Goal: Task Accomplishment & Management: Use online tool/utility

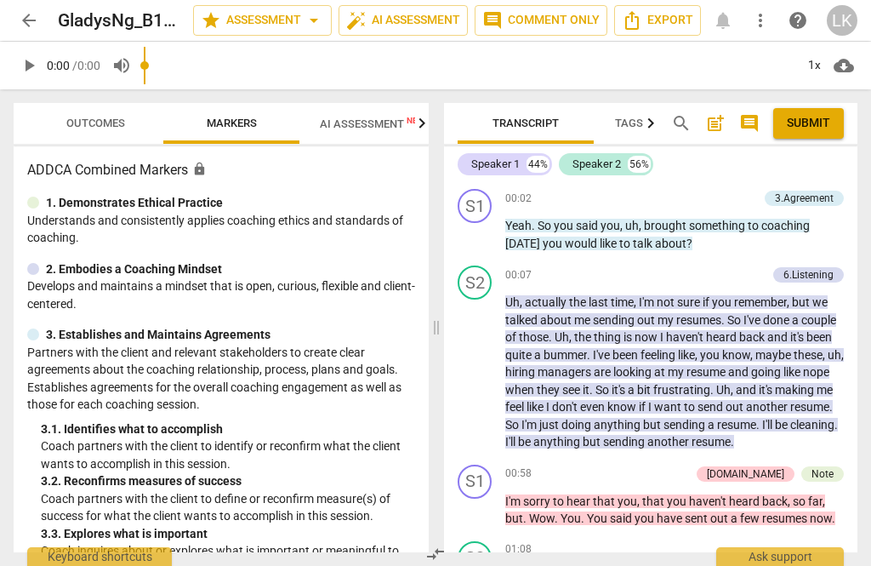
scroll to position [128, 0]
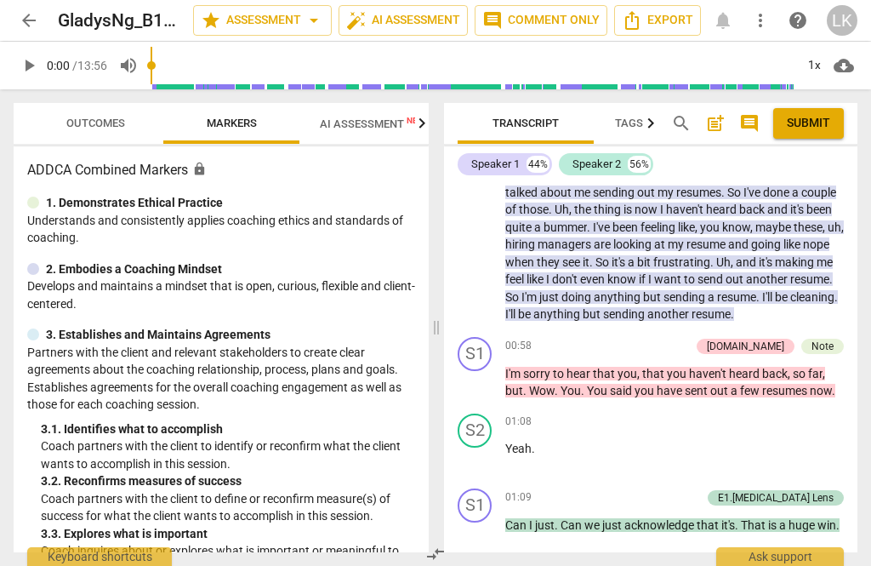
click at [115, 112] on span "Outcomes" at bounding box center [96, 123] width 100 height 23
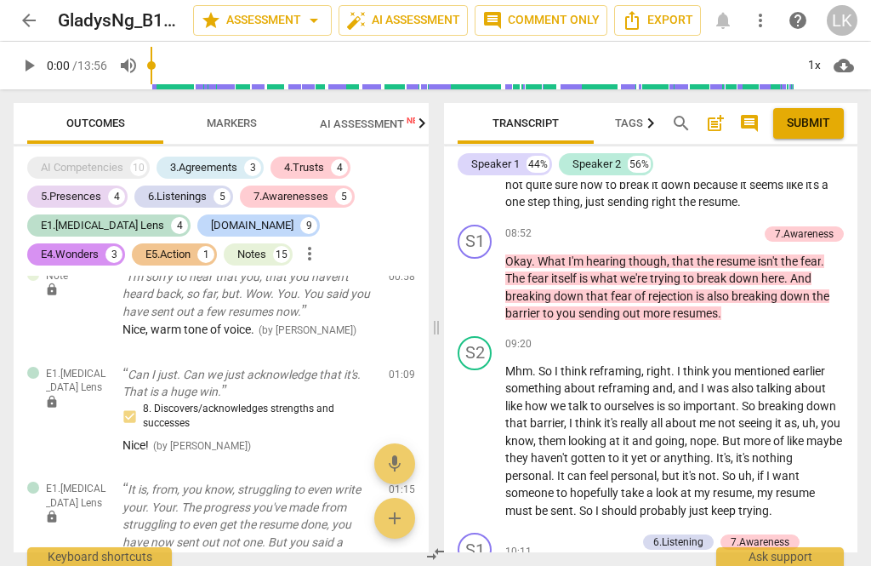
scroll to position [3422, 0]
click at [478, 278] on span "play_arrow" at bounding box center [475, 288] width 20 height 20
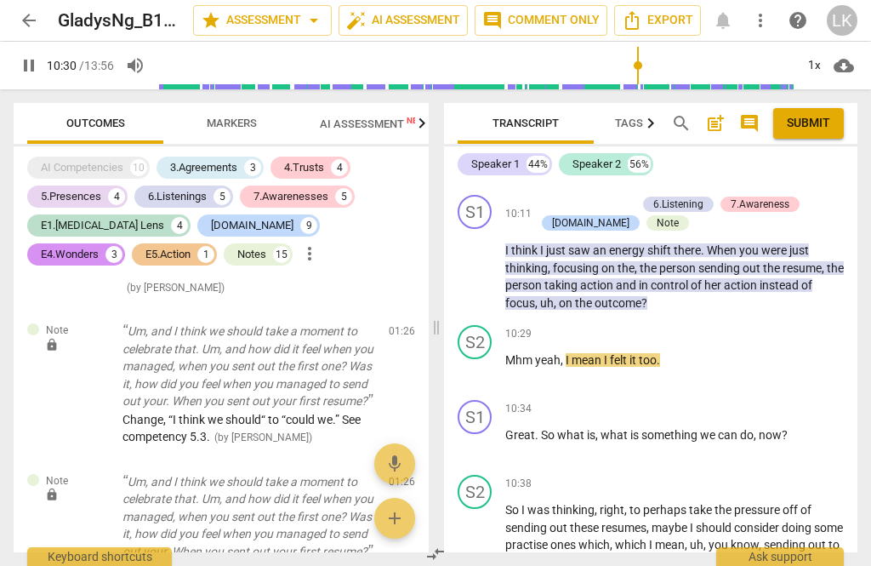
scroll to position [3716, 0]
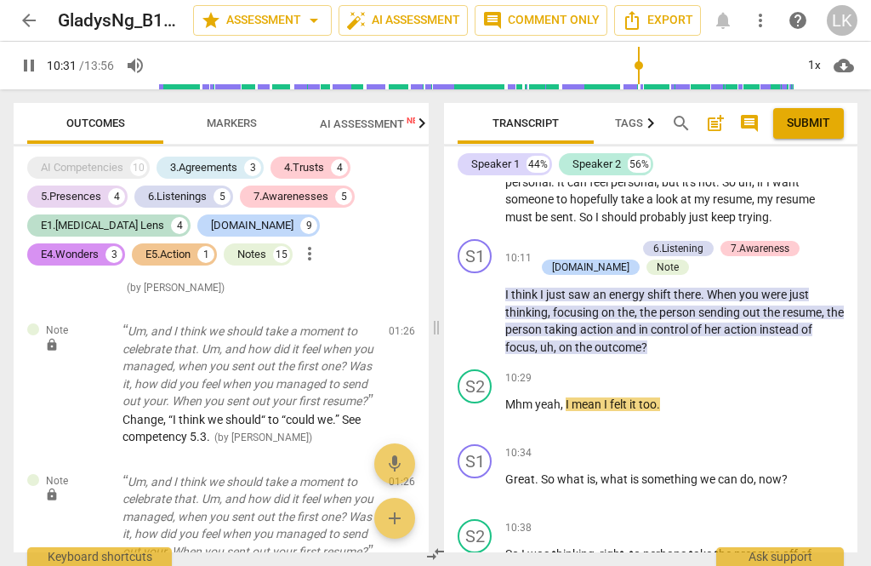
click at [485, 302] on span "pause" at bounding box center [475, 312] width 20 height 20
type input "632"
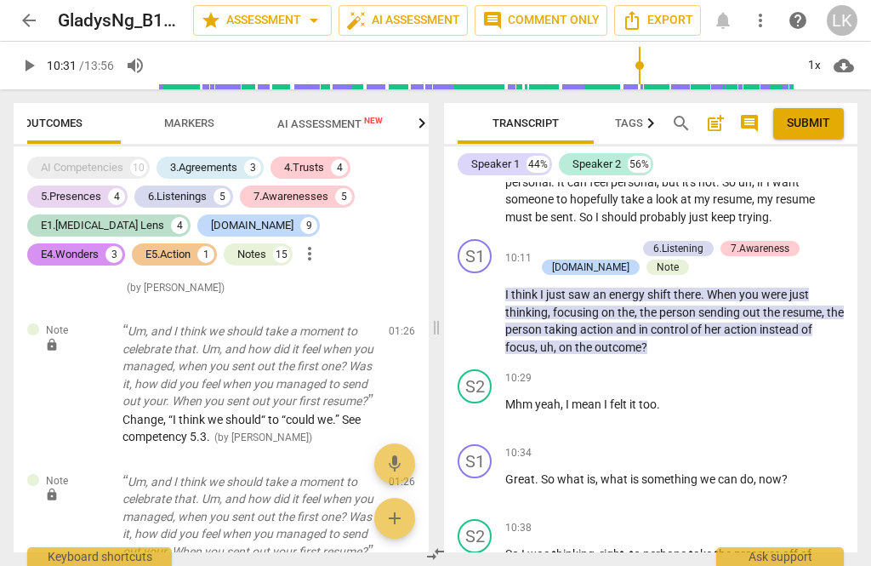
scroll to position [0, 43]
click at [752, 444] on div "+" at bounding box center [751, 452] width 17 height 17
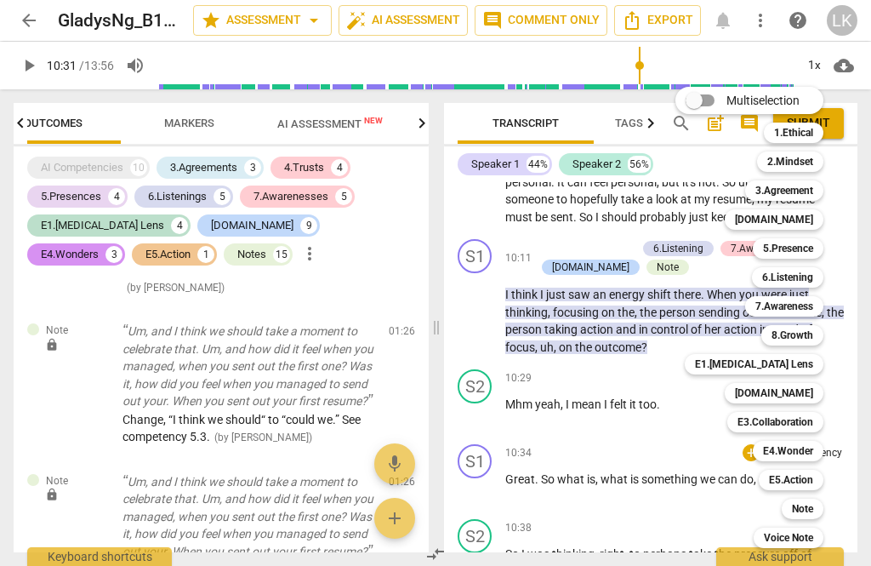
click at [809, 448] on b "E4.Wonder" at bounding box center [788, 451] width 50 height 20
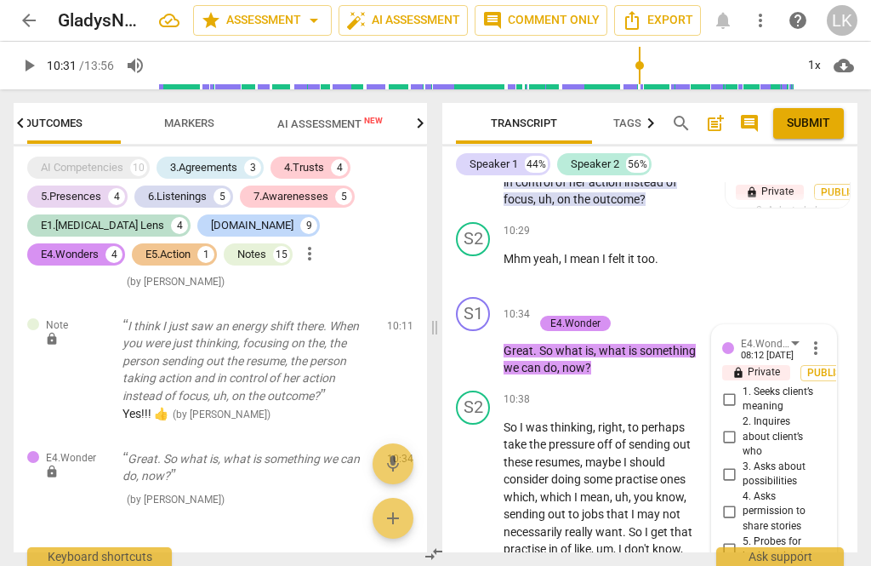
scroll to position [5702, 0]
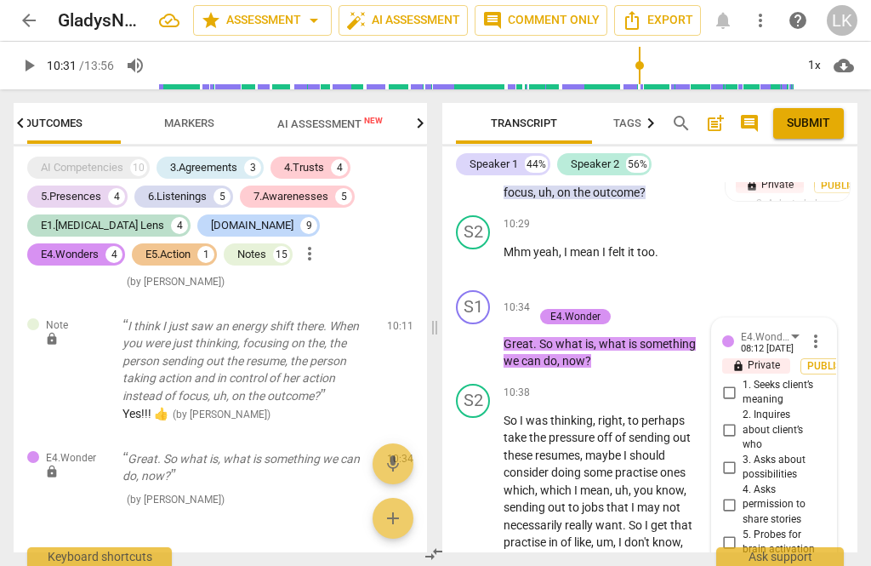
click at [740, 457] on input "3. Asks about possibilities" at bounding box center [729, 467] width 27 height 20
checkbox input "true"
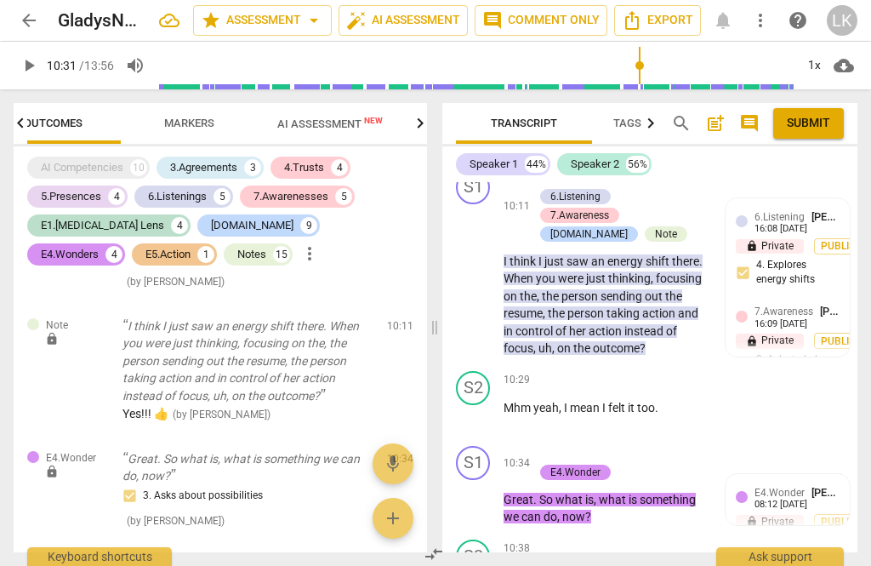
scroll to position [5543, 0]
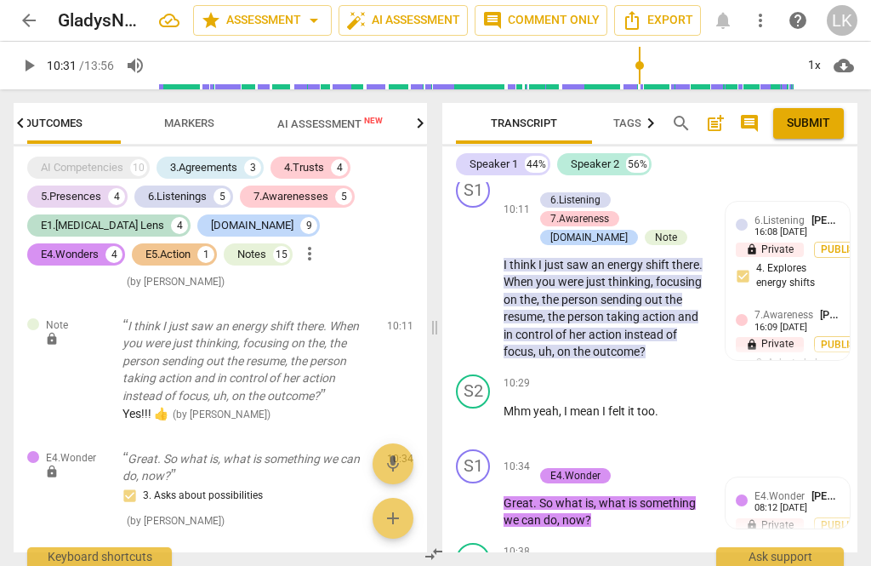
click at [544, 449] on div "+" at bounding box center [542, 457] width 17 height 17
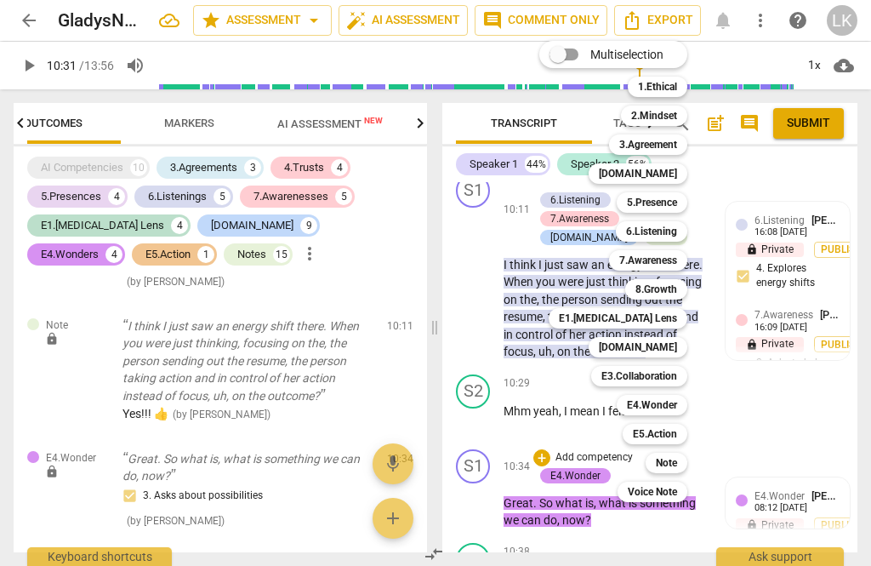
click at [677, 255] on b "7.Awareness" at bounding box center [649, 260] width 58 height 20
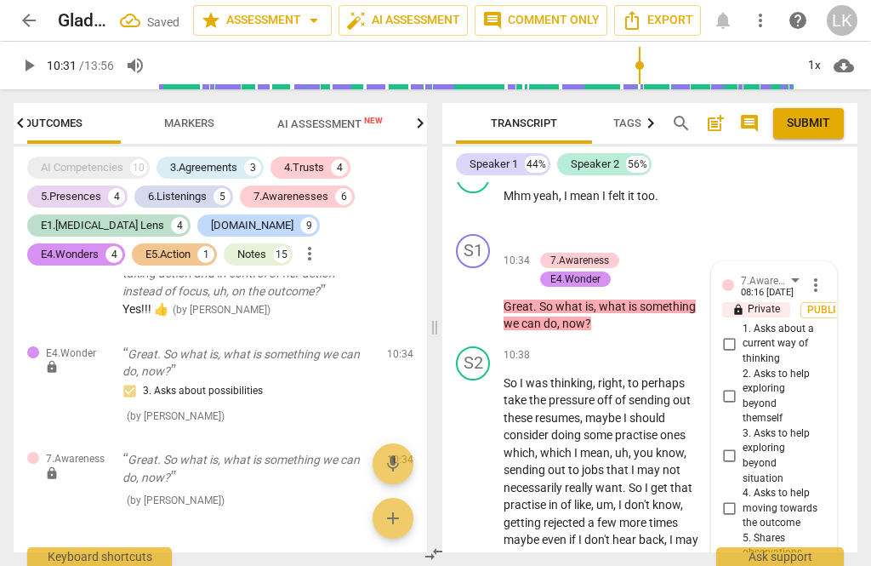
scroll to position [5759, 0]
click at [738, 446] on input "3. Asks to help exploring beyond situation" at bounding box center [729, 456] width 27 height 20
checkbox input "true"
click at [741, 498] on input "4. Asks to help moving towards the outcome" at bounding box center [729, 508] width 27 height 20
checkbox input "true"
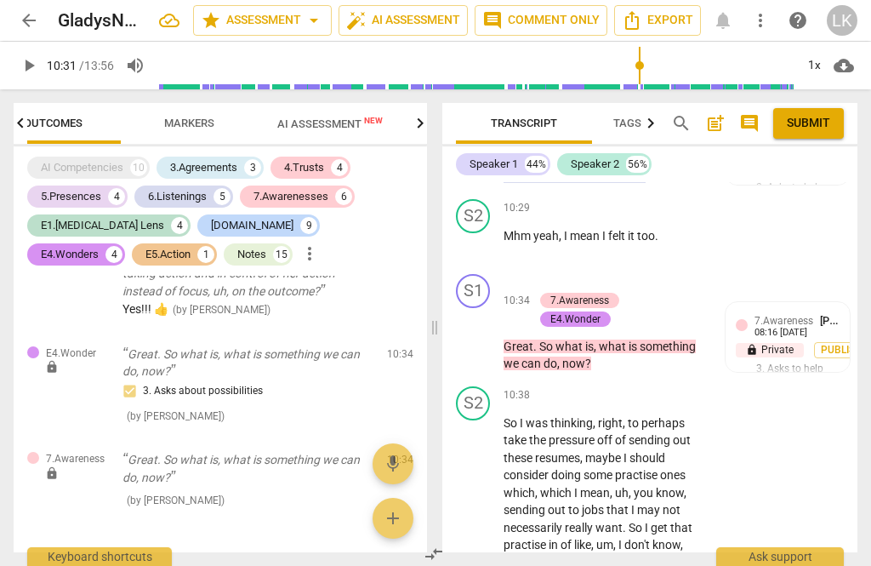
scroll to position [5613, 0]
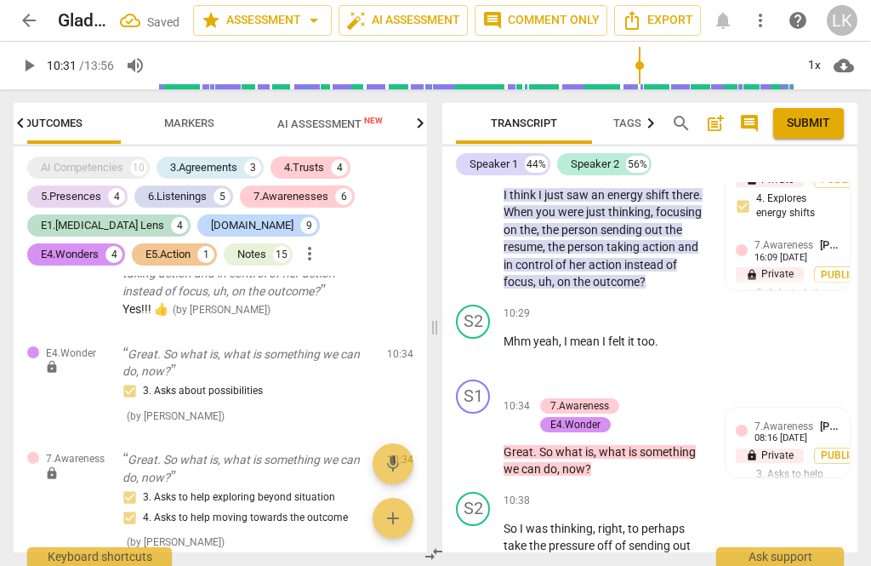
click at [631, 380] on p "Add competency" at bounding box center [594, 387] width 81 height 15
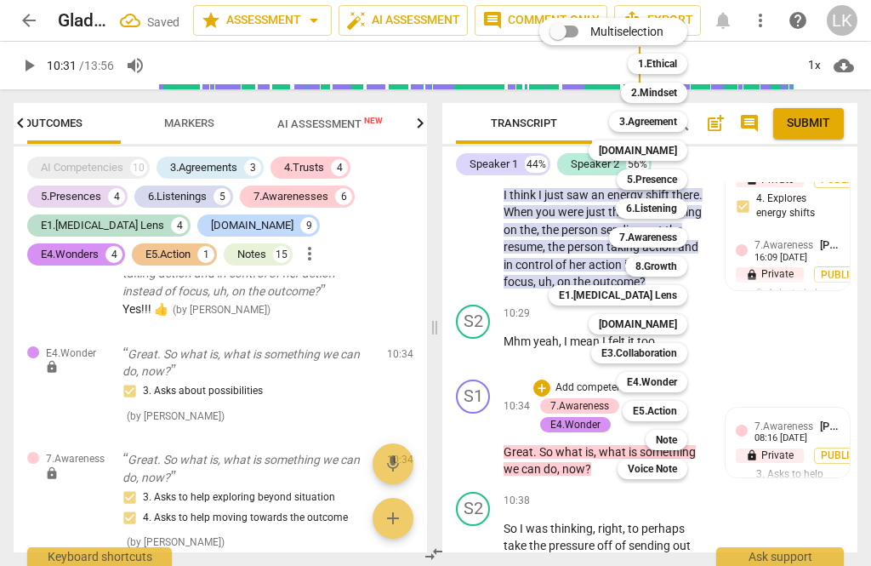
click at [545, 204] on div "Multiselection m 1.Ethical 1 2.Mindset 2 3.Agreement 3 [DOMAIN_NAME] 4 5.Presen…" at bounding box center [626, 249] width 187 height 470
click at [549, 201] on div "Multiselection m 1.Ethical 1 2.Mindset 2 3.Agreement 3 [DOMAIN_NAME] 4 5.Presen…" at bounding box center [626, 249] width 187 height 470
click at [675, 187] on b "5.Presence" at bounding box center [652, 179] width 50 height 20
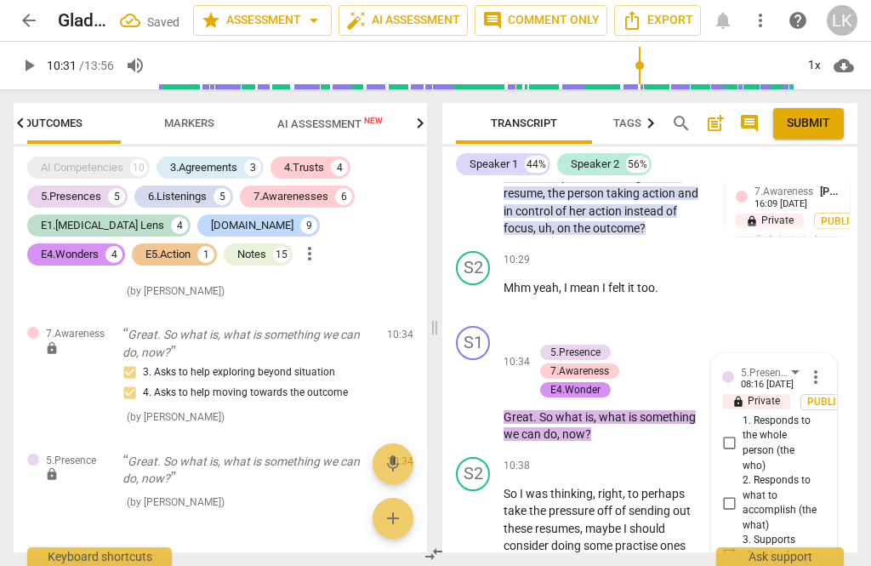
scroll to position [5671, 0]
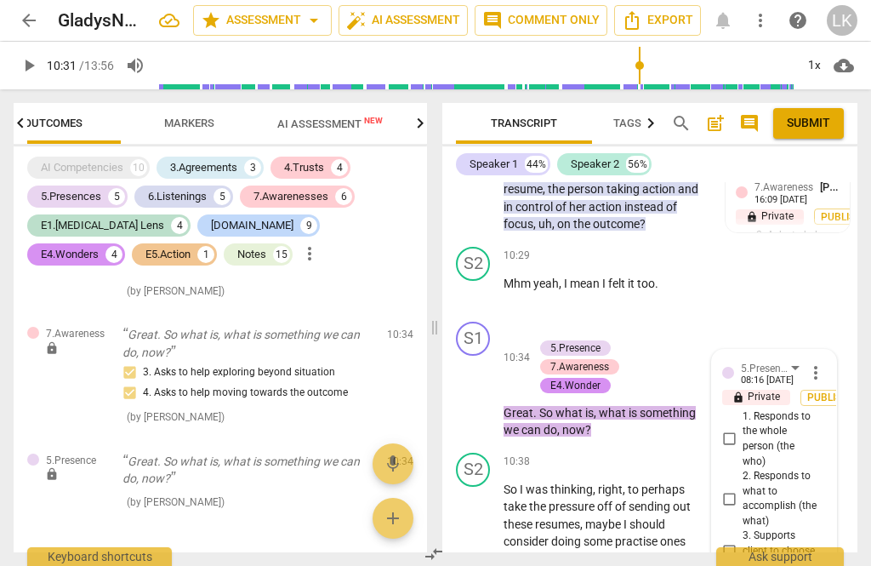
click at [738, 488] on input "2. Responds to what to accomplish (the what)" at bounding box center [729, 498] width 27 height 20
checkbox input "true"
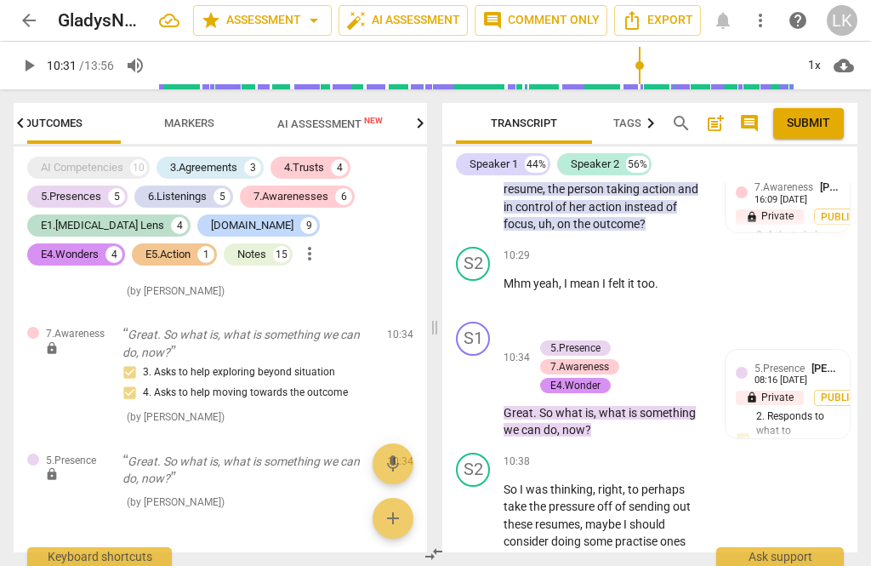
scroll to position [5457, 0]
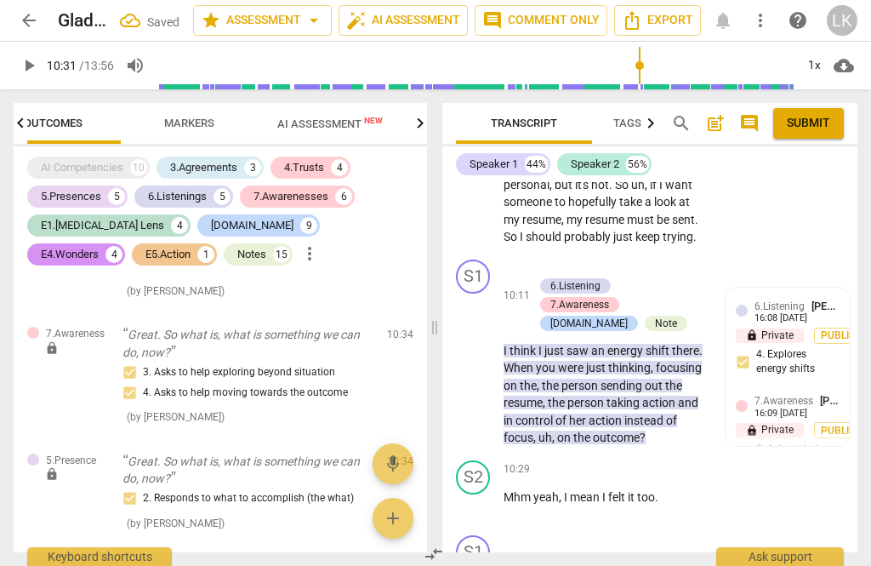
click at [554, 536] on p "Add competency" at bounding box center [594, 543] width 81 height 15
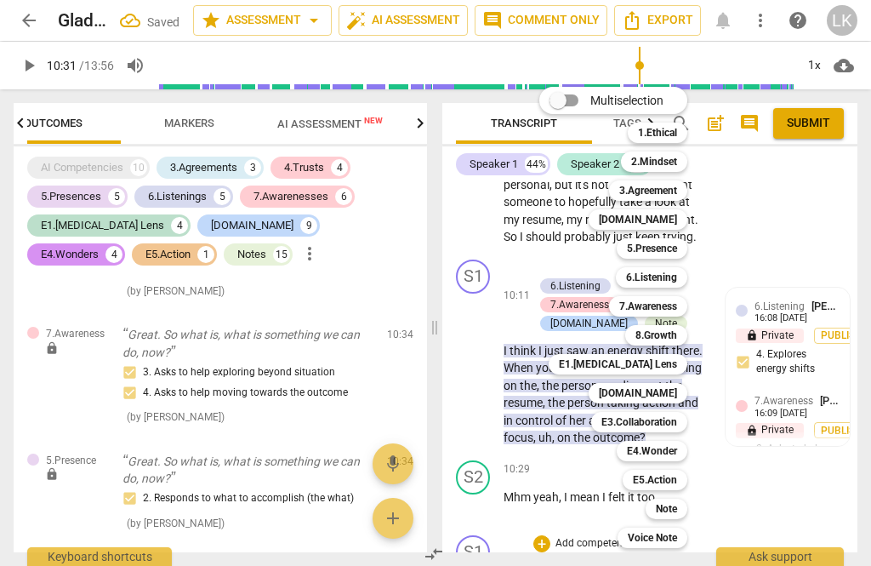
click at [675, 488] on b "E5.Action" at bounding box center [655, 480] width 44 height 20
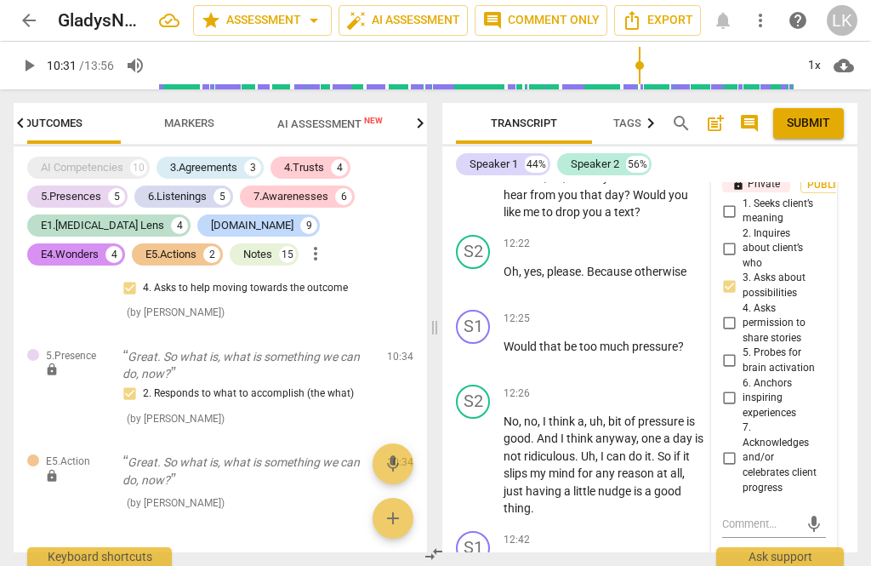
scroll to position [6729, 0]
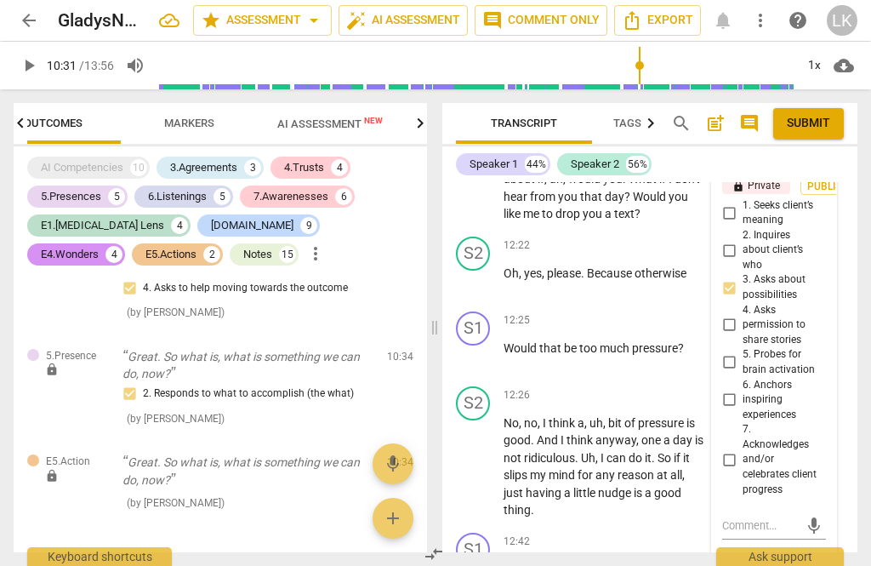
checkbox input "true"
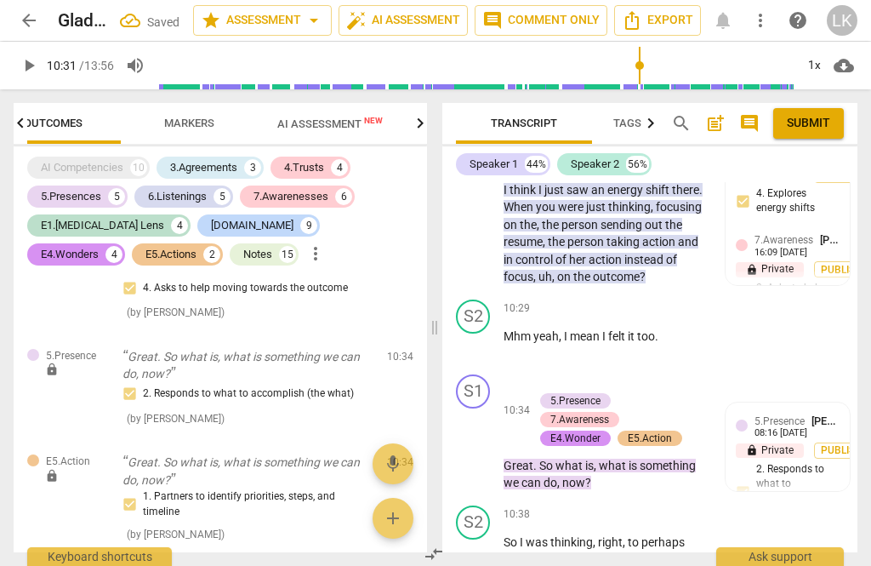
scroll to position [5615, 0]
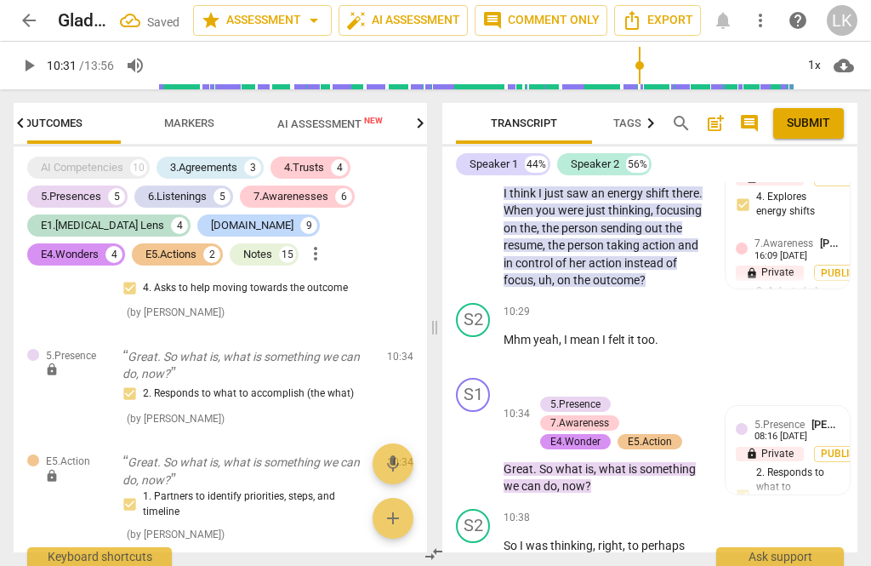
click at [551, 378] on div "+ Add competency" at bounding box center [584, 386] width 101 height 17
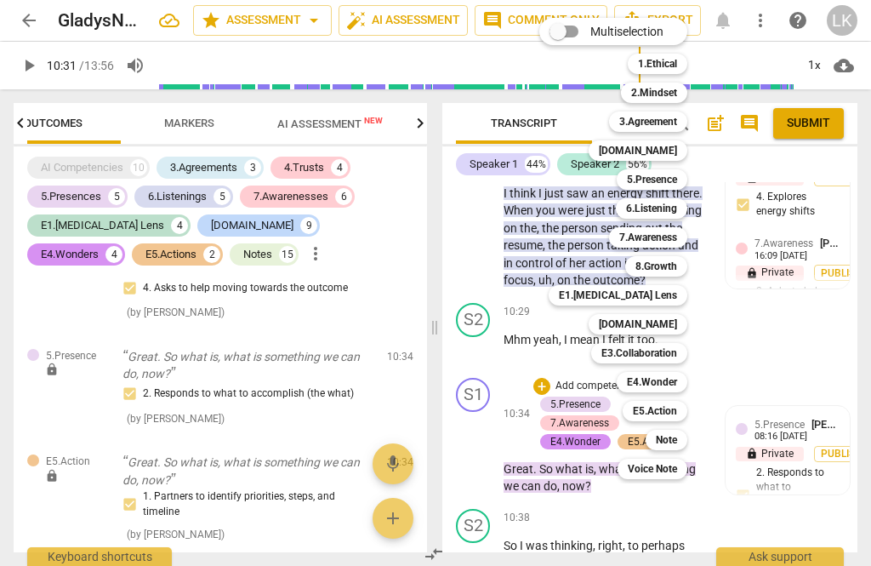
click at [682, 381] on div "E4.Wonder" at bounding box center [652, 382] width 71 height 20
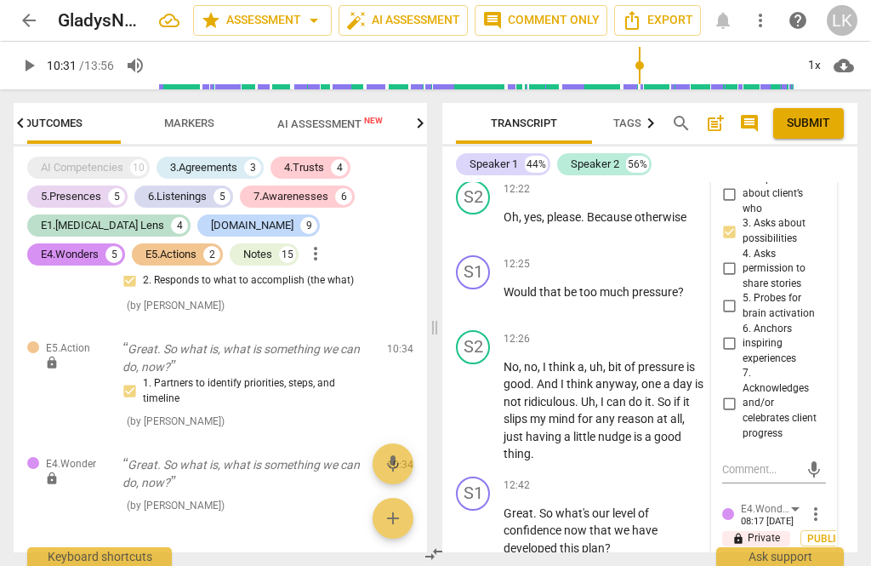
scroll to position [6778, 0]
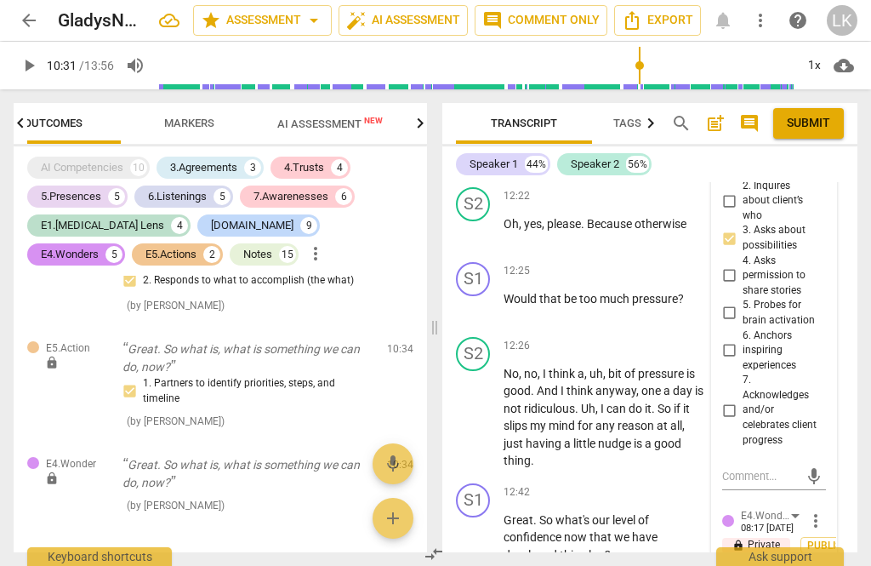
click at [823, 511] on span "more_vert" at bounding box center [816, 521] width 20 height 20
click at [838, 287] on li "Delete" at bounding box center [826, 289] width 59 height 32
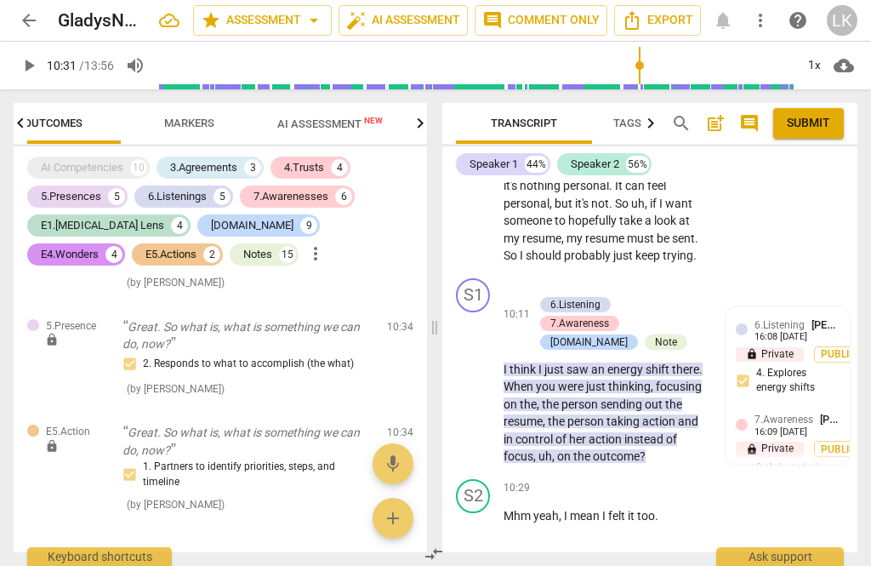
scroll to position [5447, 0]
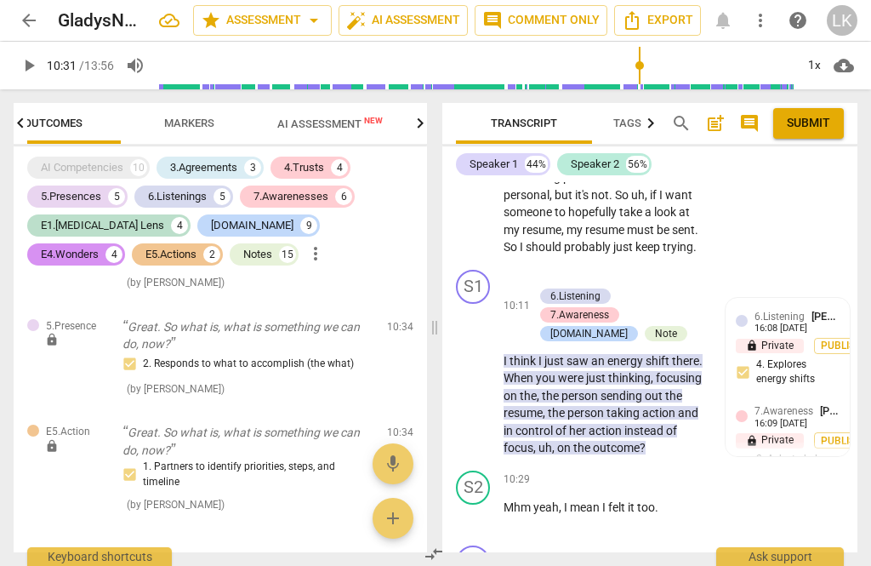
click at [554, 546] on p "Add competency" at bounding box center [594, 553] width 81 height 15
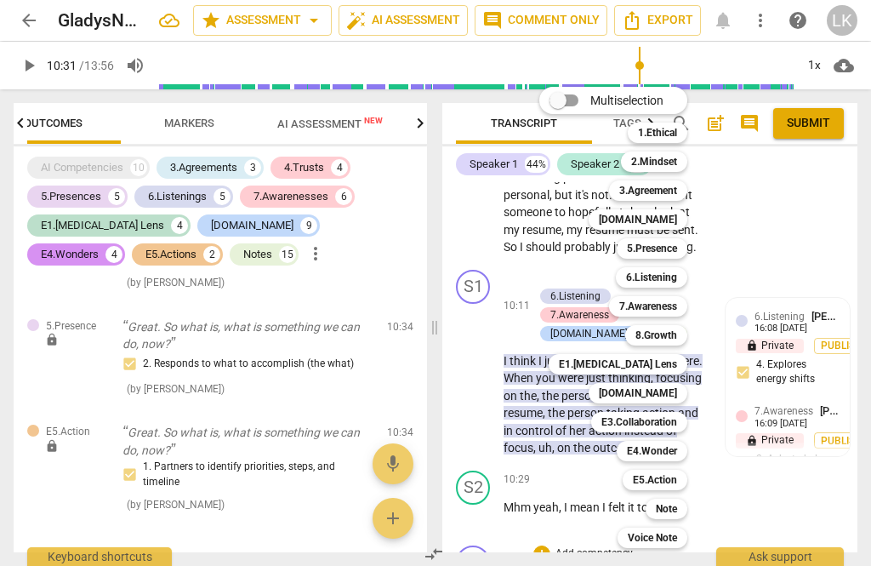
click at [680, 513] on div "Note" at bounding box center [667, 509] width 42 height 20
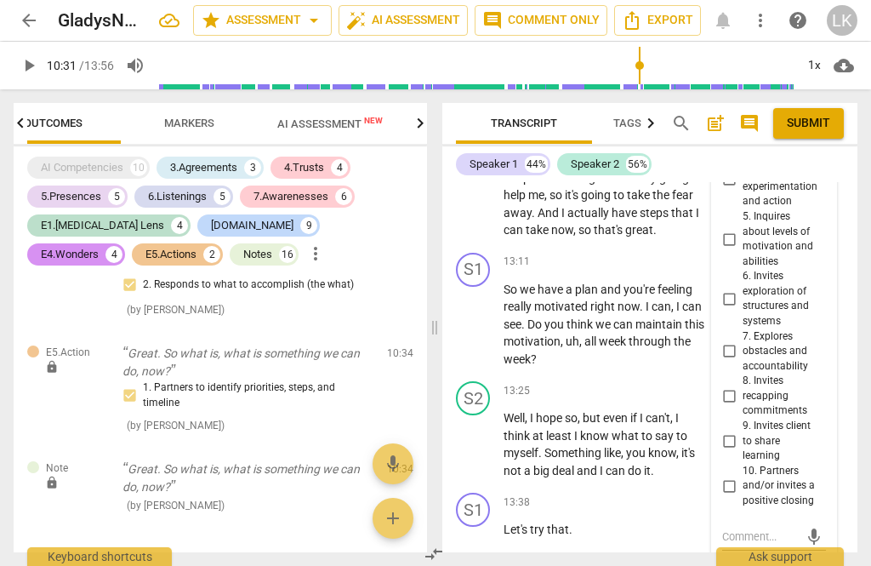
scroll to position [7360, 0]
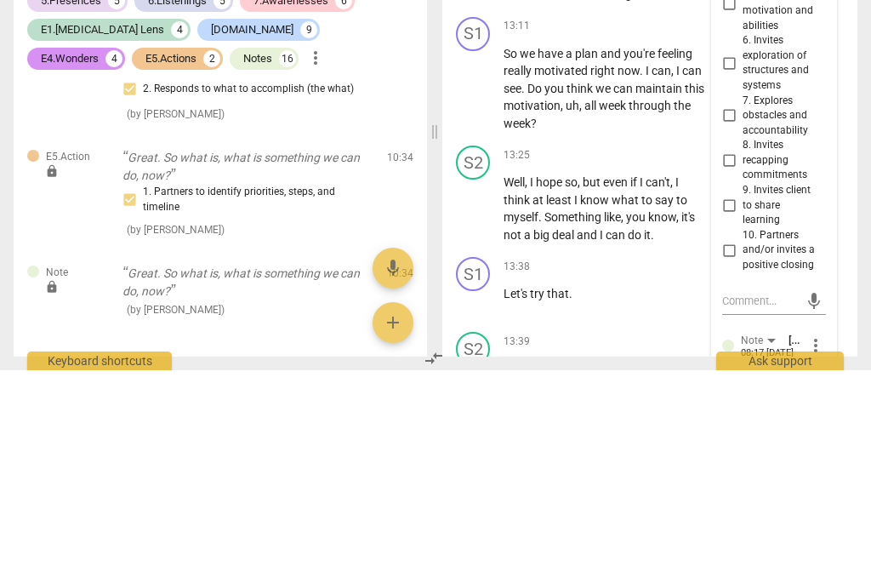
type textarea "Again"
type textarea "Again,"
type textarea "Again, letting back"
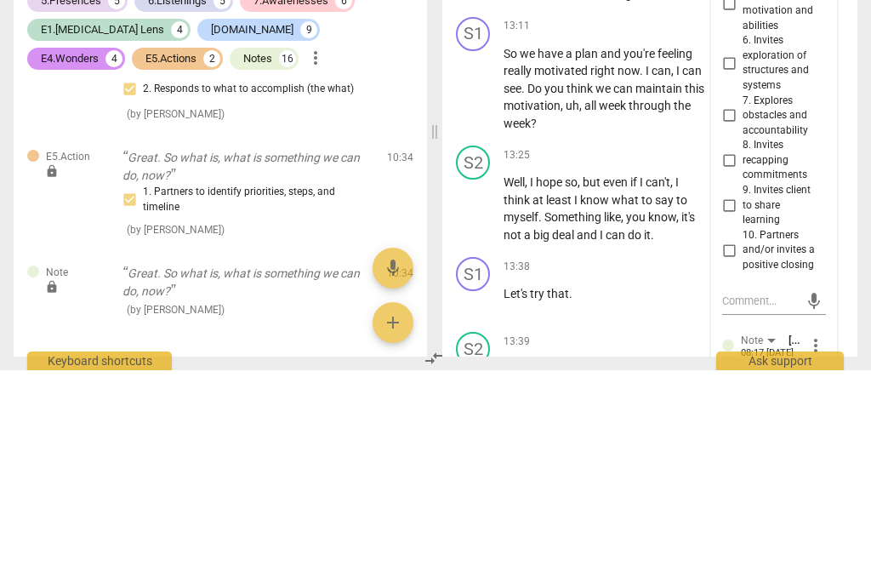
type textarea "Again, letting back"
type textarea "Again, heading back"
type textarea "Again, heading to"
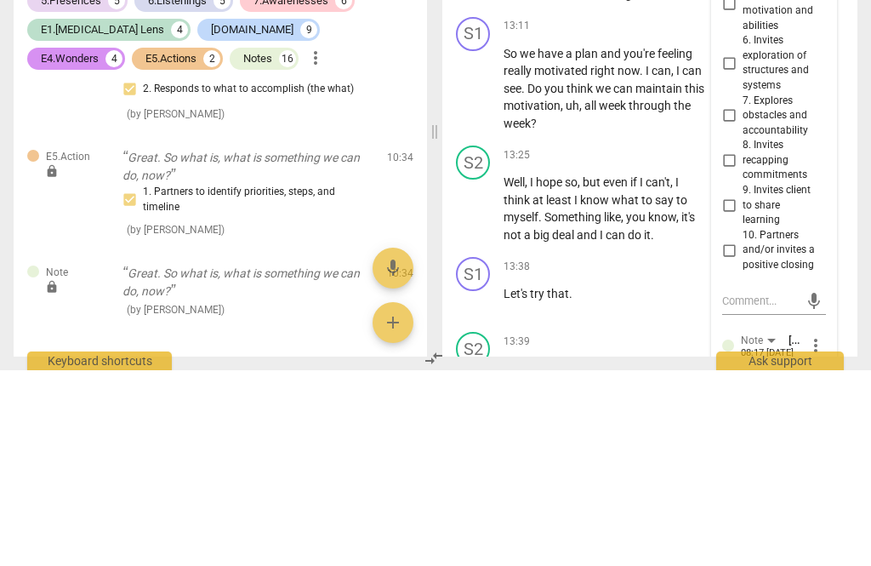
scroll to position [15, 0]
type textarea "Again, heading to Client"
type textarea "Again, heading to Client to"
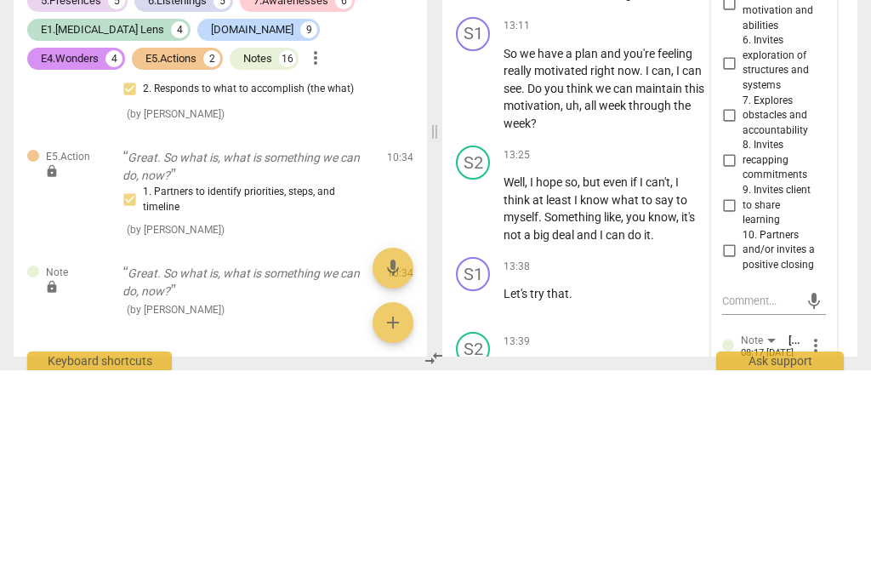
type textarea "Again, heading to Client to"
type textarea "Again, heading to Client to work"
type textarea "Again, heading to Client to work."
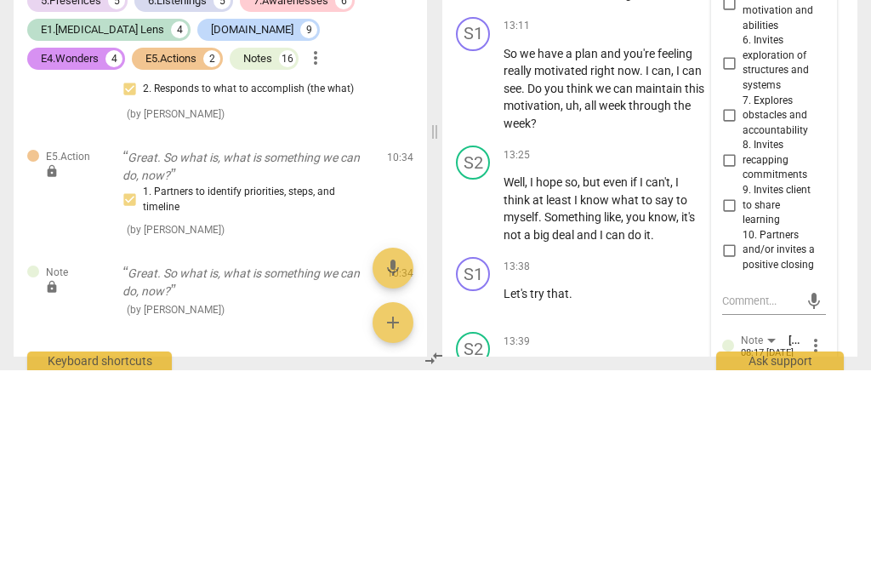
scroll to position [15, 0]
type textarea "Again, heading to Client towork."
type textarea "Again, heading to Client twork."
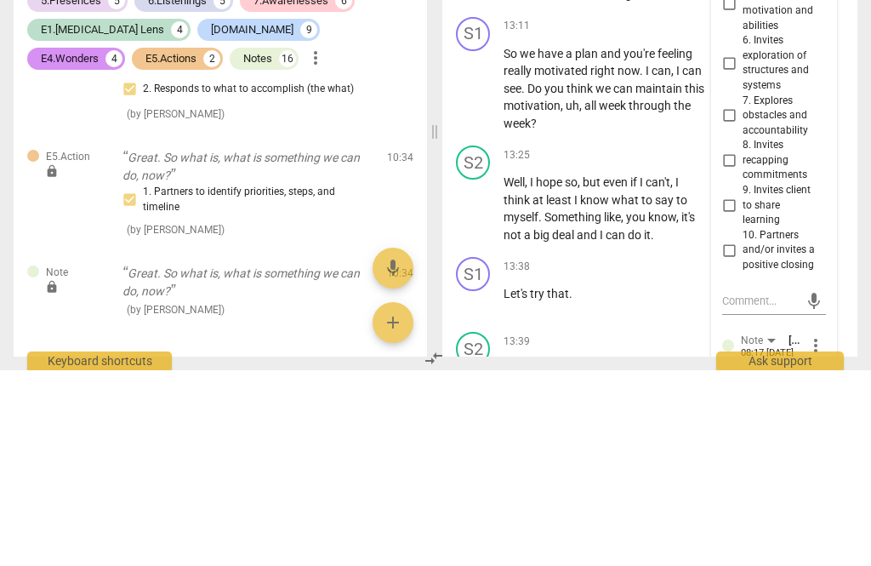
scroll to position [0, 0]
type textarea "Again, heading to Client work."
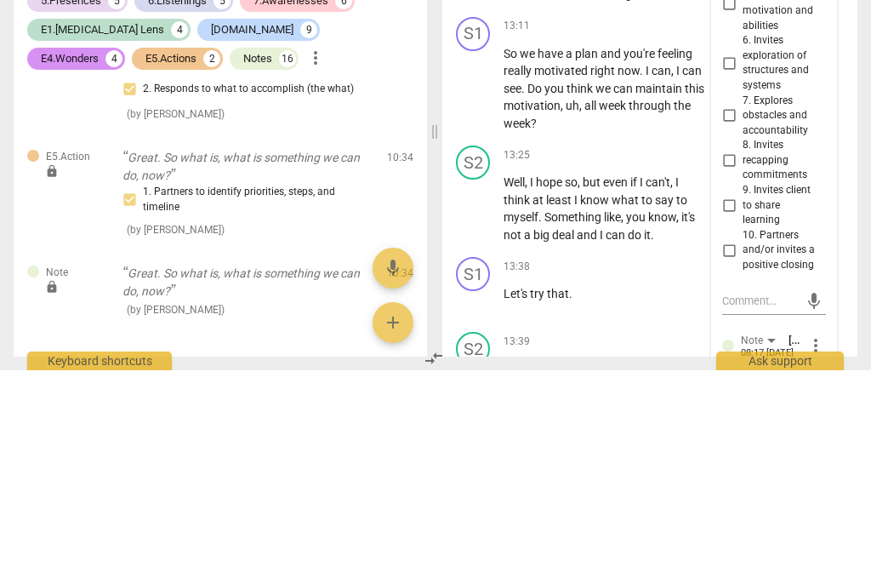
type textarea "Again, heading to Clientwork."
type textarea "Again, heading to Clienwork."
type textarea "Again, heading to Cliework."
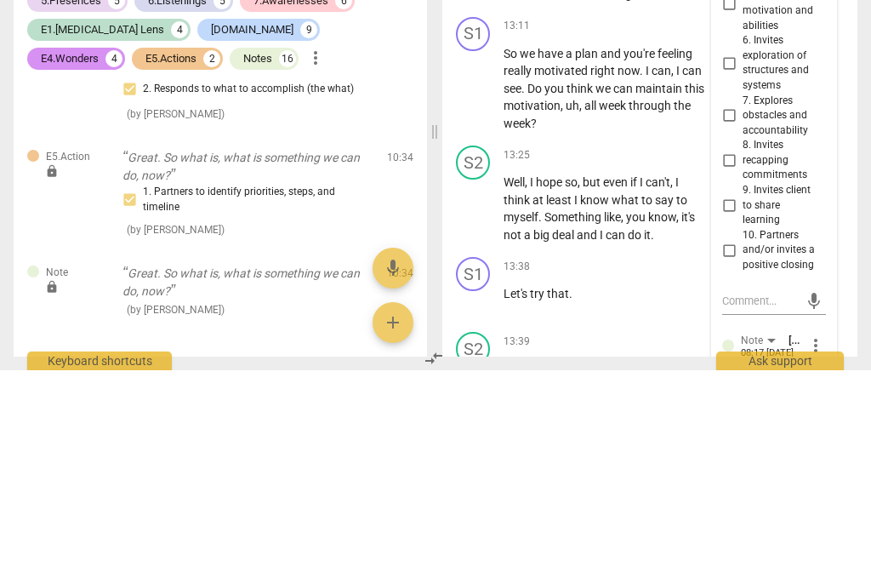
type textarea "Again, heading to Cliework."
type textarea "Again, heading to [GEOGRAPHIC_DATA]."
type textarea "Again, heading to Clwork."
type textarea "Again, heading to Cwork."
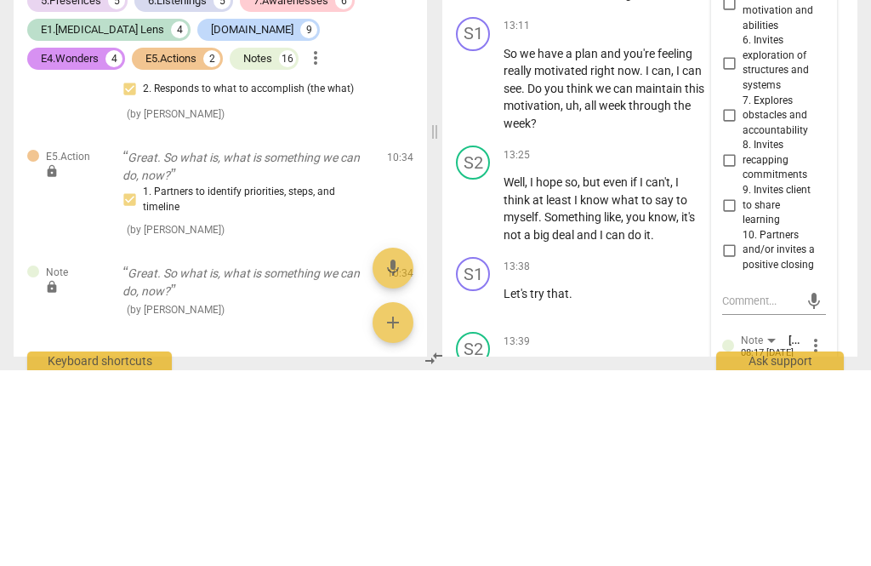
type textarea "Again, heading to work."
type textarea "Again, heading towork."
type textarea "Again, heading twork."
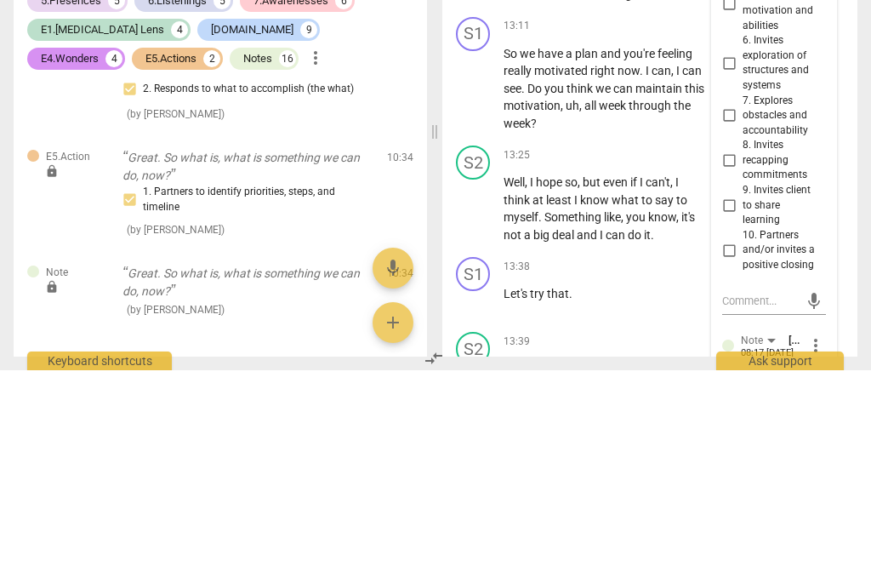
type textarea "Again, heading twork."
type textarea "Again, heading work."
type textarea "Again, headingwork."
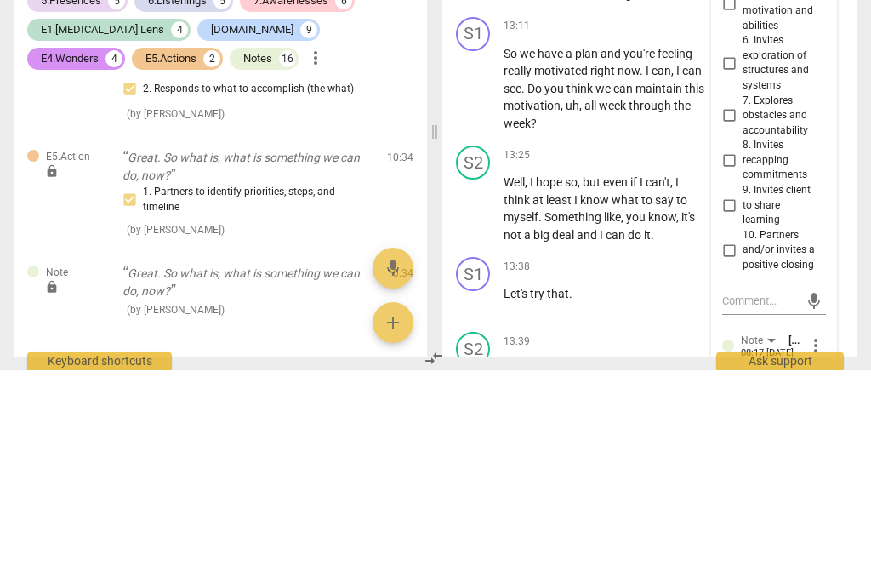
scroll to position [15, 0]
type textarea "Again, headinwork."
type textarea "Again, headiwork."
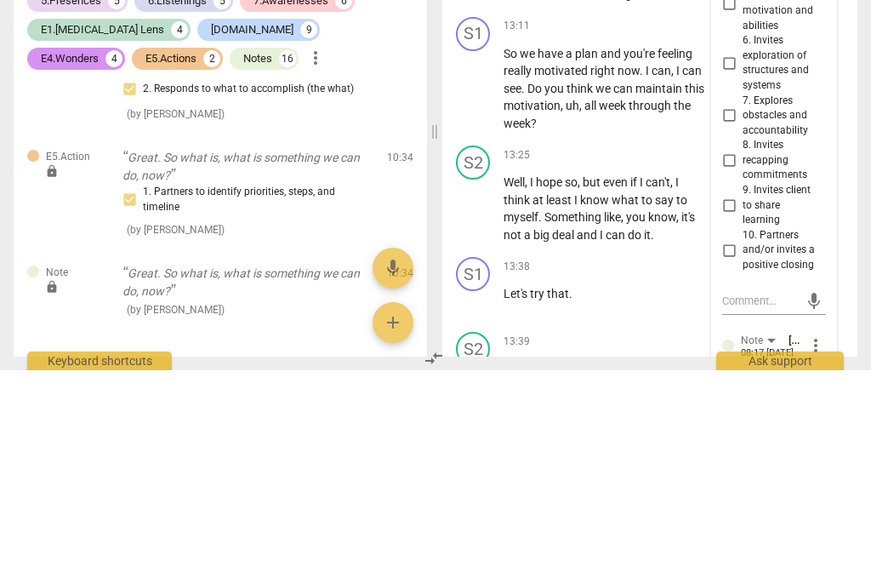
type textarea "Again, headwork."
type textarea "Again, heawork."
type textarea "Again, hework."
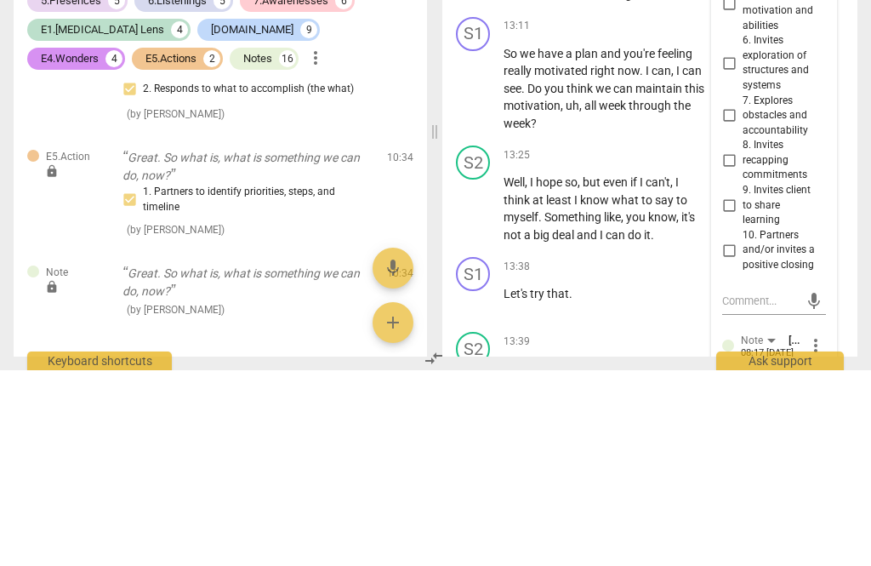
type textarea "Again, hework."
type textarea "Again, hwork."
type textarea "Again, work."
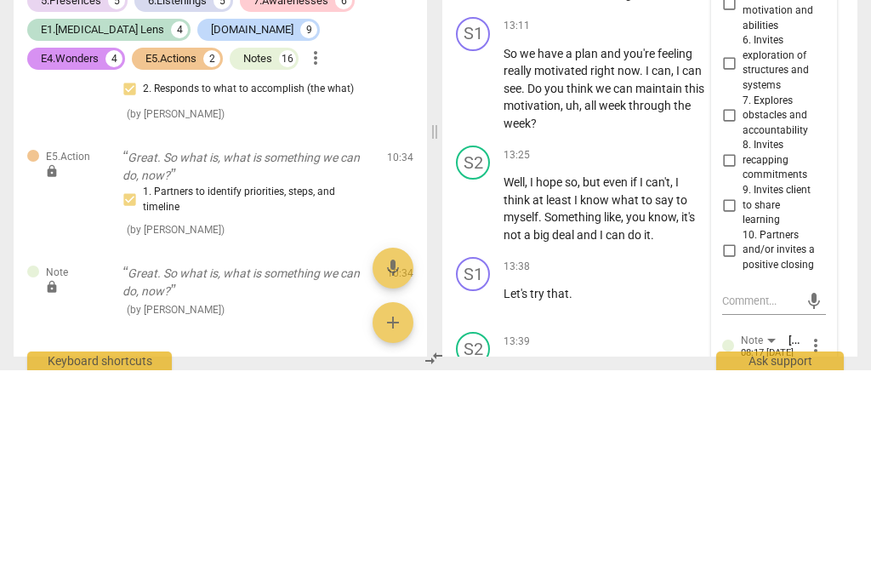
type textarea "Again, work."
type textarea "Again,work."
type textarea "Again, work."
type textarea "Again, lwork."
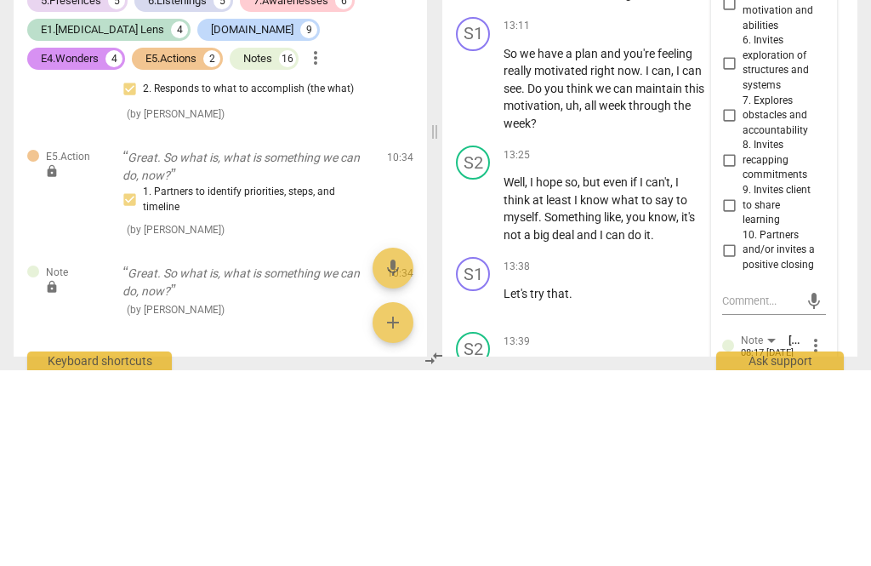
type textarea "Again, lwork."
type textarea "Again, lework."
type textarea "Again, letwork."
type textarea "Again, lettingwork."
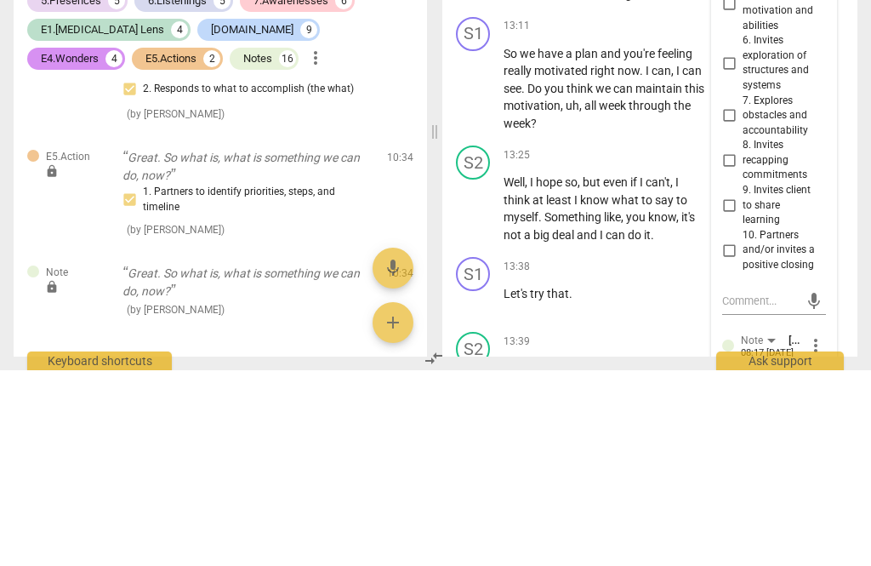
type textarea "Again, lettingwork."
type textarea "Again, letting work."
type textarea "Again, letting twork."
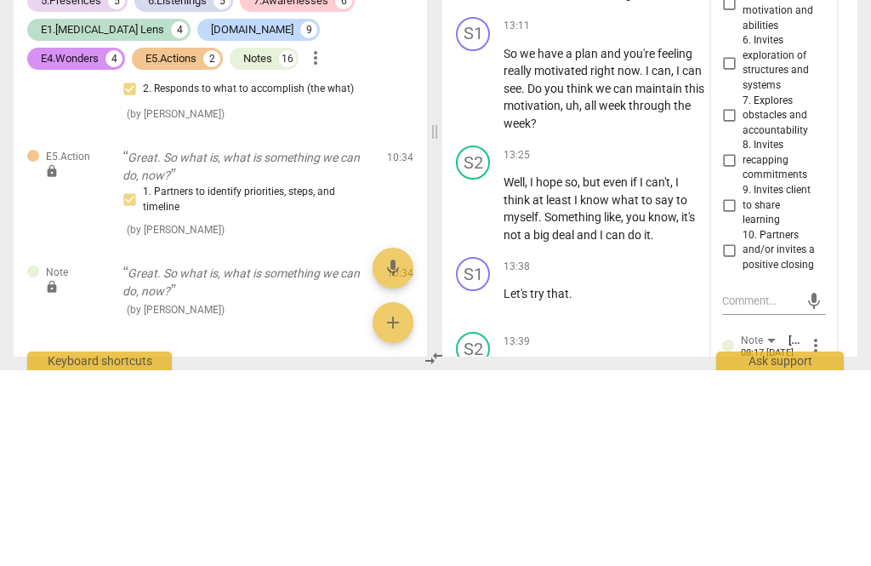
type textarea "Again, letting thwork."
type textarea "Again, letting thework."
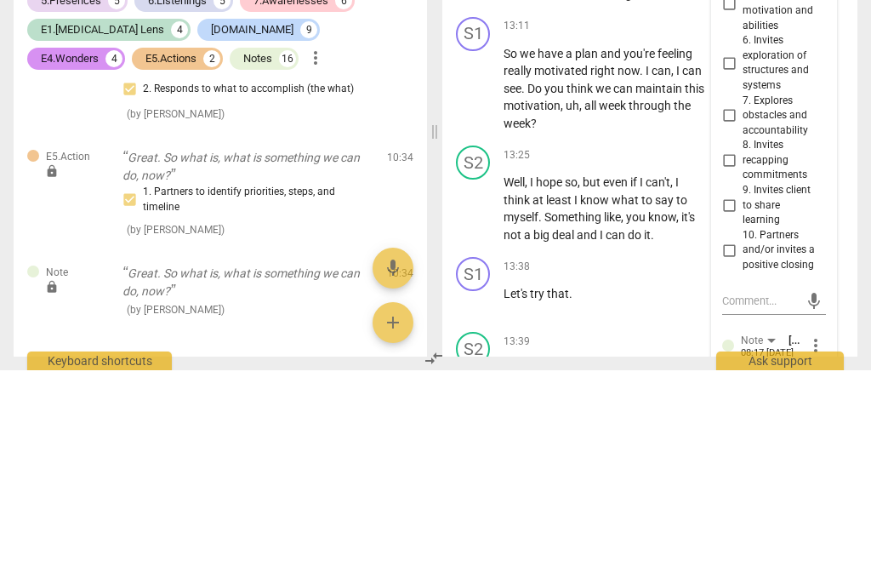
type textarea "Again, letting the work."
type textarea "Again, letting the cwork."
type textarea "Again, letting the clientwork."
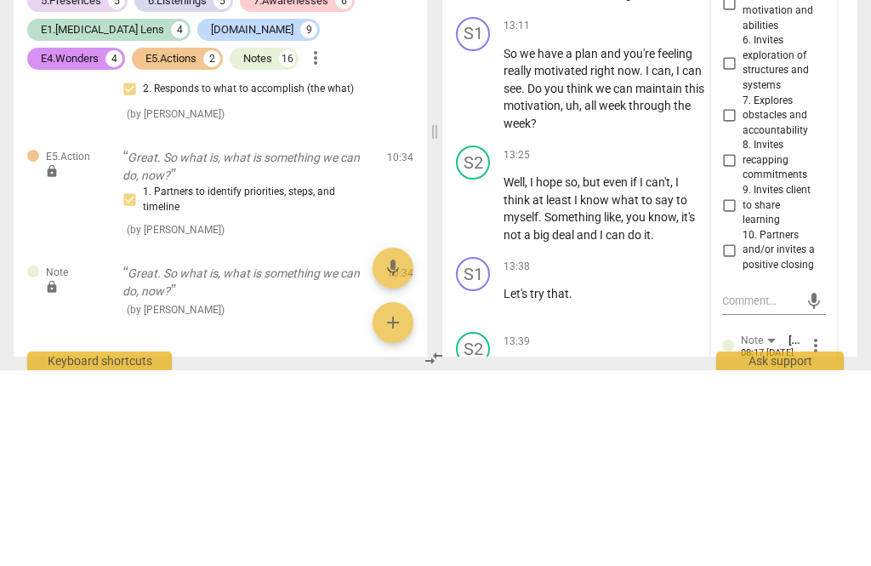
type textarea "Again, letting the client work."
type textarea "Again, letting the client dwork."
type textarea "Again, letting the client dowork."
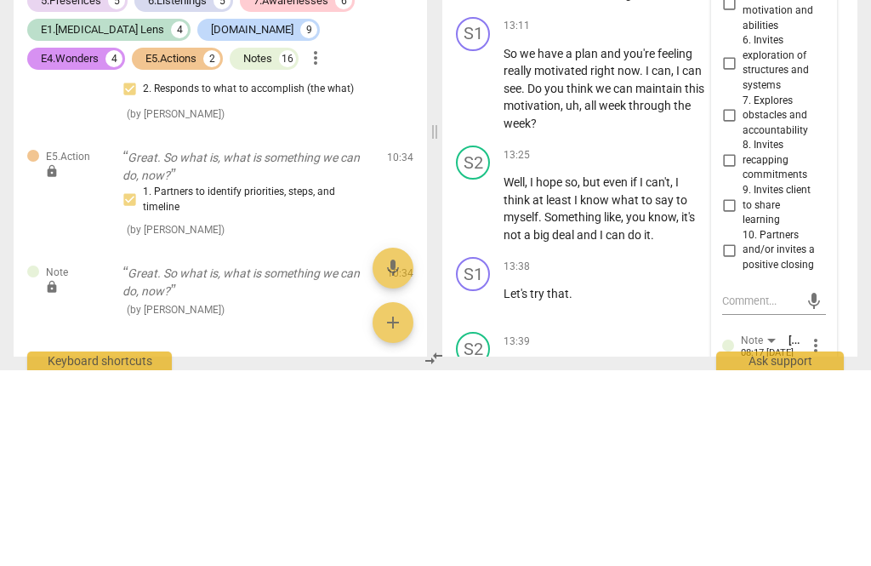
type textarea "Again, letting the client do work."
type textarea "Again, letting the client do twork."
type textarea "Again, letting the client do thwork."
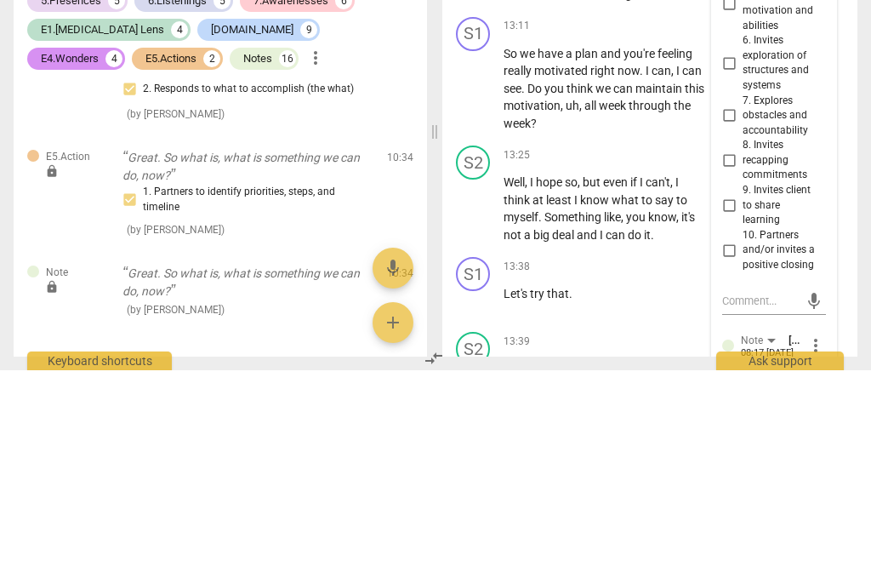
type textarea "Again, letting the client do thwork."
type textarea "Again, letting the client do thework."
type textarea "Again, letting the client do the work."
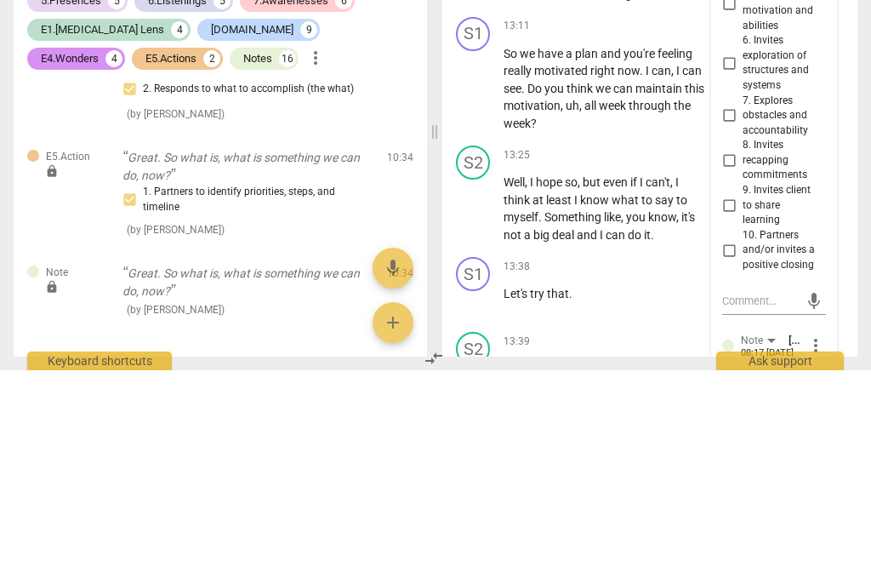
type textarea "Again, letting the client do the work."
type textarea "Again, letting the client do the work. 👍"
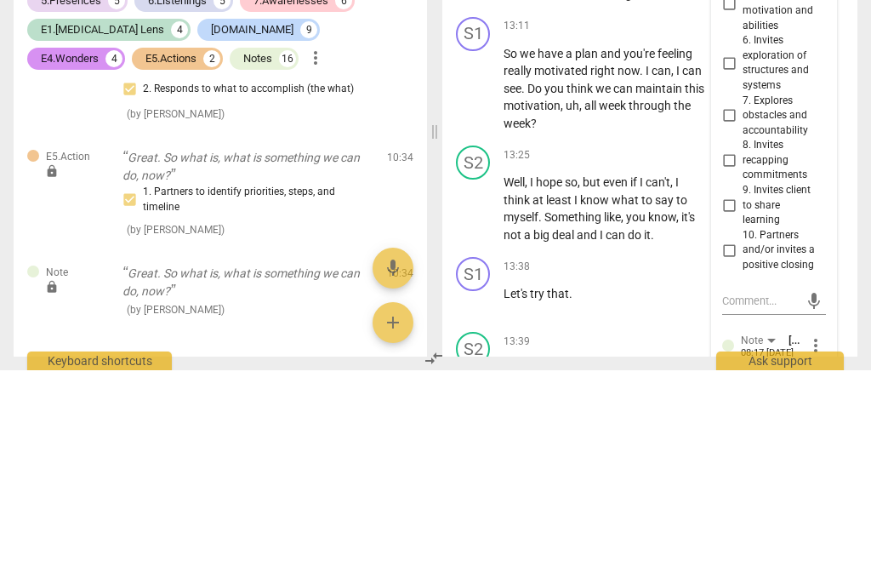
type textarea "Again, letting the client do the work. 👍"
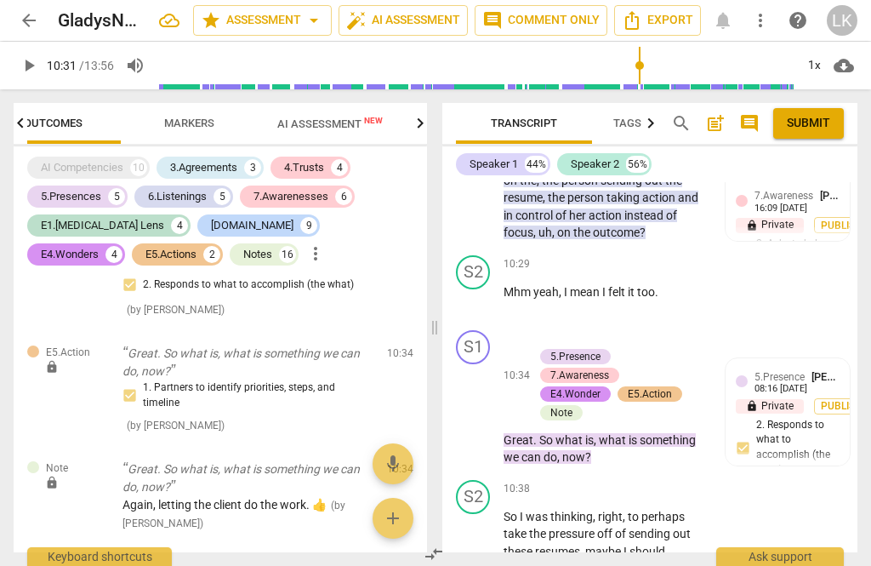
scroll to position [5662, 0]
click at [483, 403] on span "play_arrow" at bounding box center [474, 413] width 20 height 20
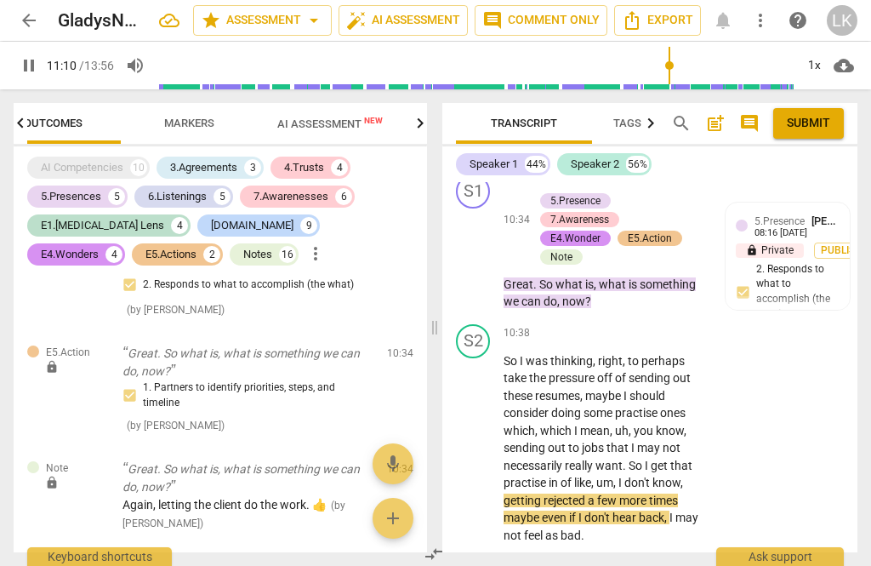
scroll to position [5831, 0]
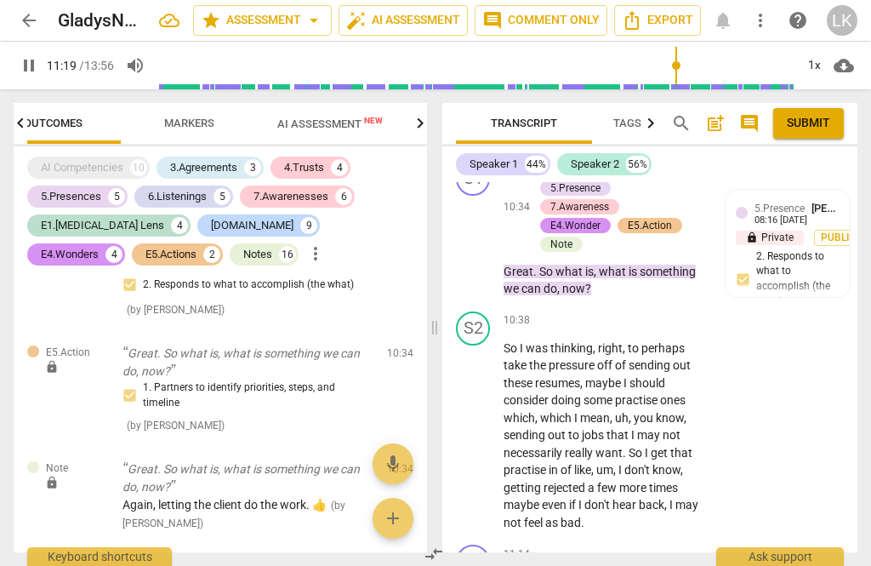
type input "680"
click at [609, 545] on div "+" at bounding box center [602, 553] width 17 height 17
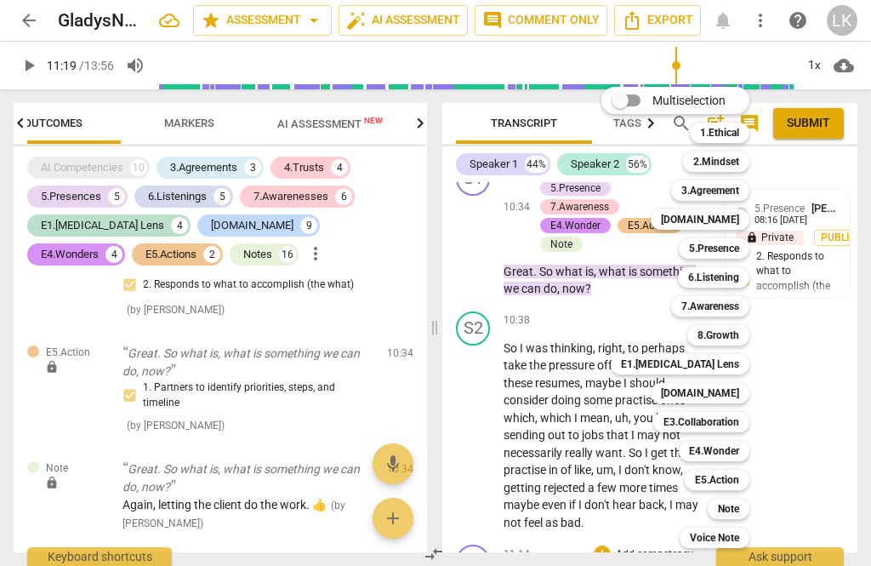
click at [743, 504] on div "Note" at bounding box center [729, 509] width 42 height 20
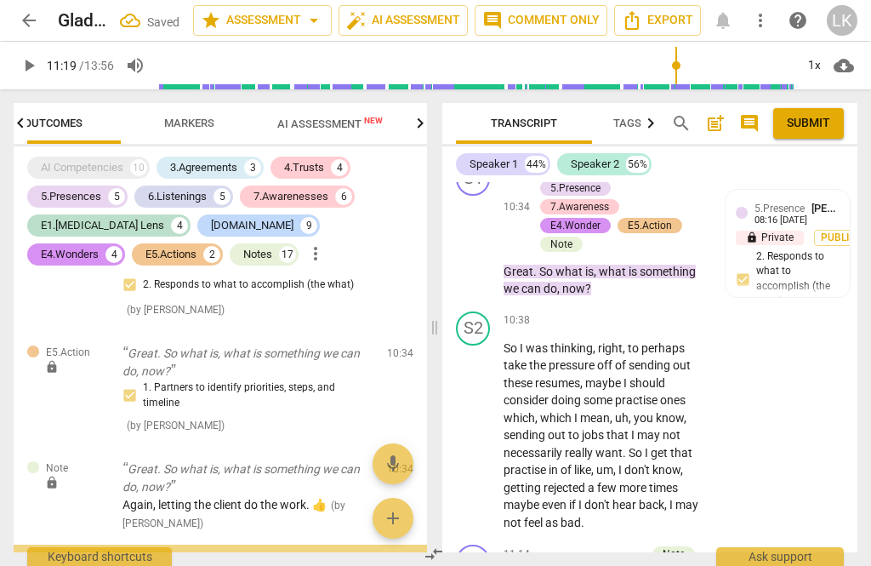
scroll to position [9090, 0]
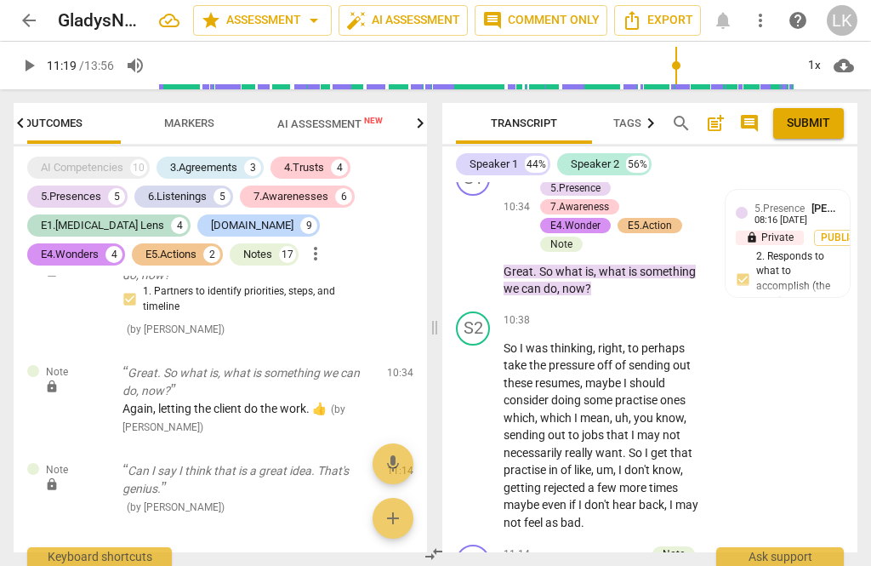
click at [854, 420] on li "Delete" at bounding box center [826, 418] width 59 height 32
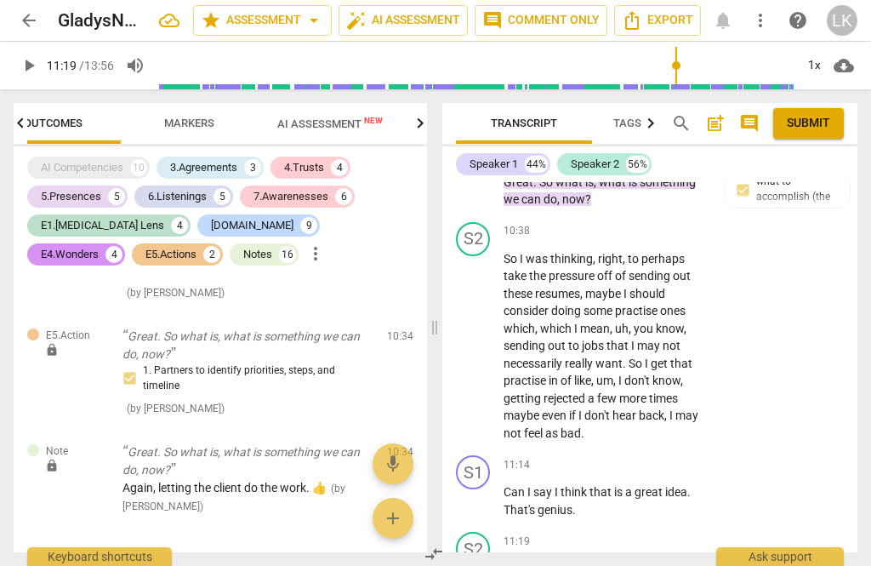
scroll to position [5922, 0]
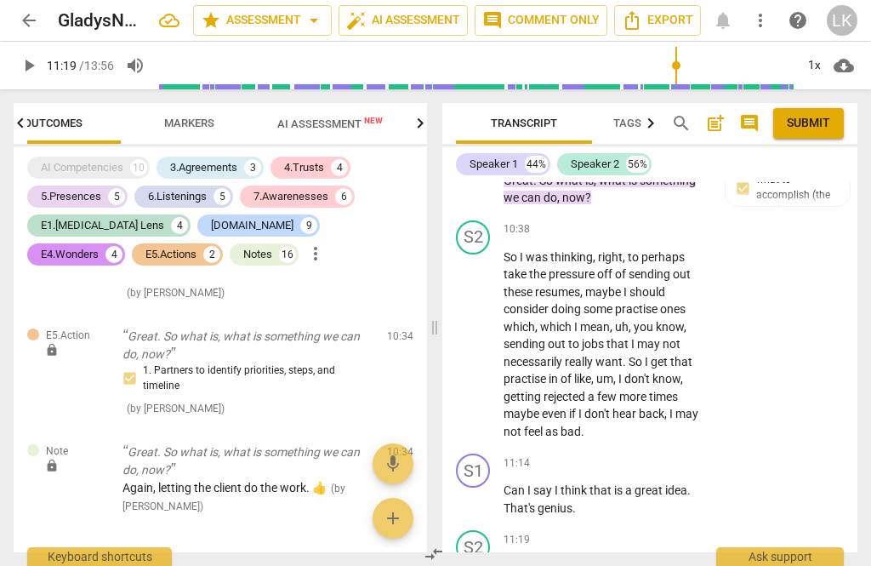
click at [607, 531] on div "+" at bounding box center [602, 539] width 17 height 17
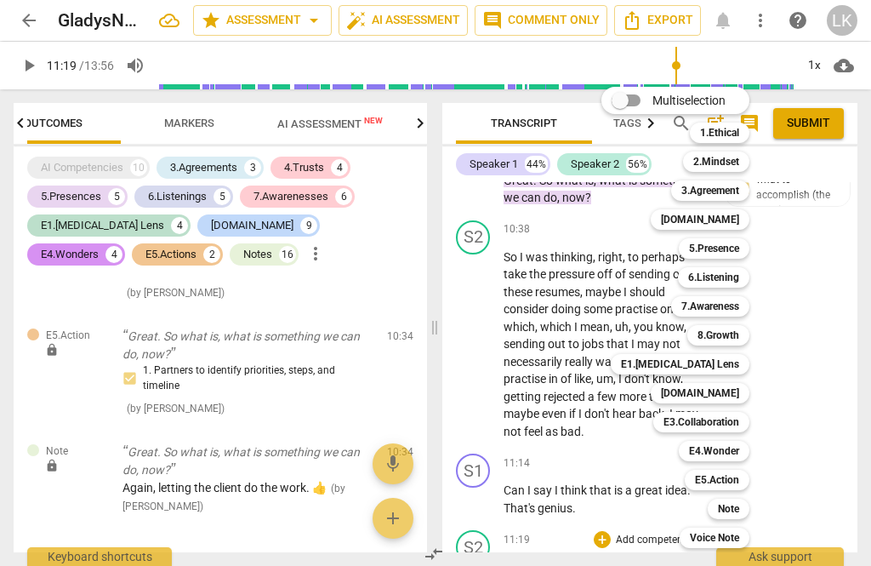
click at [743, 506] on div "Note" at bounding box center [729, 509] width 42 height 20
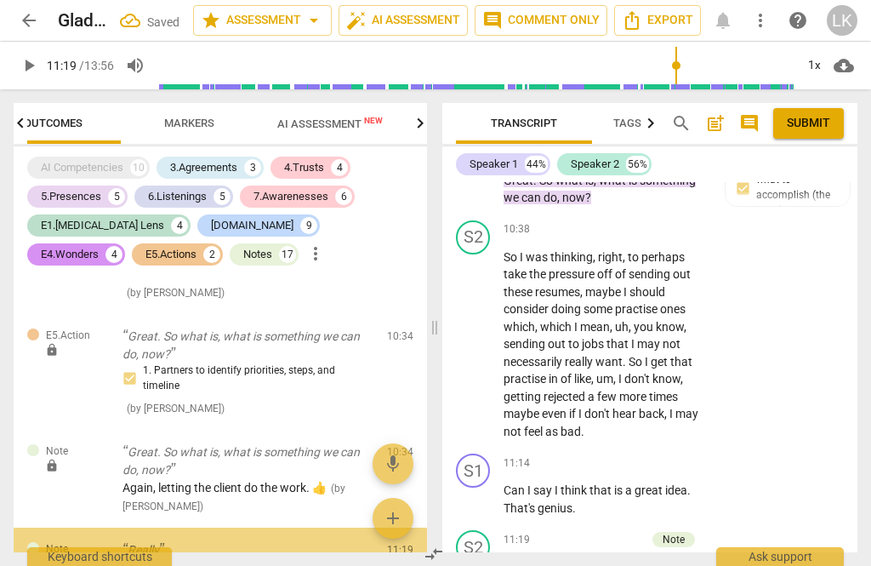
scroll to position [9073, 0]
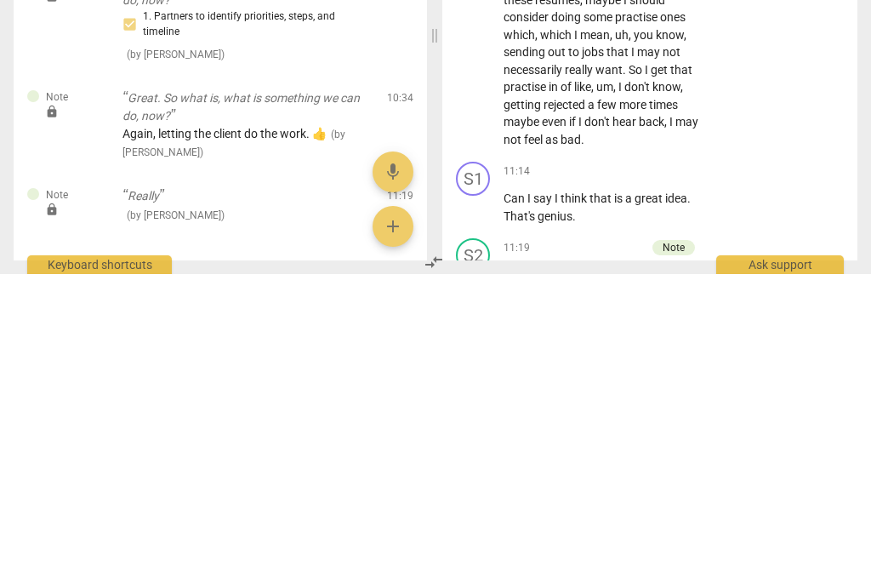
type textarea "With"
type textarea "With this"
type textarea "With this be"
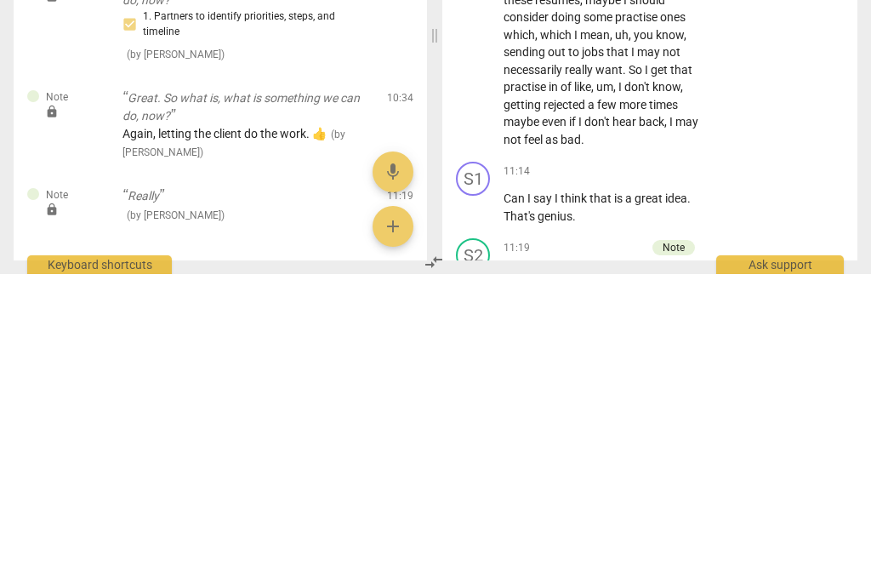
type textarea "With this be"
type textarea "With this"
type textarea "With this response"
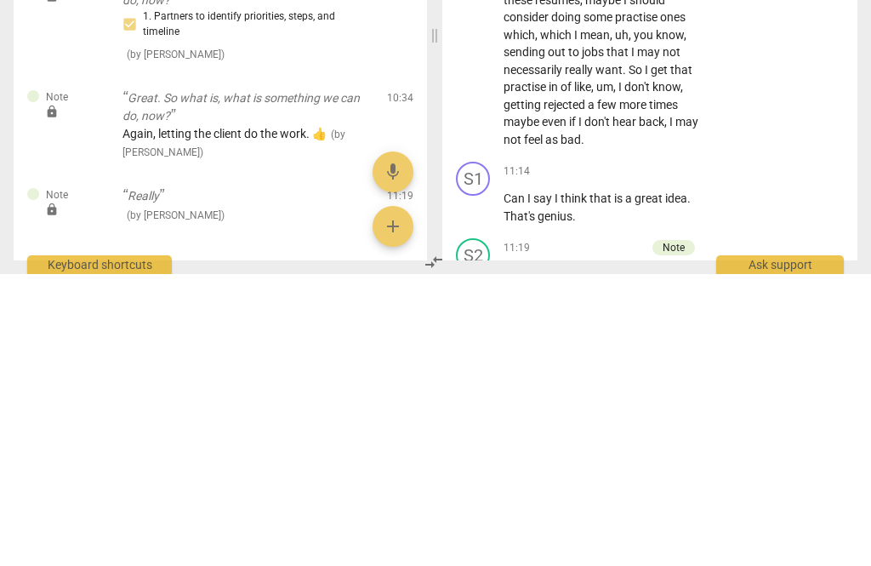
type textarea "With this response,"
type textarea "With this response, it would"
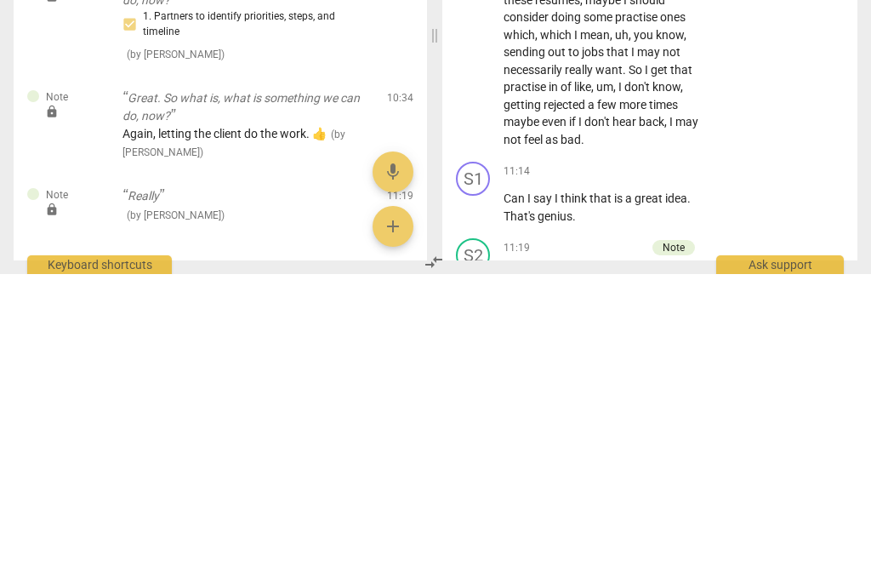
type textarea "With this response, it would be"
type textarea "With this response, it would be good to"
type textarea "With this response, it would be good to ask"
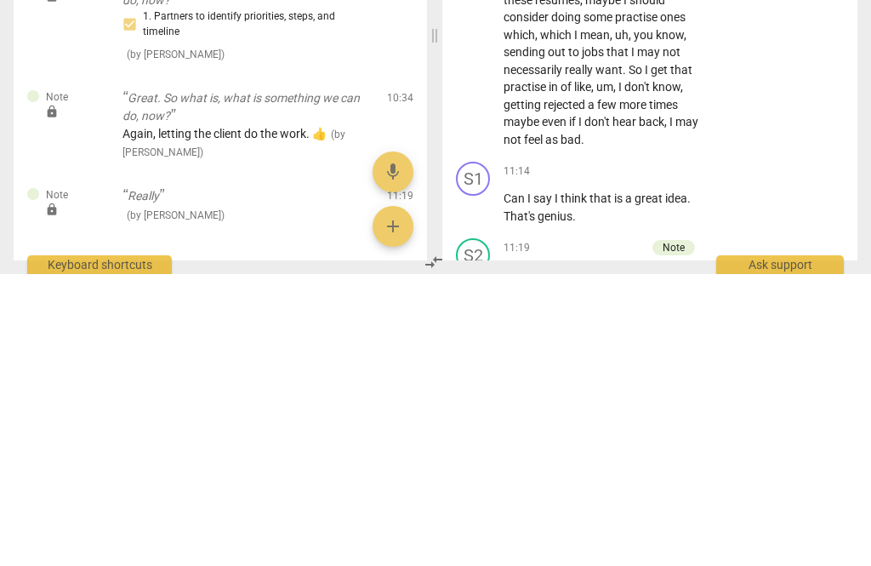
type textarea "With this response, it would be good to ask"
type textarea "With this response, it would be good to ask her"
type textarea "With this response, it would be good to ask her how it"
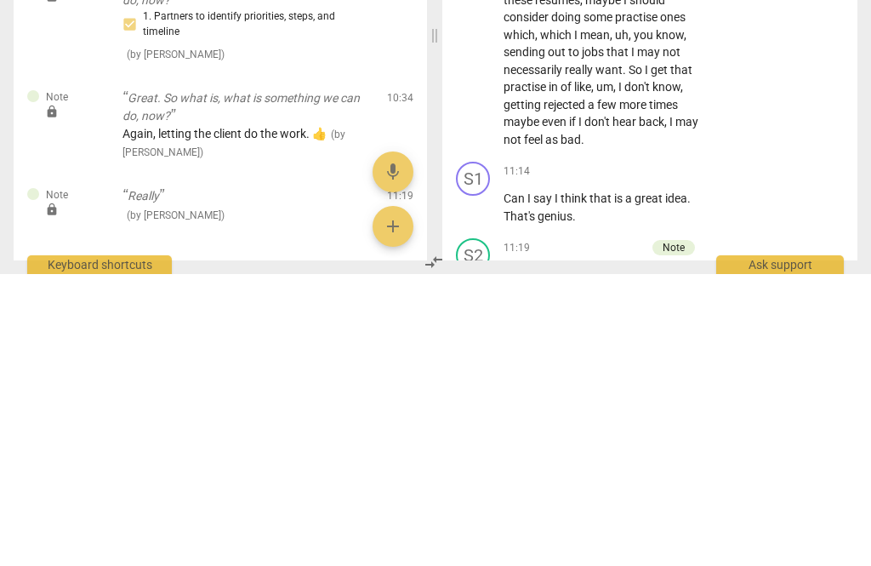
type textarea "With this response, it would be good to ask her how it [PERSON_NAME]’s"
type textarea "With this response, it would be good to ask her how it lands with"
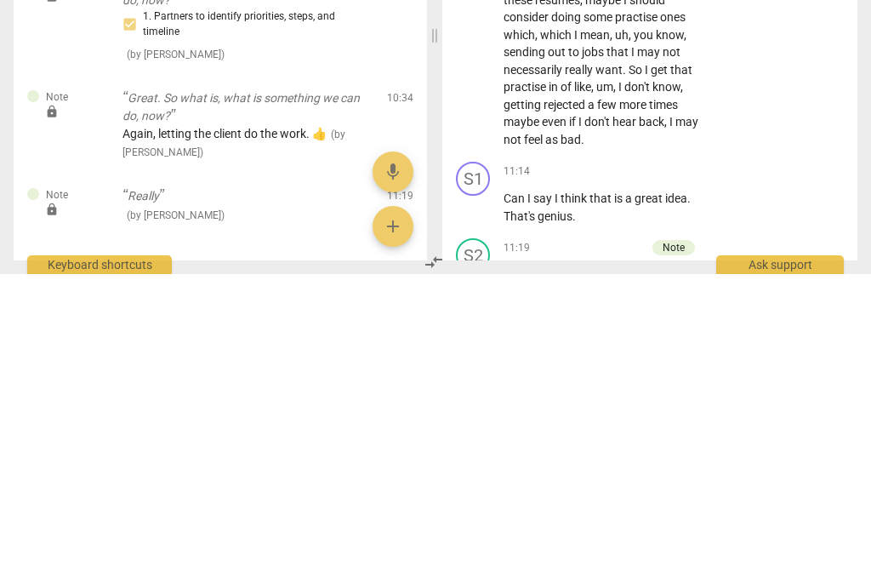
type textarea "With this response, it would be good to ask her how it lands with her to"
type textarea "With this response, it would be good to ask her how it lands with her to try"
type textarea "With this response, it would be good to ask her how it lands with her to try th…"
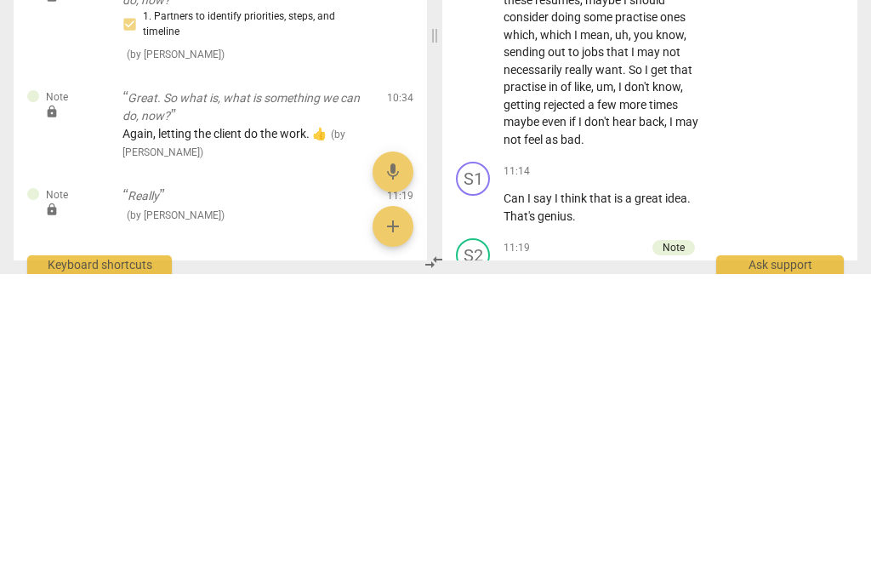
type textarea "With this response, it would be good to ask her how it lands with her to try th…"
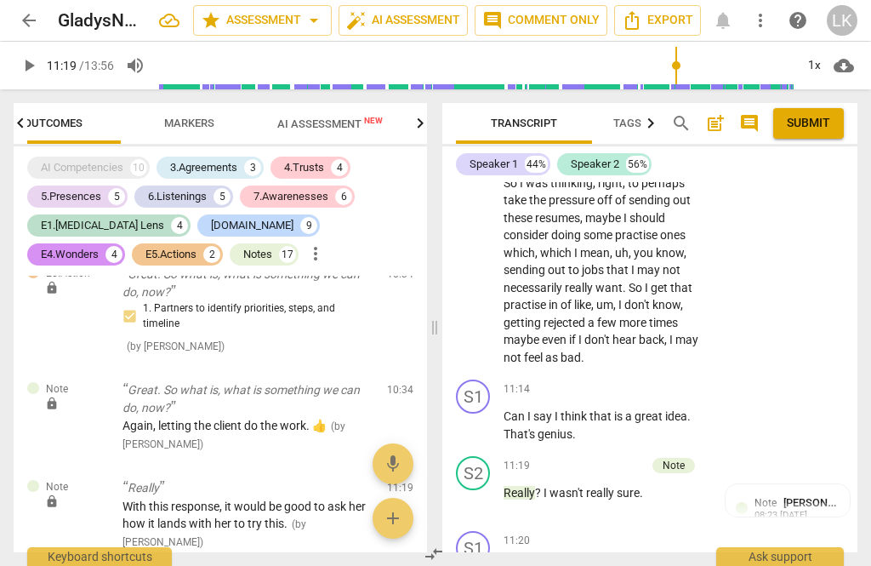
scroll to position [5997, 0]
click at [483, 490] on span "pause" at bounding box center [474, 500] width 20 height 20
click at [477, 490] on span "play_arrow" at bounding box center [474, 500] width 20 height 20
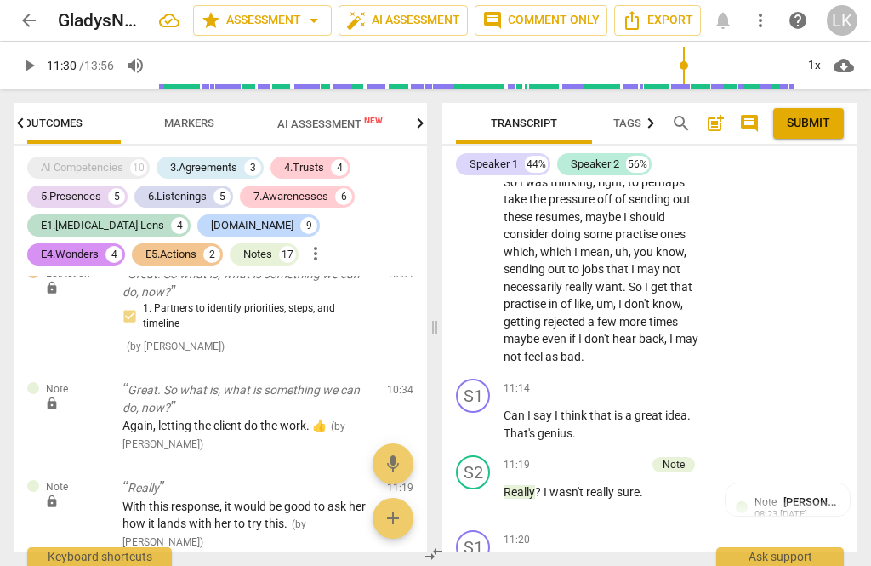
click at [486, 490] on span "play_arrow" at bounding box center [473, 500] width 27 height 20
type input "697"
click at [611, 531] on div "+ Add competency" at bounding box center [644, 539] width 101 height 17
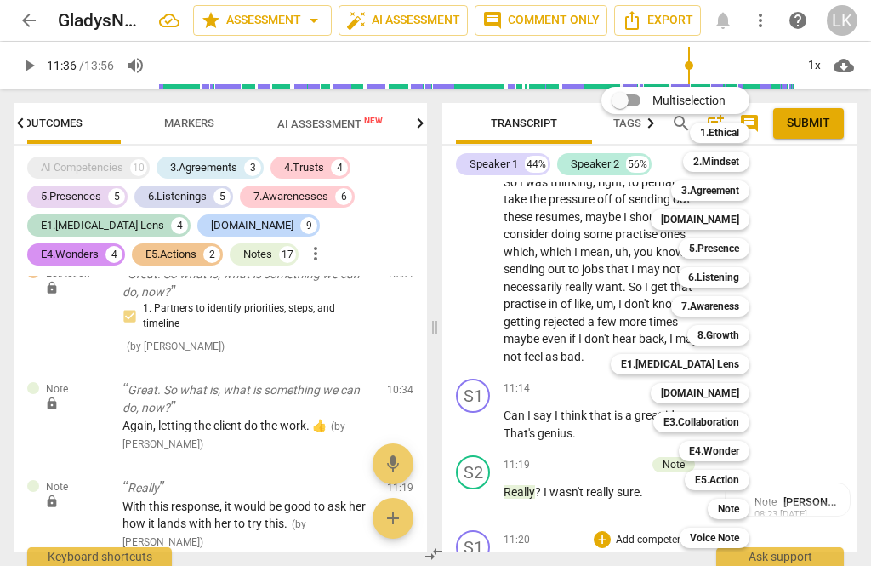
click at [743, 509] on div "Note" at bounding box center [729, 509] width 42 height 20
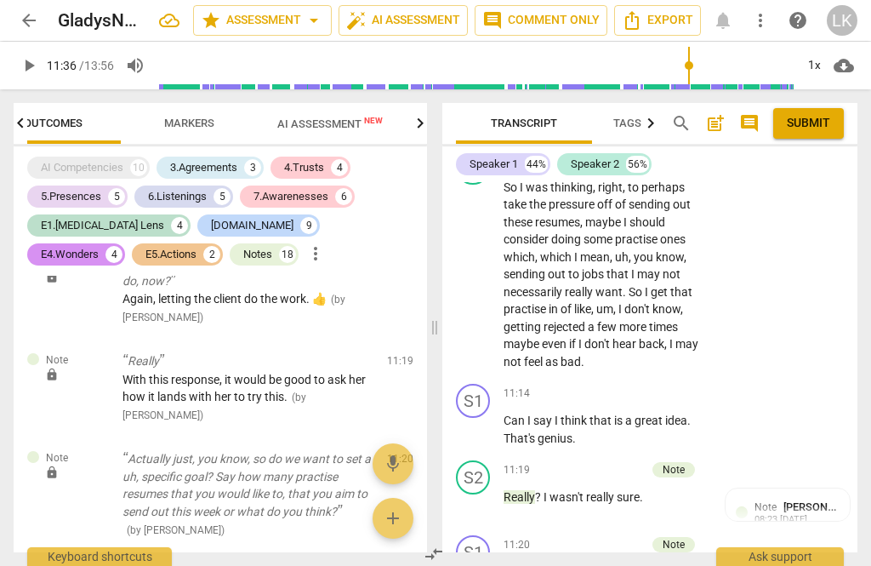
scroll to position [5992, 0]
click at [823, 500] on span "[PERSON_NAME]" at bounding box center [825, 506] width 82 height 13
click at [825, 502] on span "more_vert" at bounding box center [816, 512] width 20 height 20
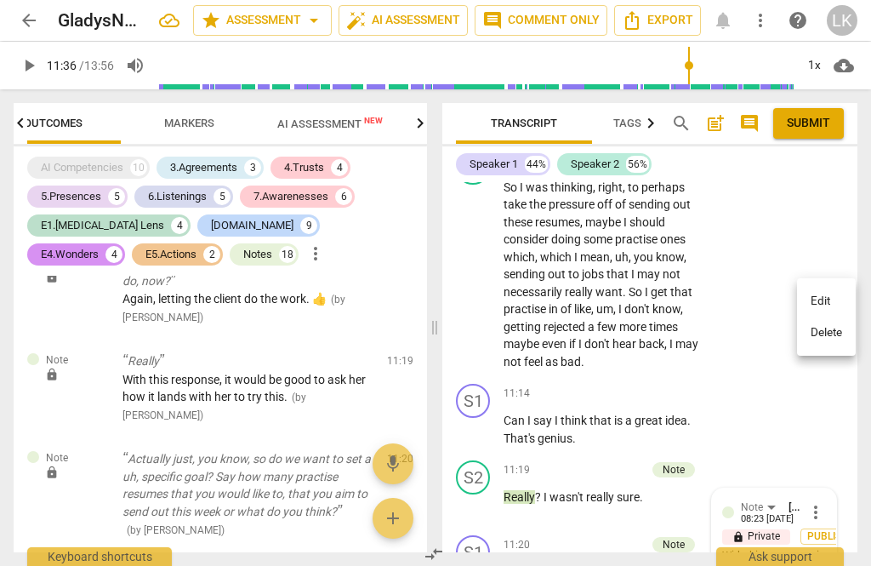
click at [837, 294] on li "Edit" at bounding box center [826, 301] width 59 height 32
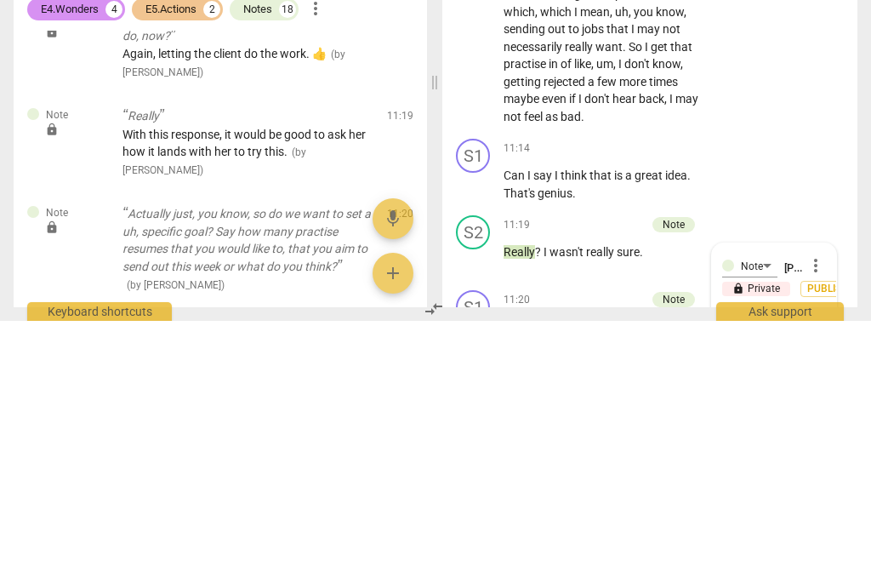
type textarea "With this response, it would be good to ask her how it lands with her to try th…"
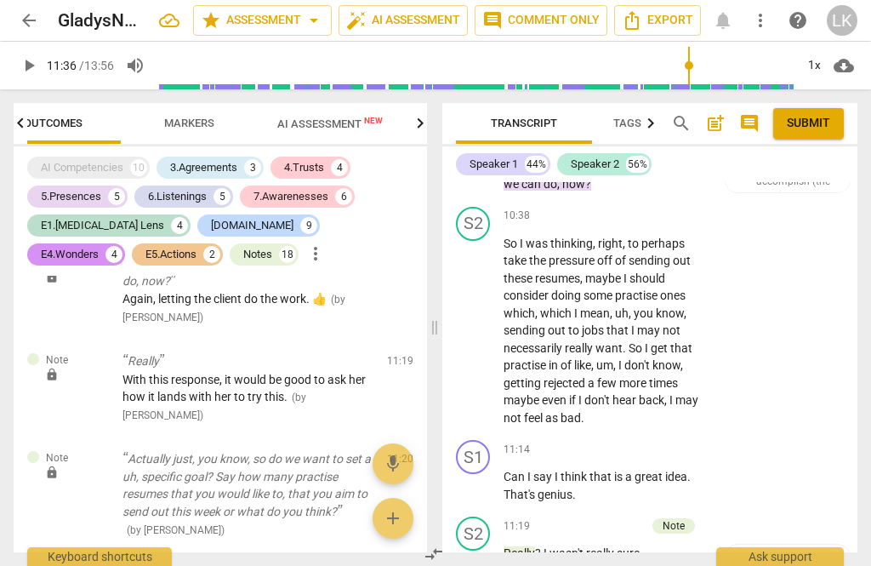
scroll to position [5936, 0]
click at [821, 558] on span "more_vert" at bounding box center [816, 568] width 20 height 20
click at [837, 357] on li "Edit" at bounding box center [826, 357] width 59 height 32
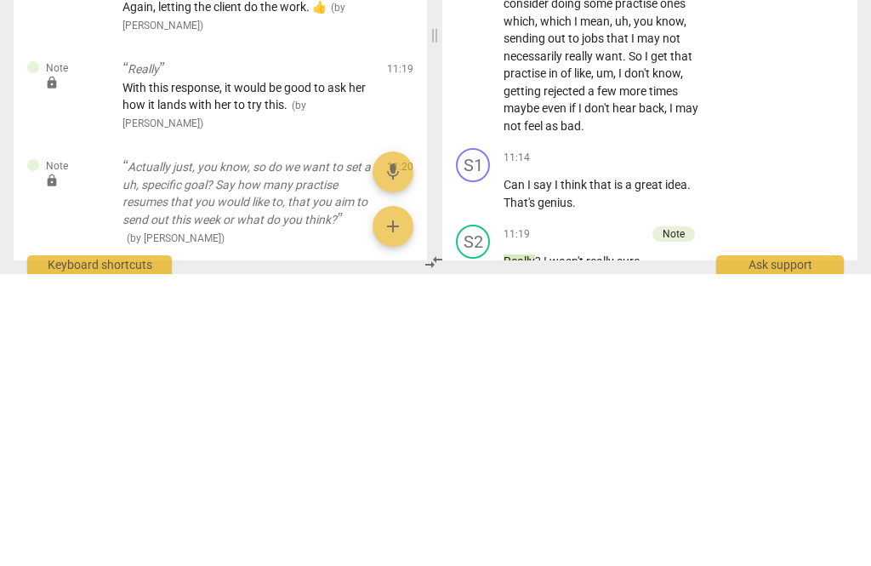
type textarea "With this response, it would be good to ask her how it lands with her to try th…"
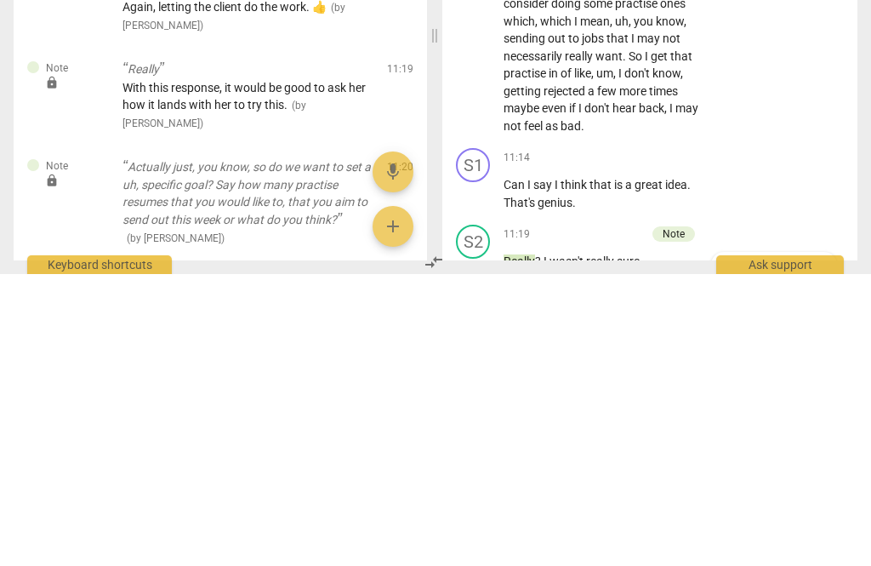
type textarea "With this response, it would be good to ask her how it lands with her to try th…"
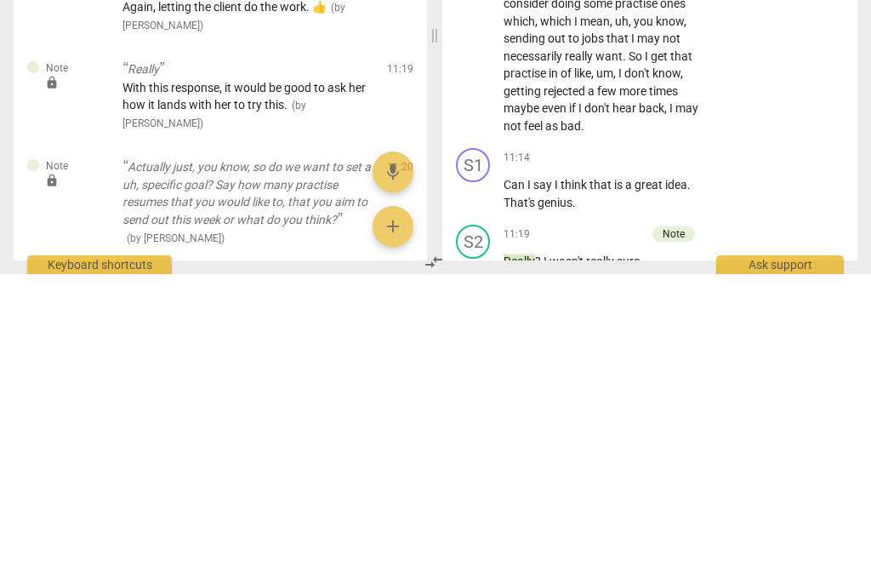
type textarea "With this response, it would be good to ask her how it lands with her to try th…"
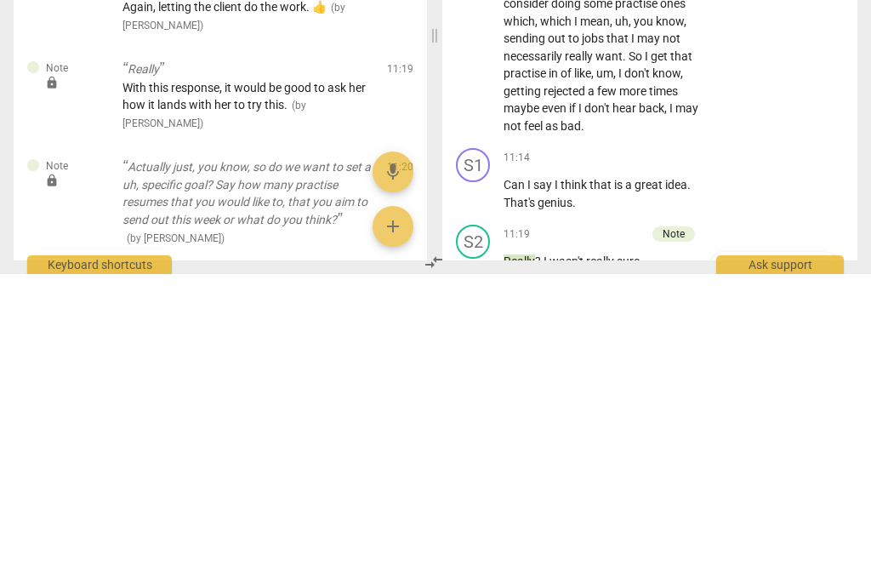
type textarea "With this response, it would be good to ask her how it lands with her to try th…"
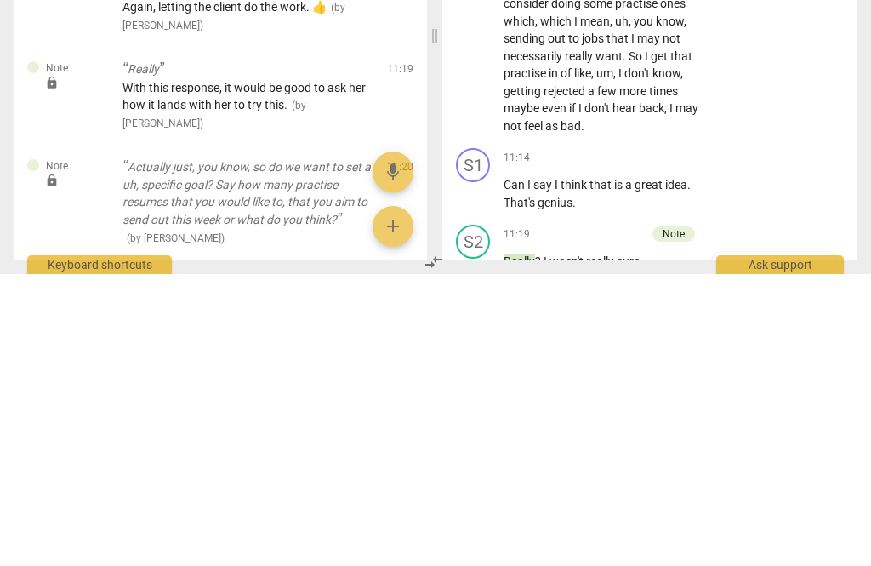
type textarea "With this response, it would be good to ask her how it lands with her to try th…"
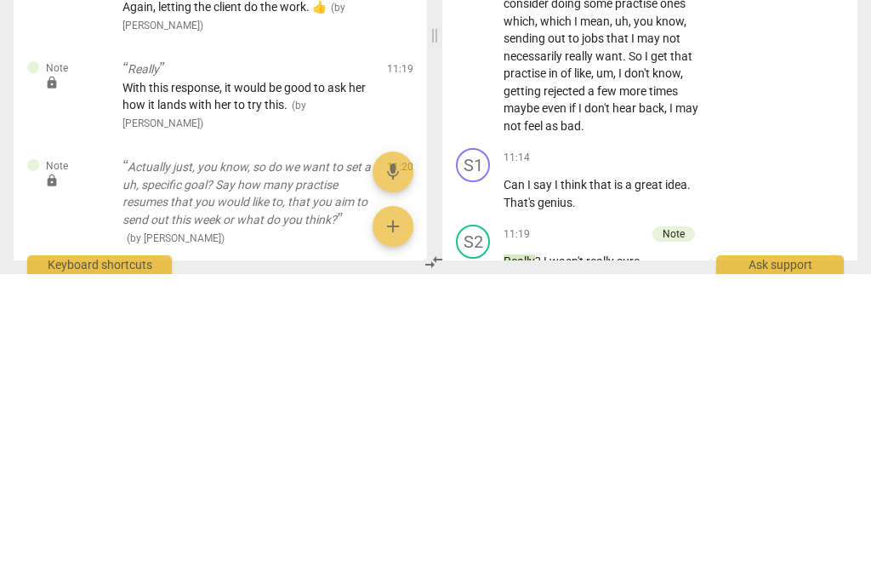
type textarea "With this response, it would be good to ask her how it lands with her to try th…"
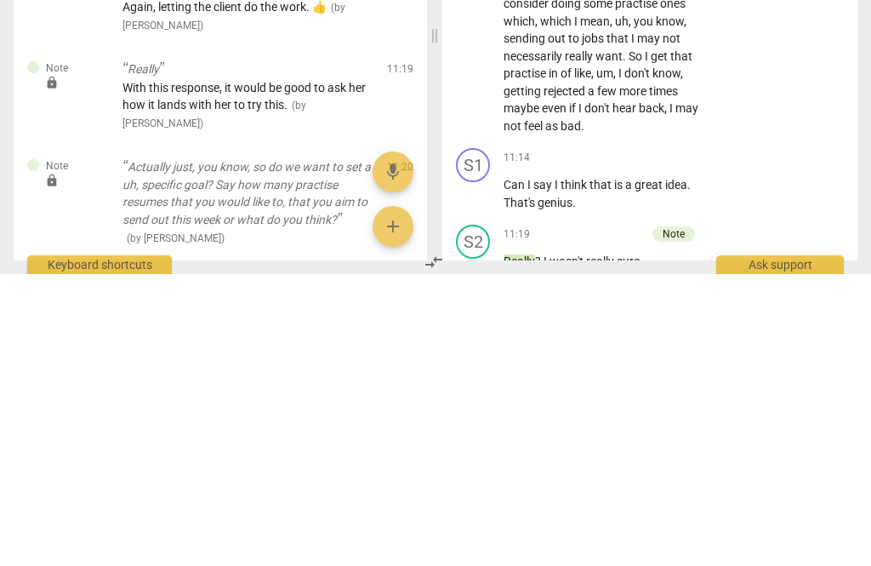
type textarea "With this response, it would be good to ask her how it lands with her to try th…"
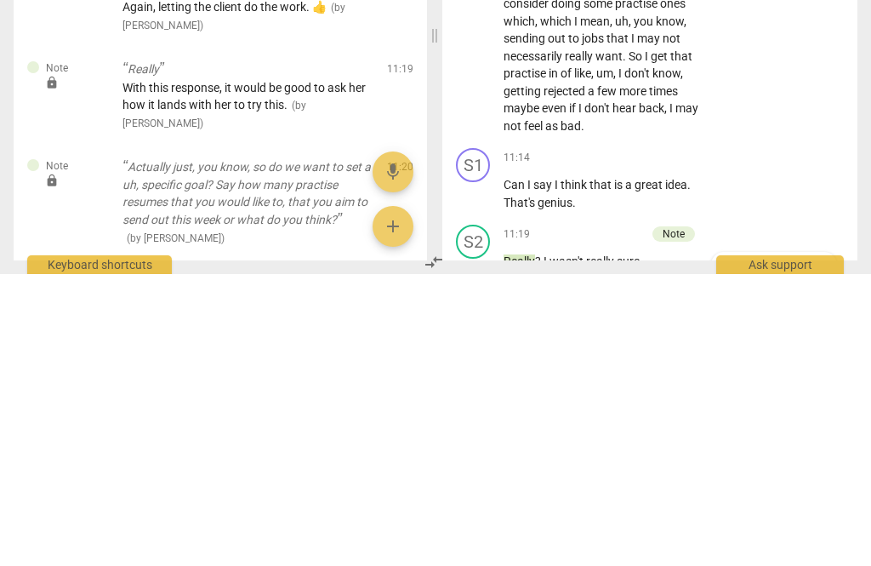
type textarea "With this response, it would be good to ask her how it lands with her to try th…"
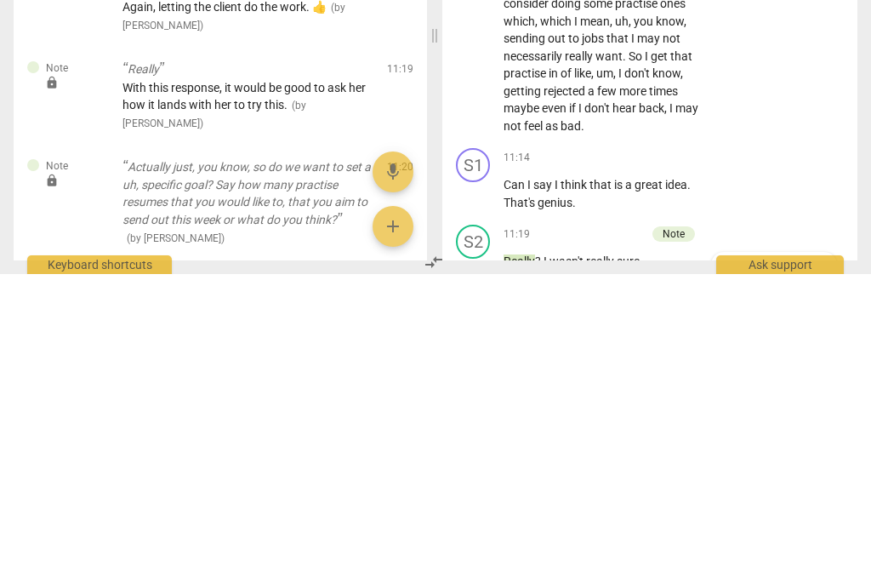
scroll to position [15, 0]
type textarea "With this response, it would be good to ask her how it lands with her to try th…"
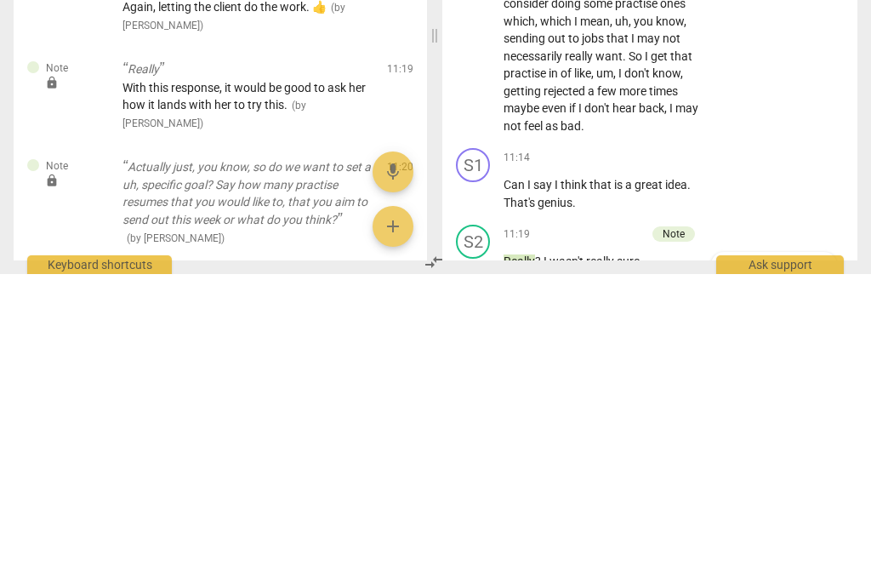
scroll to position [32, 0]
type textarea "With this response, it would be good to ask her how it lands with her to try th…"
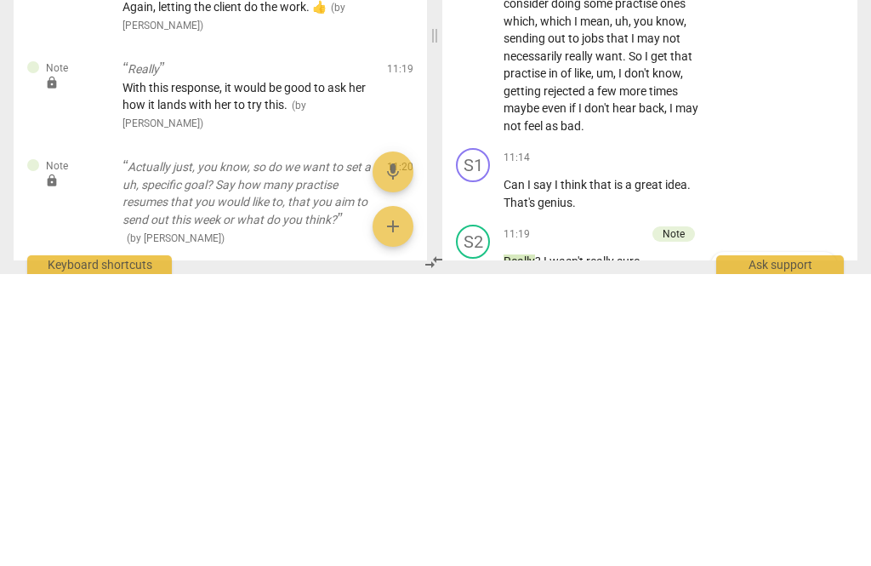
type textarea "With this response, it would be good to ask her how it lands with her to try th…"
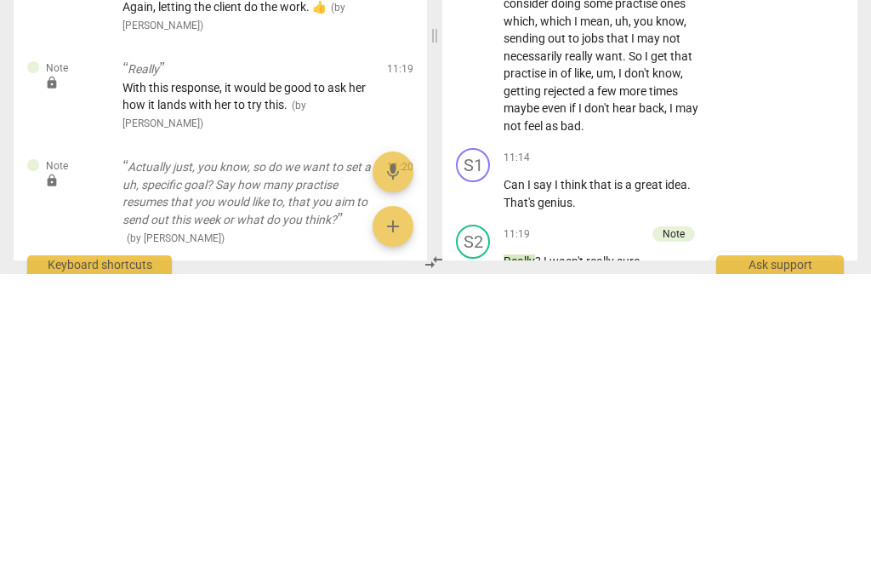
type textarea "With this response, it would be good to ask her how it lands with her to try th…"
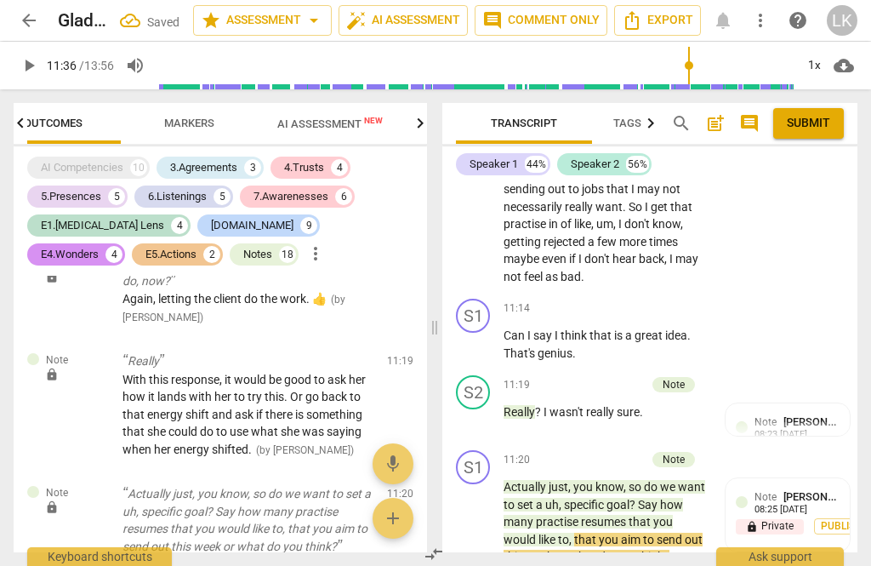
scroll to position [6085, 0]
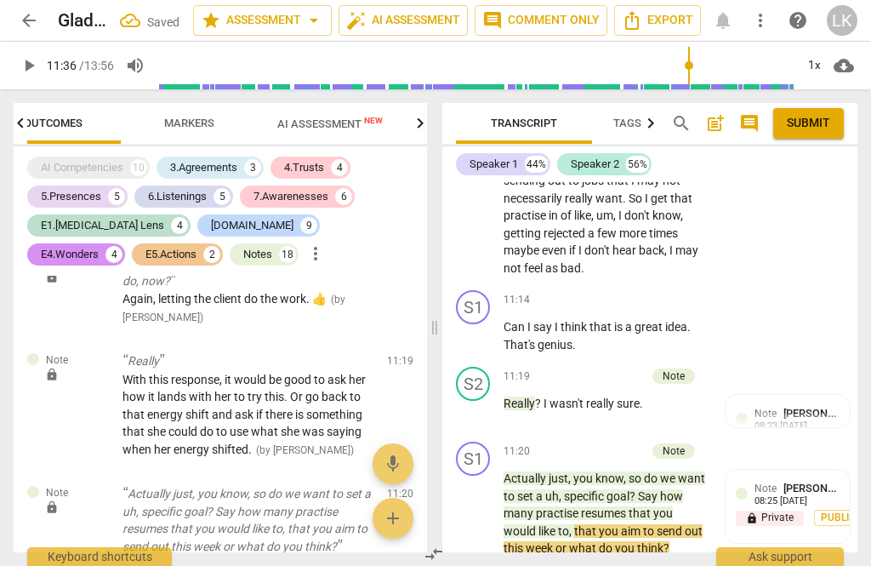
click at [475, 500] on button "play_arrow" at bounding box center [473, 513] width 27 height 27
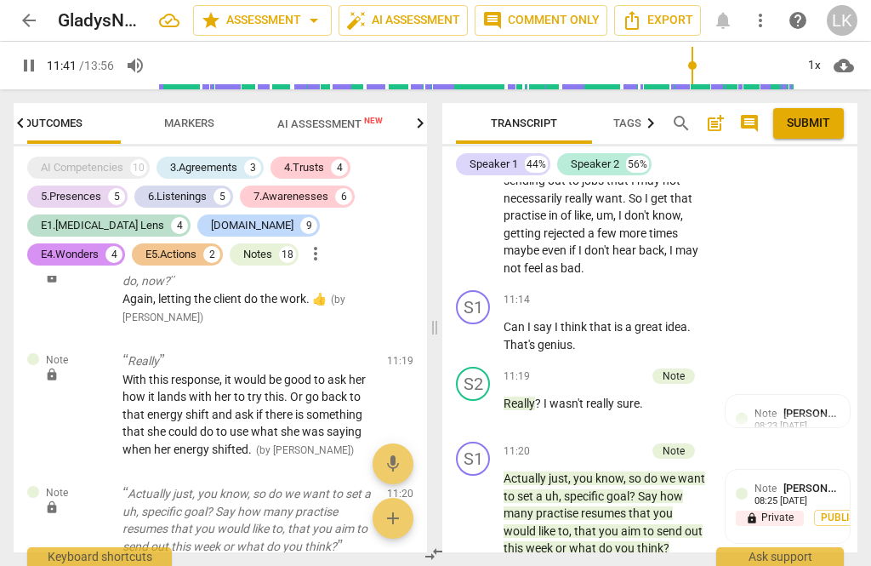
scroll to position [6025, 0]
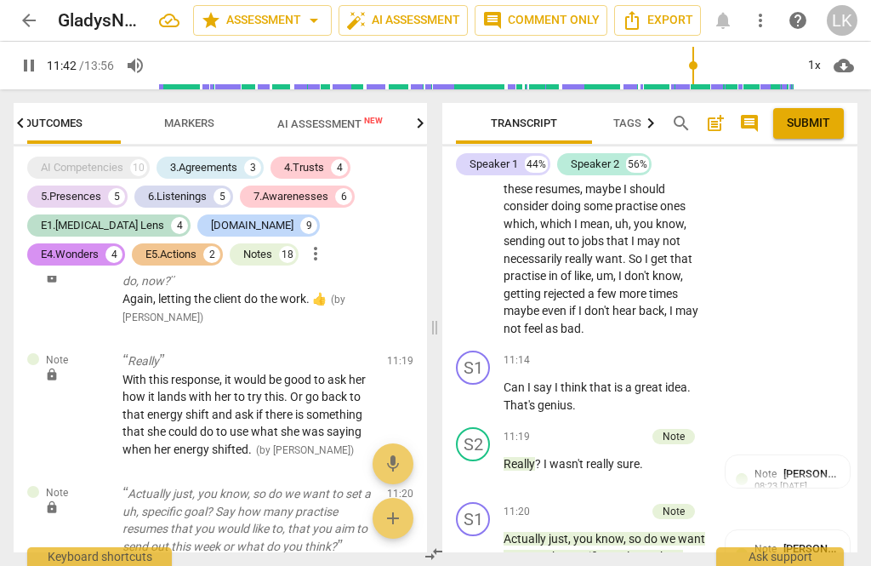
click at [478, 462] on span "pause" at bounding box center [474, 472] width 20 height 20
click at [486, 462] on span "play_arrow" at bounding box center [473, 472] width 27 height 20
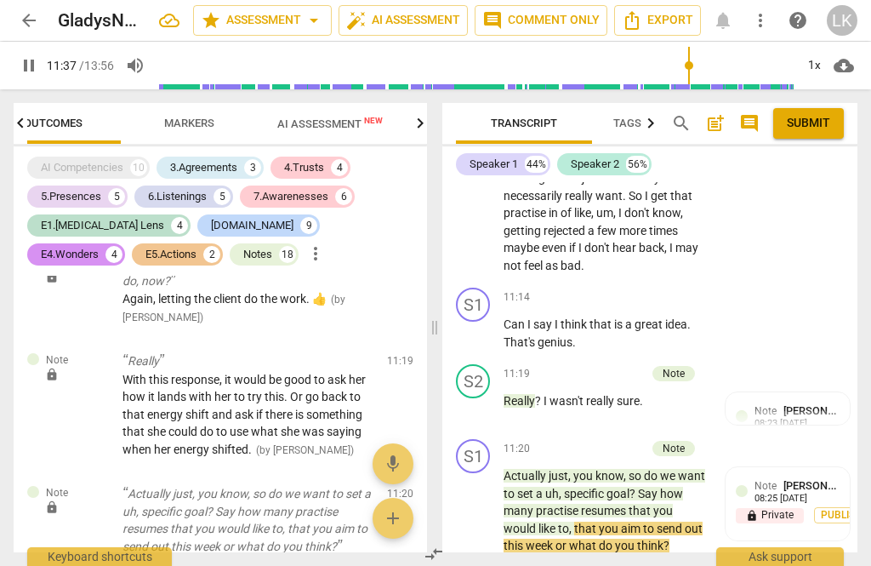
click at [481, 501] on span "pause" at bounding box center [474, 511] width 20 height 20
click at [815, 479] on span "[PERSON_NAME]" at bounding box center [825, 485] width 82 height 13
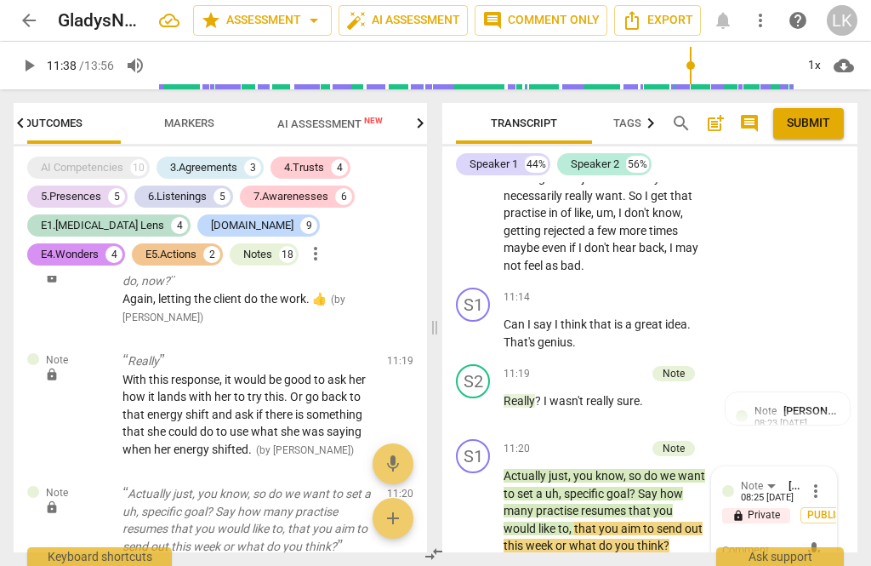
click at [823, 481] on span "more_vert" at bounding box center [816, 491] width 20 height 20
click at [833, 323] on li "Delete" at bounding box center [826, 311] width 59 height 32
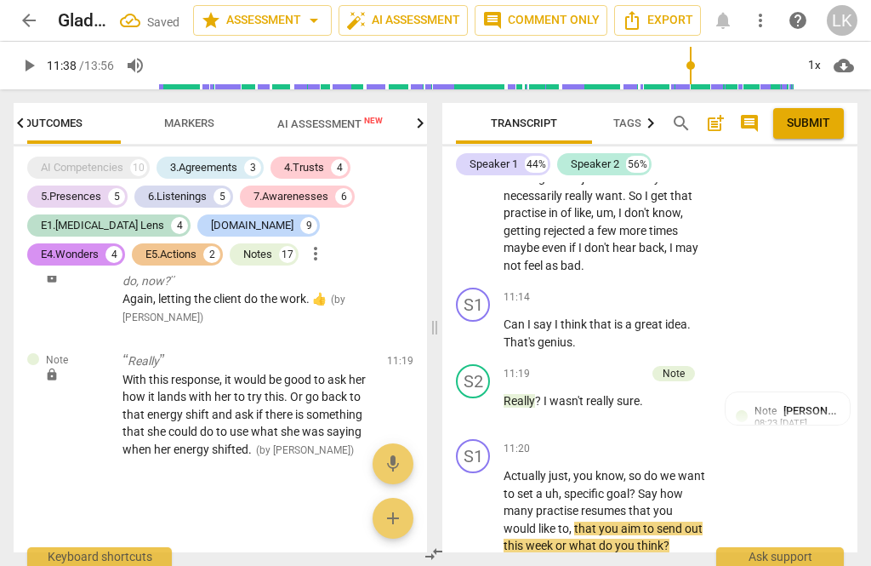
scroll to position [9141, 0]
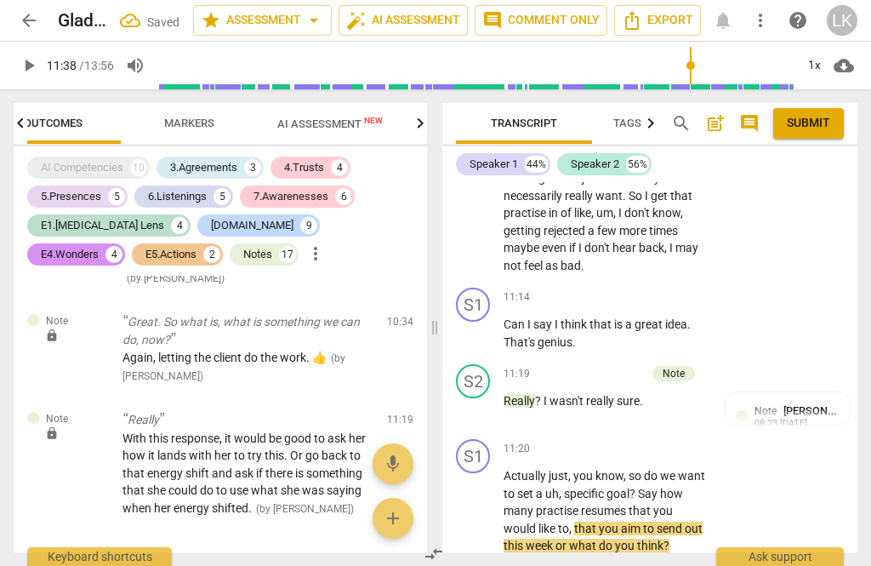
click at [608, 440] on div "+" at bounding box center [602, 448] width 17 height 17
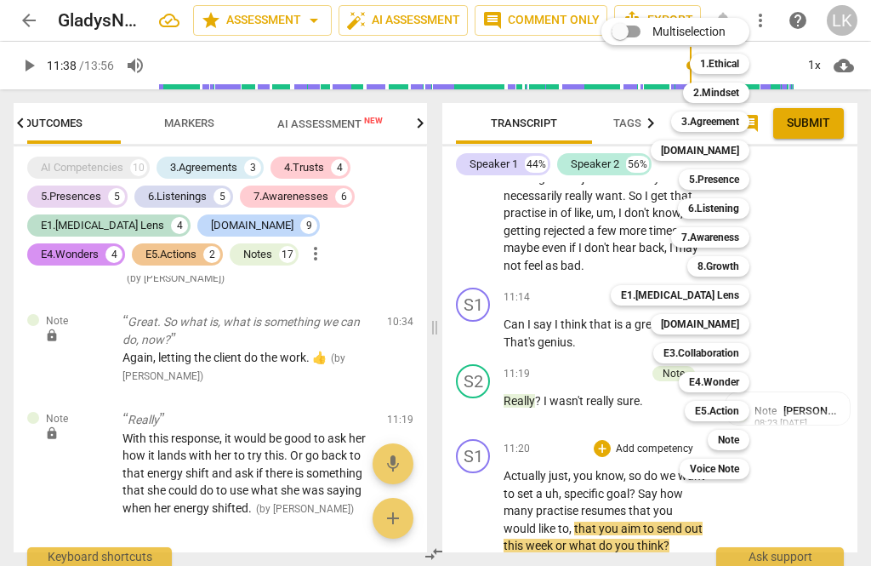
click at [737, 183] on b "5.Presence" at bounding box center [714, 179] width 50 height 20
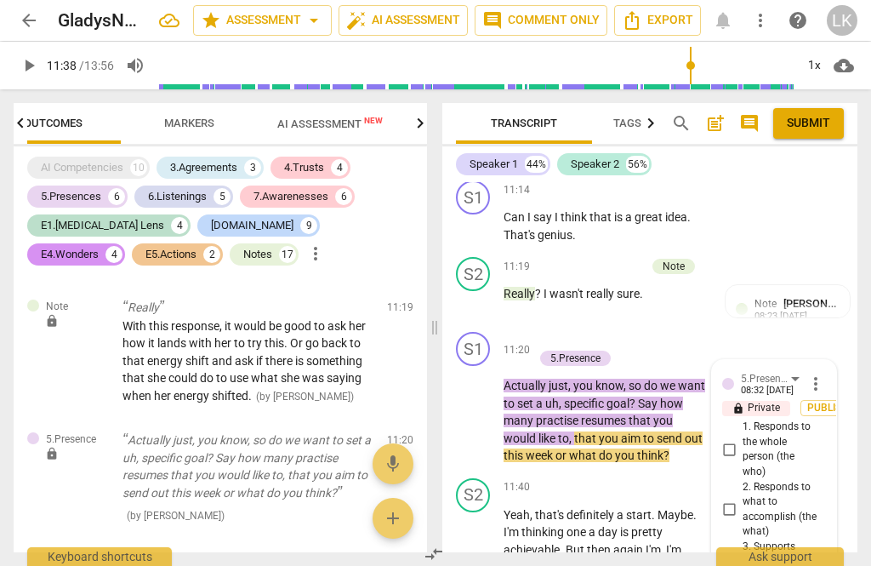
scroll to position [6193, 0]
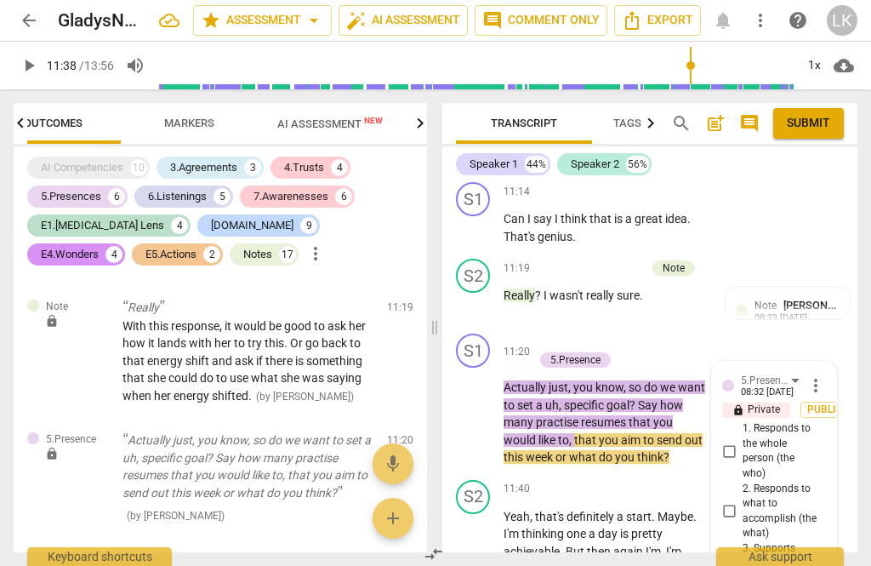
click at [743, 501] on input "2. Responds to what to accomplish (the what)" at bounding box center [729, 511] width 27 height 20
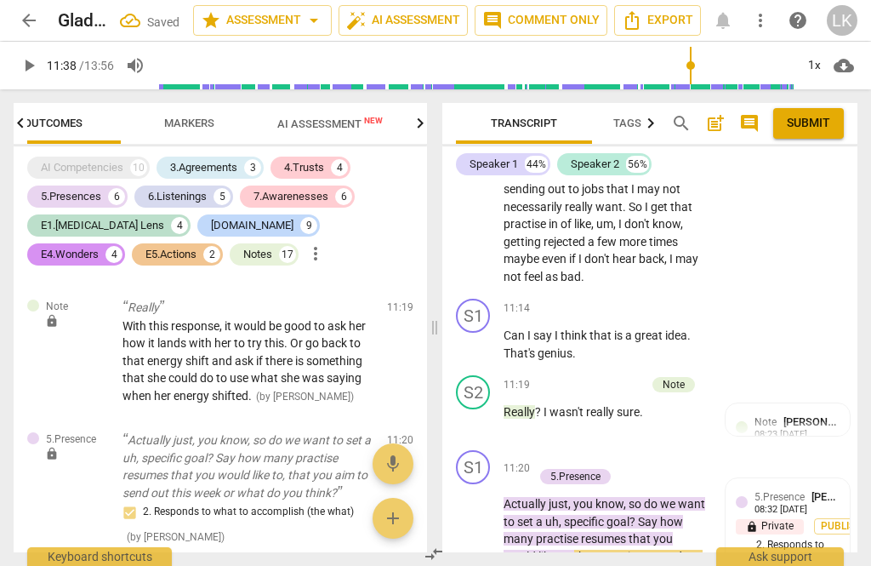
scroll to position [6069, 0]
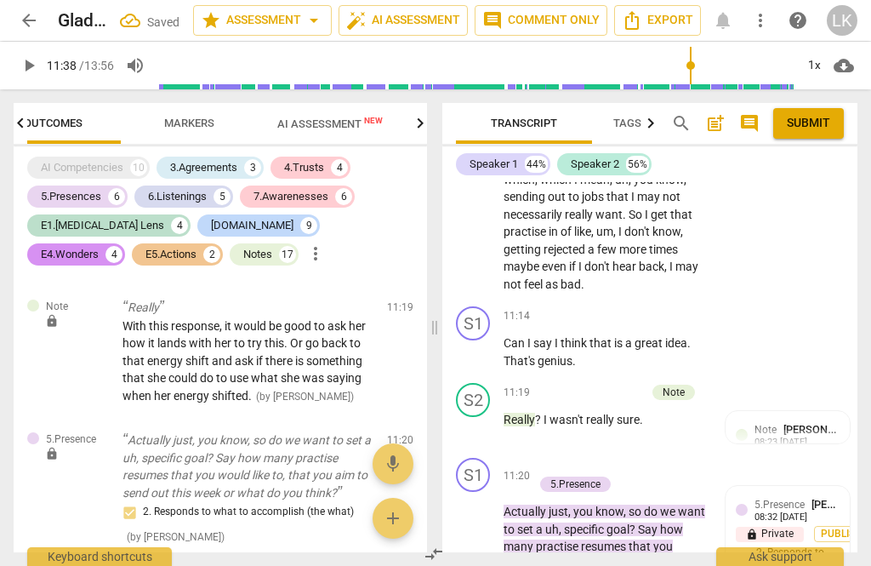
click at [554, 460] on p "Add competency" at bounding box center [594, 467] width 81 height 15
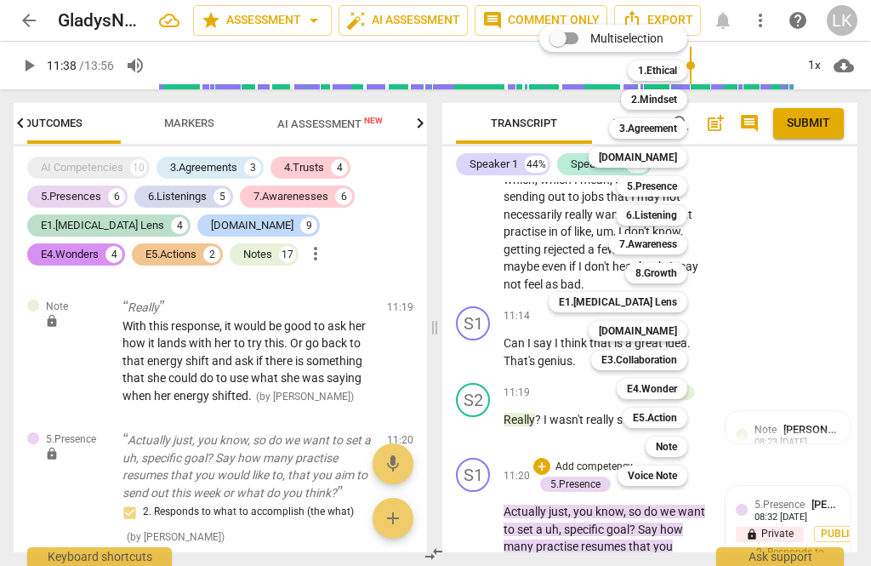
click at [675, 243] on b "7.Awareness" at bounding box center [649, 244] width 58 height 20
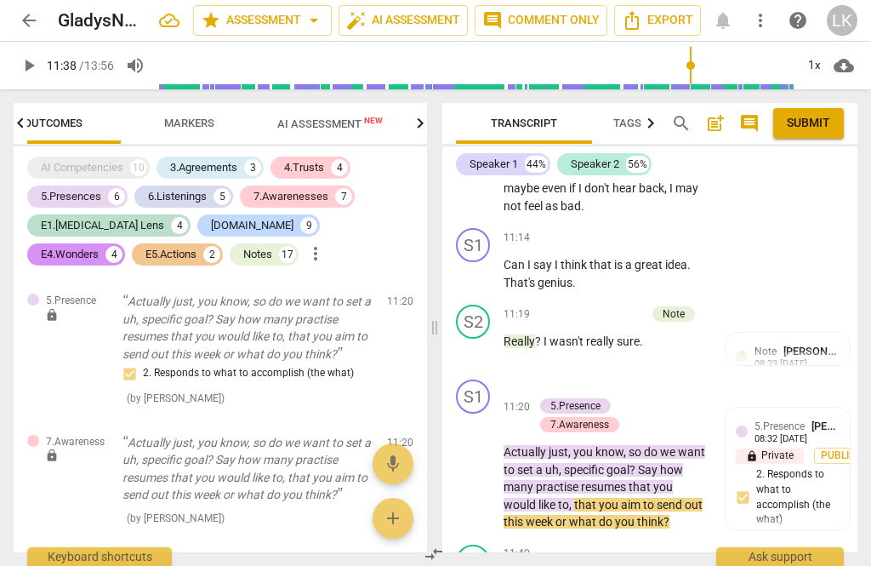
scroll to position [6158, 0]
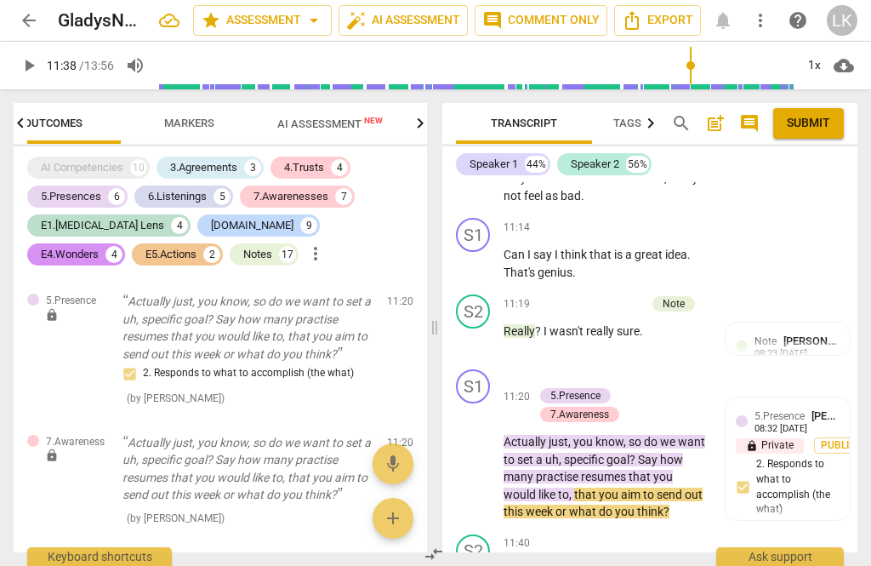
click at [828, 397] on div "5.Presence [PERSON_NAME] 08:32 [DATE] lock Private Publish 2. Responds to what …" at bounding box center [788, 497] width 124 height 200
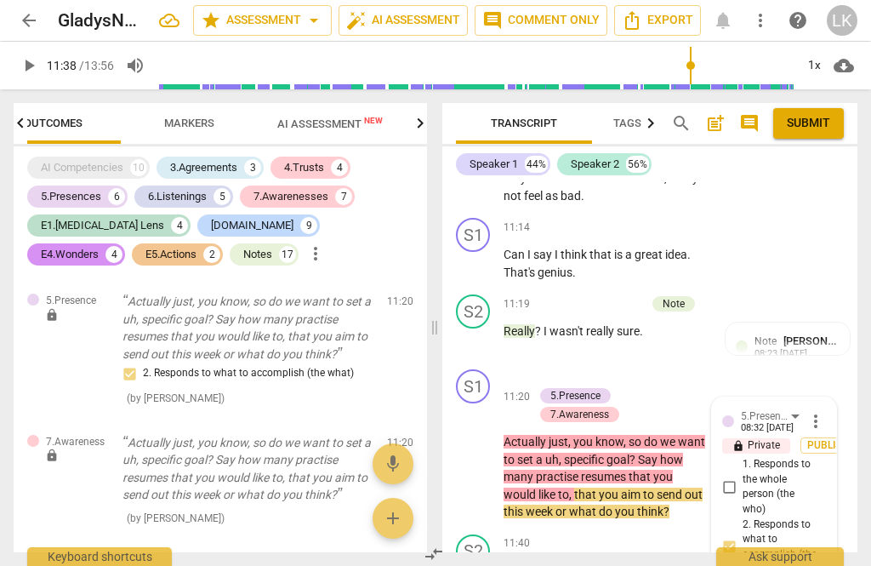
click at [809, 0] on html "arrow_back GladysNg_B131_CSP3 star Assessment arrow_drop_down auto_fix_high AI …" at bounding box center [435, 0] width 871 height 0
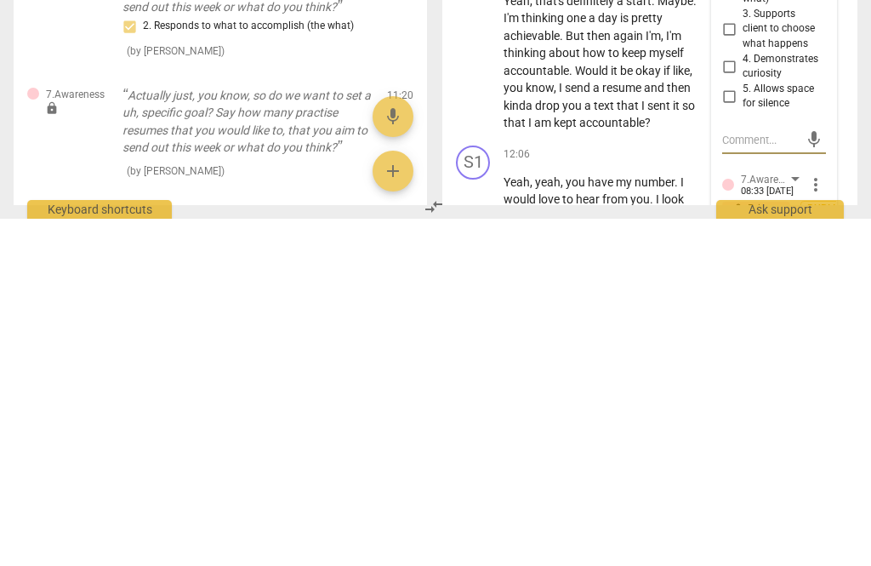
scroll to position [6396, 0]
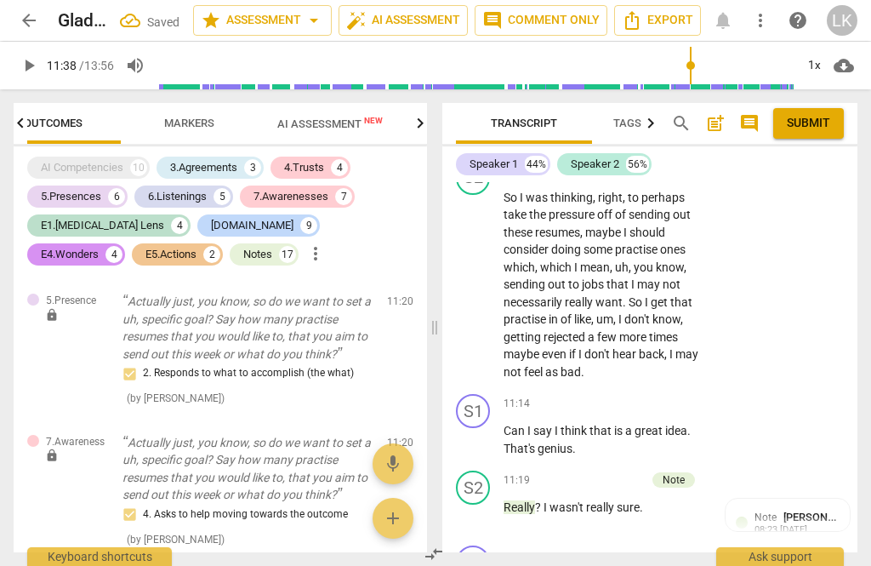
click at [546, 545] on div "+" at bounding box center [542, 553] width 17 height 17
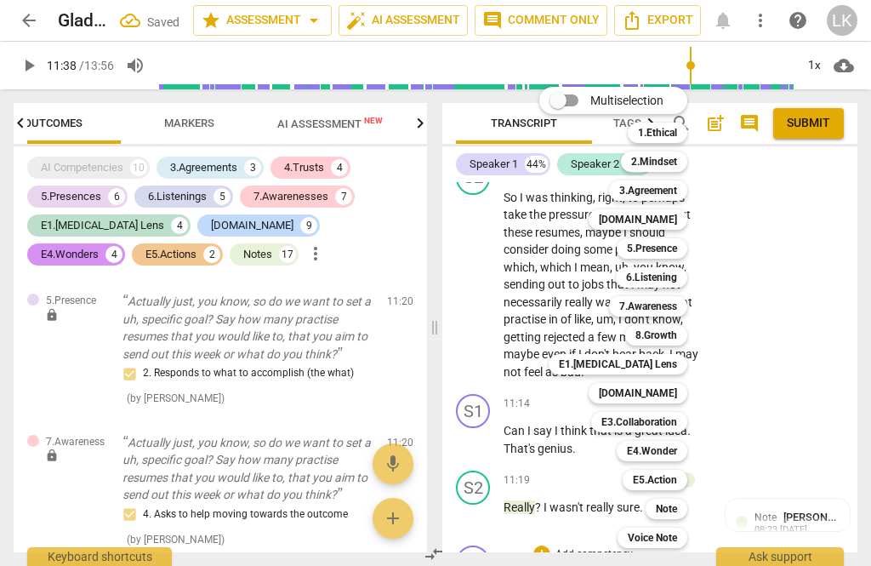
click at [672, 480] on b "E5.Action" at bounding box center [655, 480] width 44 height 20
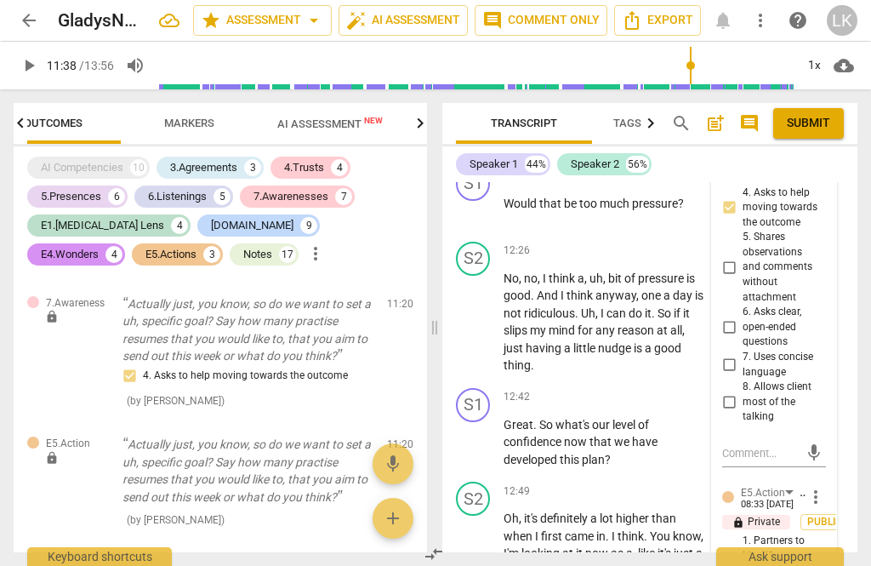
scroll to position [6928, 0]
click at [740, 553] on input "1. Partners to identify priorities, steps, and timeline" at bounding box center [729, 563] width 27 height 20
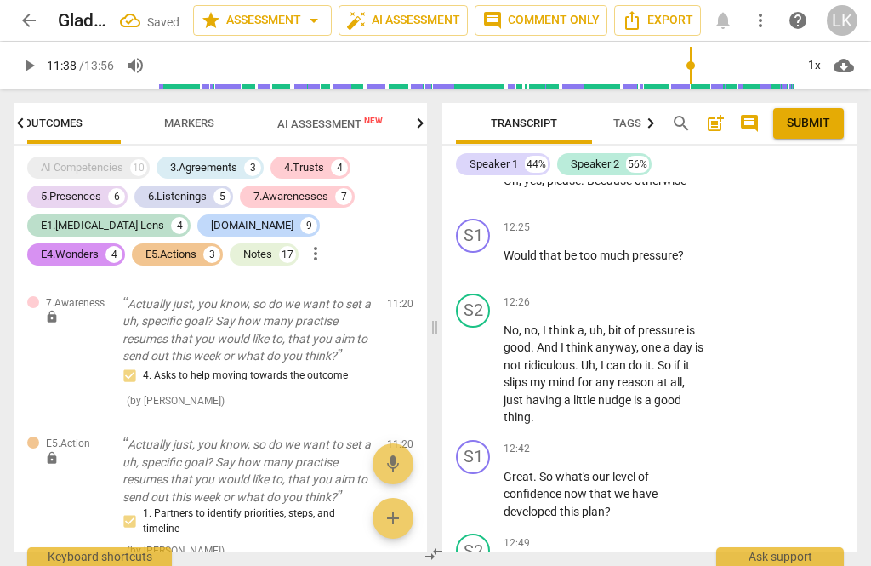
scroll to position [6107, 0]
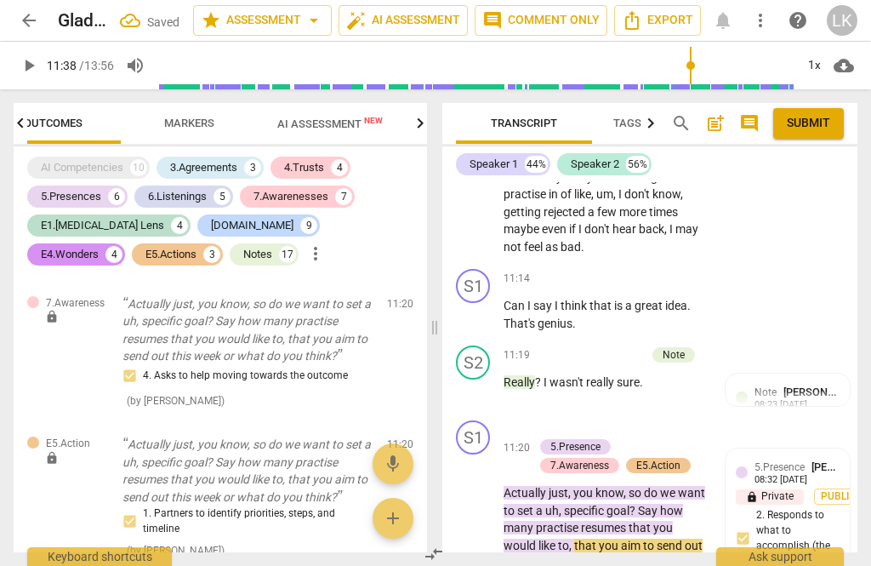
click at [486, 500] on span "play_arrow" at bounding box center [473, 510] width 27 height 20
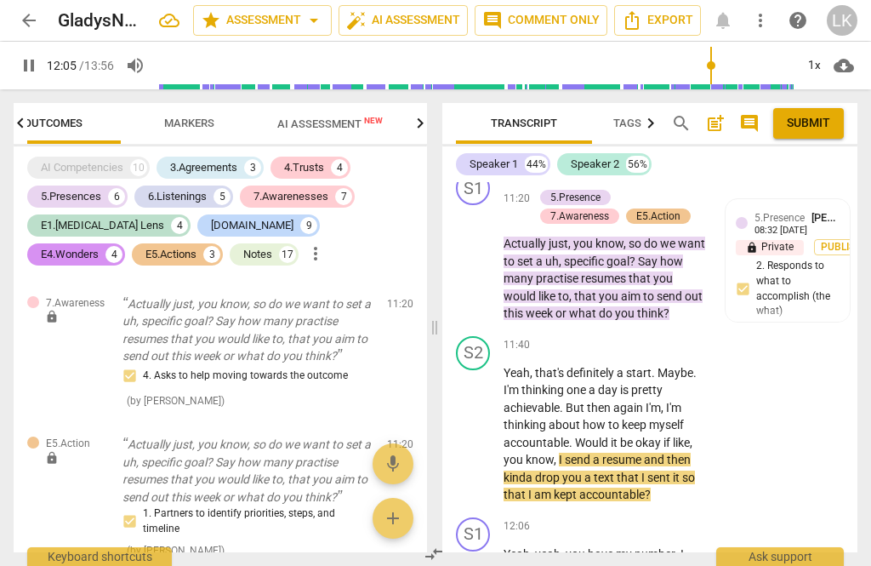
scroll to position [6356, 0]
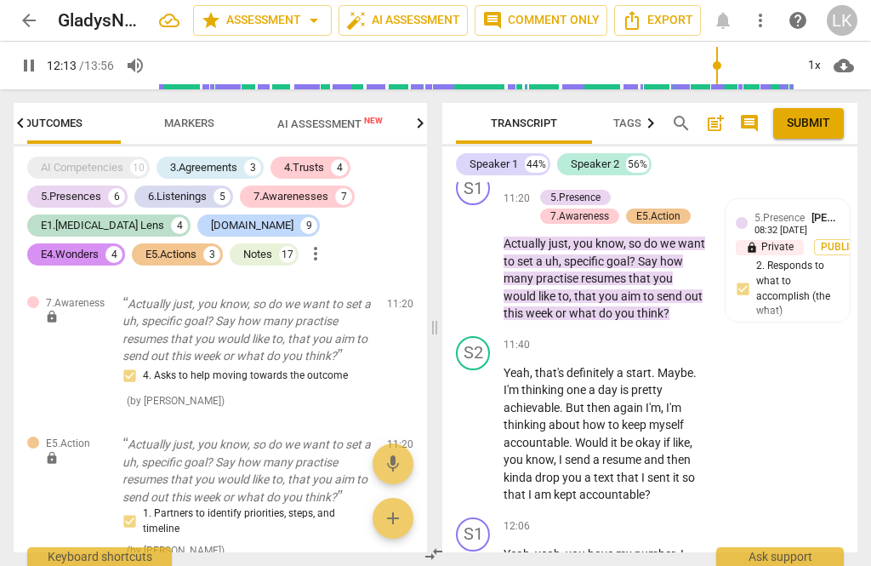
click at [611, 518] on div "+ Add competency" at bounding box center [644, 526] width 101 height 17
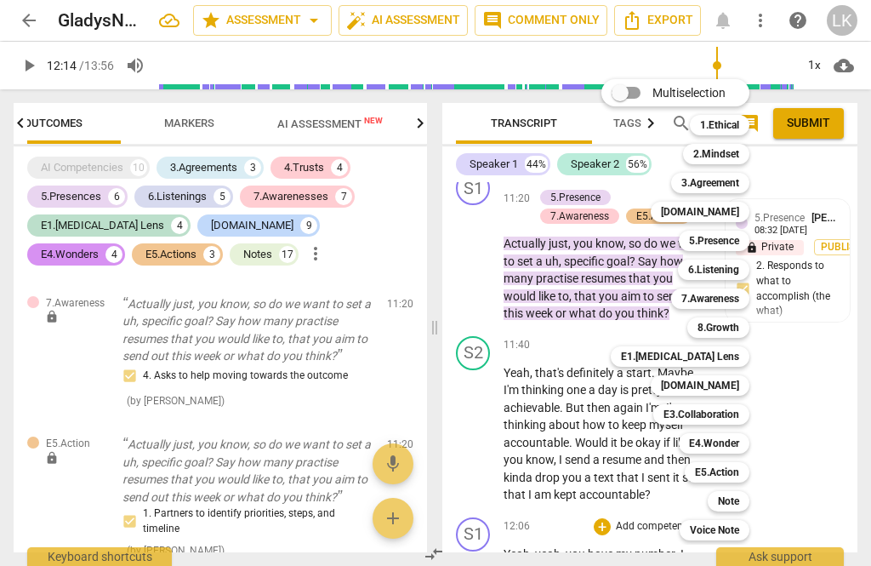
click at [747, 468] on div "E5.Action" at bounding box center [717, 472] width 65 height 20
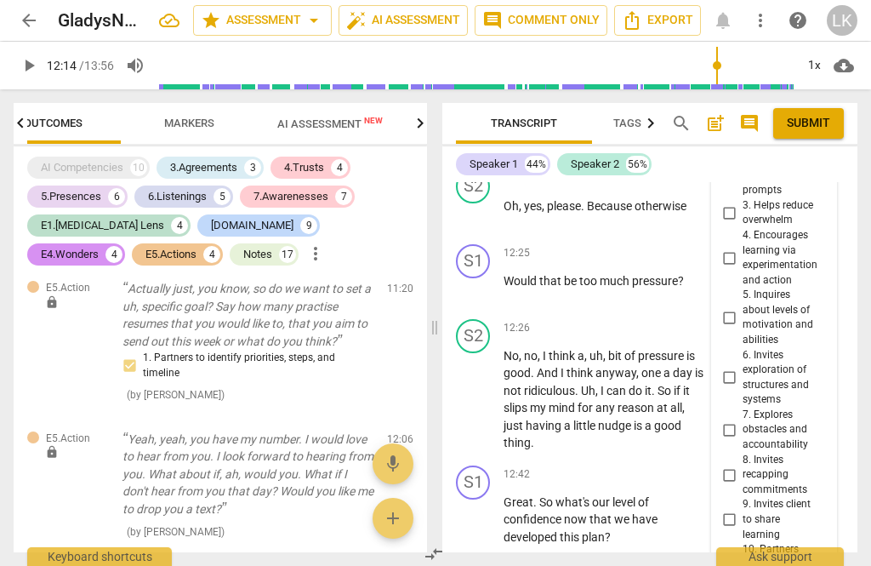
scroll to position [6870, 0]
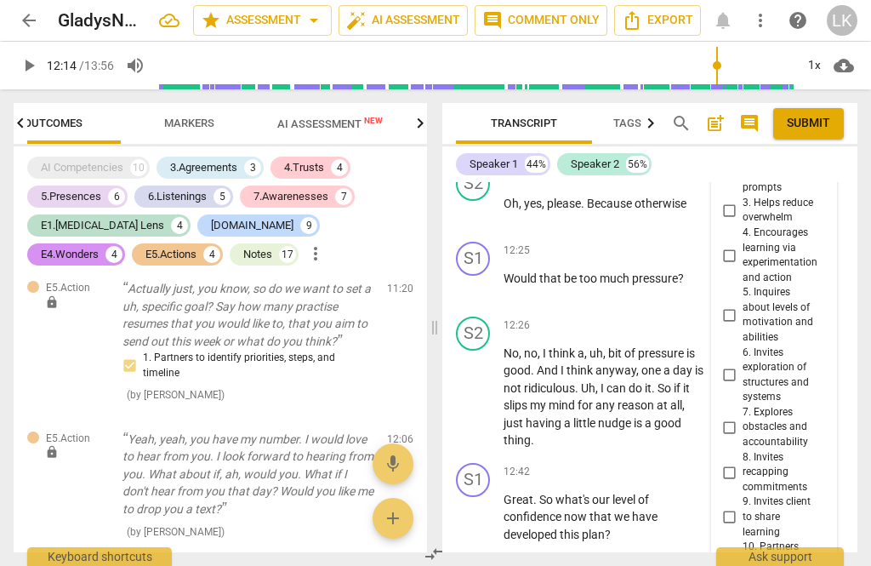
click at [740, 417] on input "7. Explores obstacles and accountability" at bounding box center [729, 427] width 27 height 20
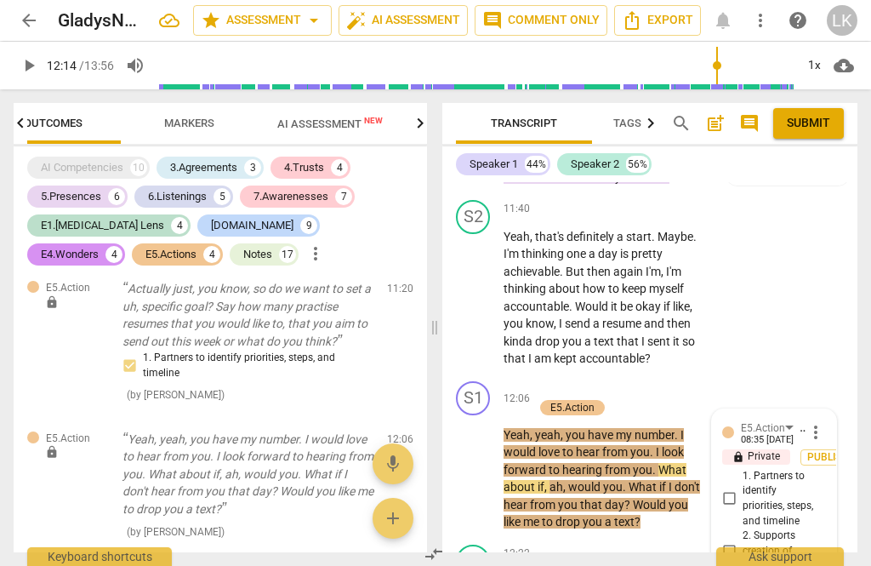
scroll to position [6472, 0]
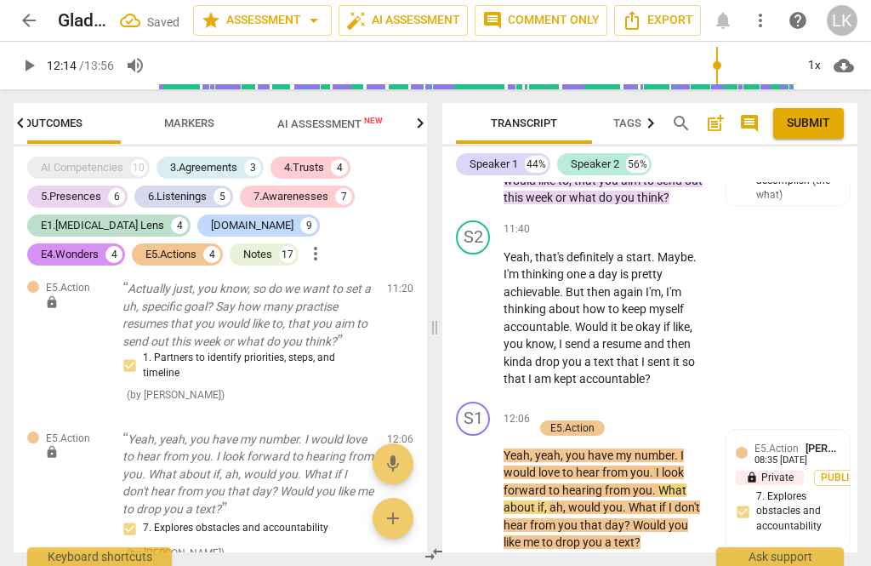
click at [547, 402] on div "+" at bounding box center [542, 410] width 17 height 17
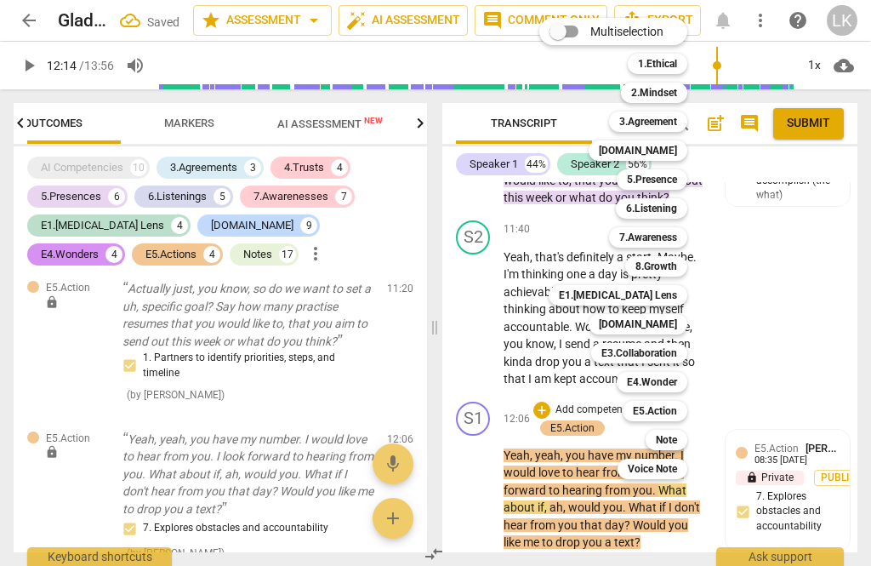
scroll to position [6430, 0]
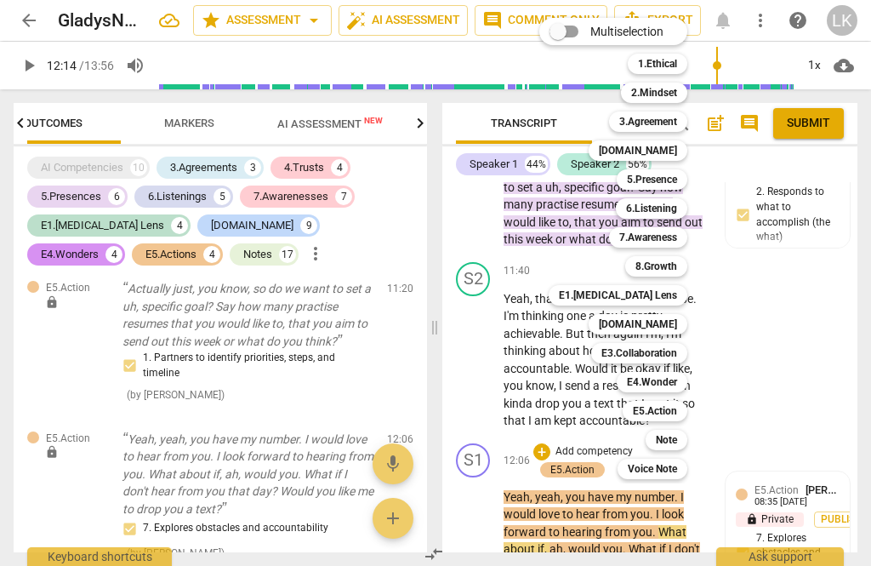
click at [675, 264] on b "8.Growth" at bounding box center [657, 266] width 42 height 20
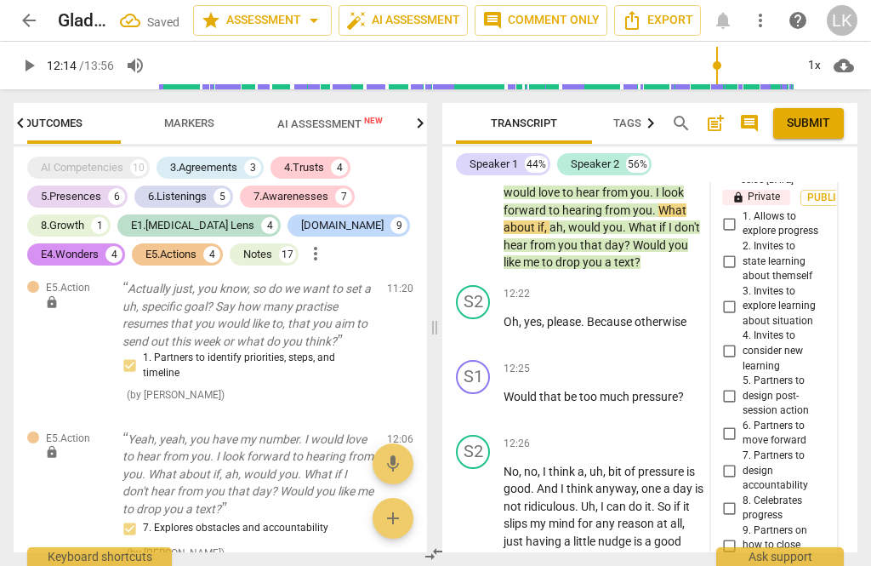
scroll to position [9842, 0]
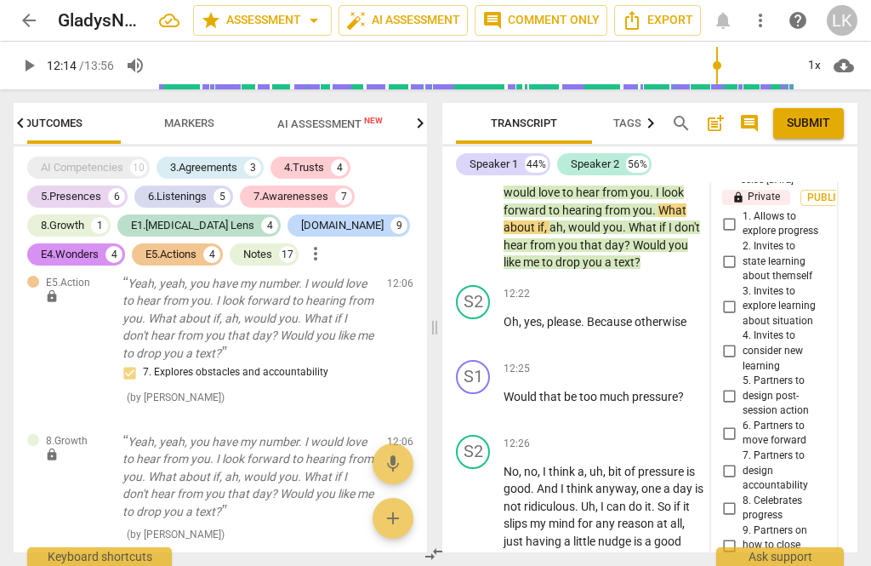
click at [742, 460] on input "7. Partners to design accountability" at bounding box center [729, 470] width 27 height 20
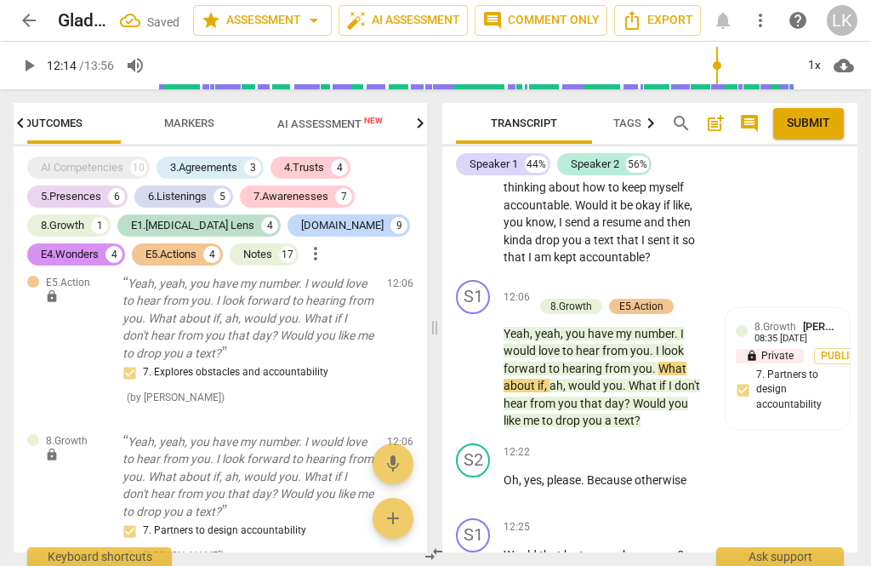
scroll to position [6457, 0]
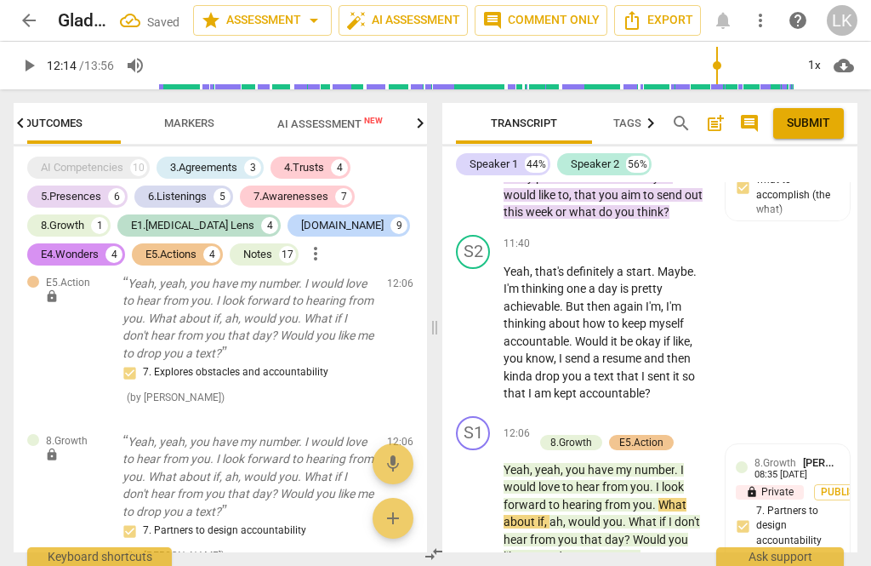
click at [544, 416] on div "+" at bounding box center [542, 424] width 17 height 17
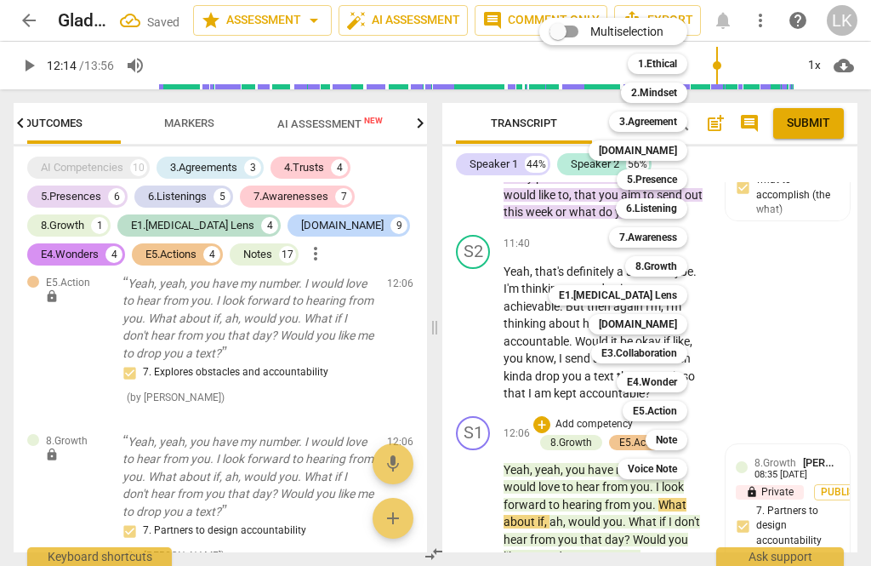
click at [686, 442] on div "Note" at bounding box center [667, 440] width 42 height 20
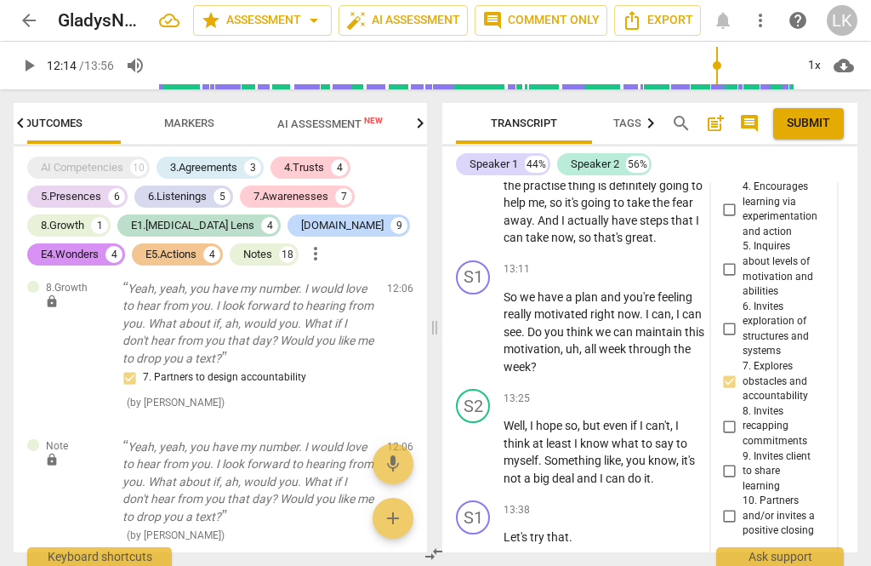
scroll to position [7385, 0]
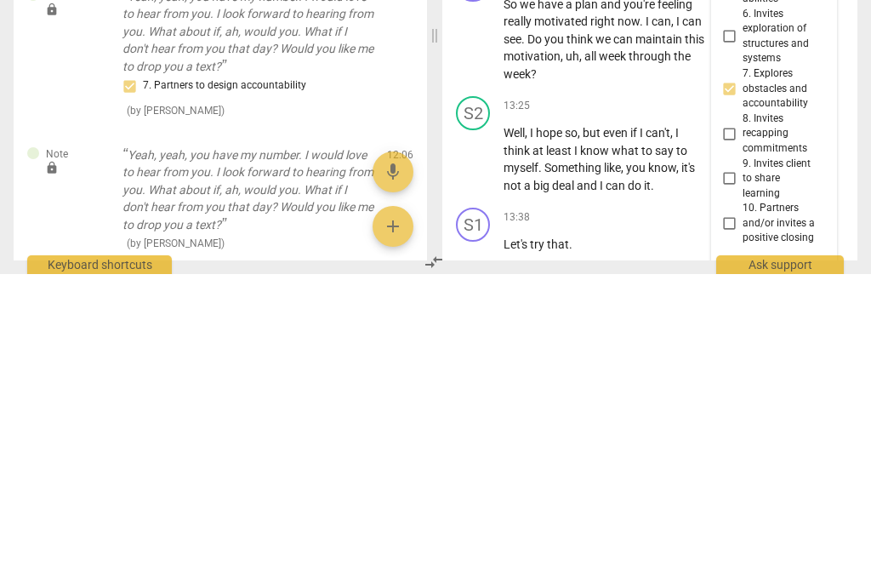
scroll to position [9, 0]
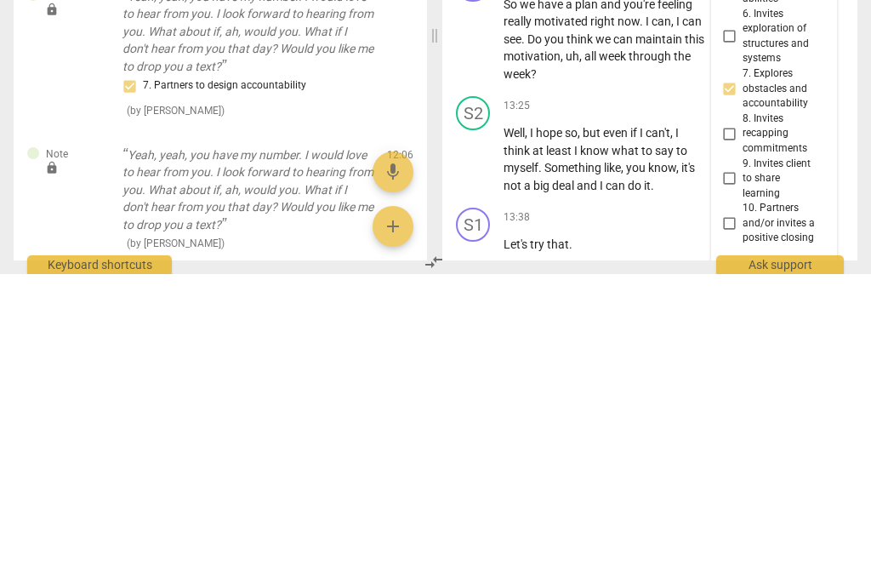
scroll to position [65, 0]
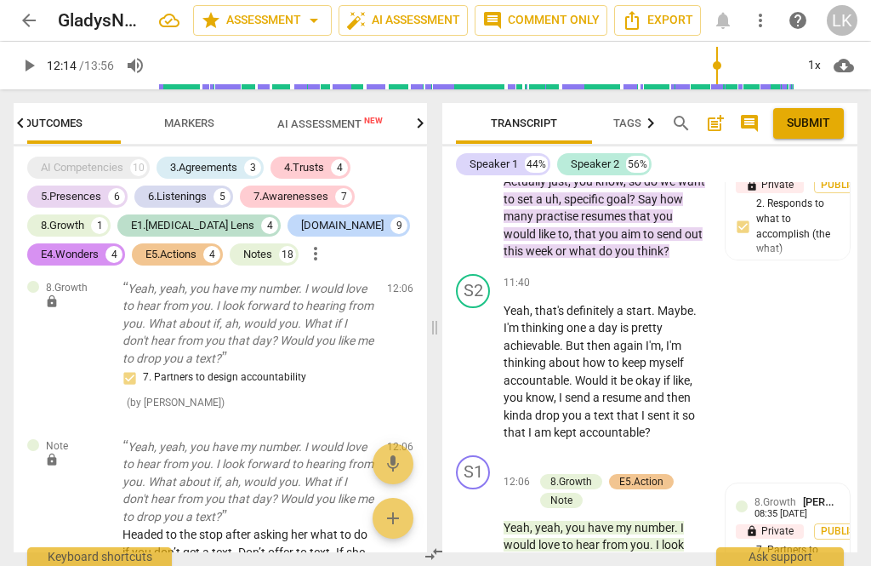
scroll to position [6422, 0]
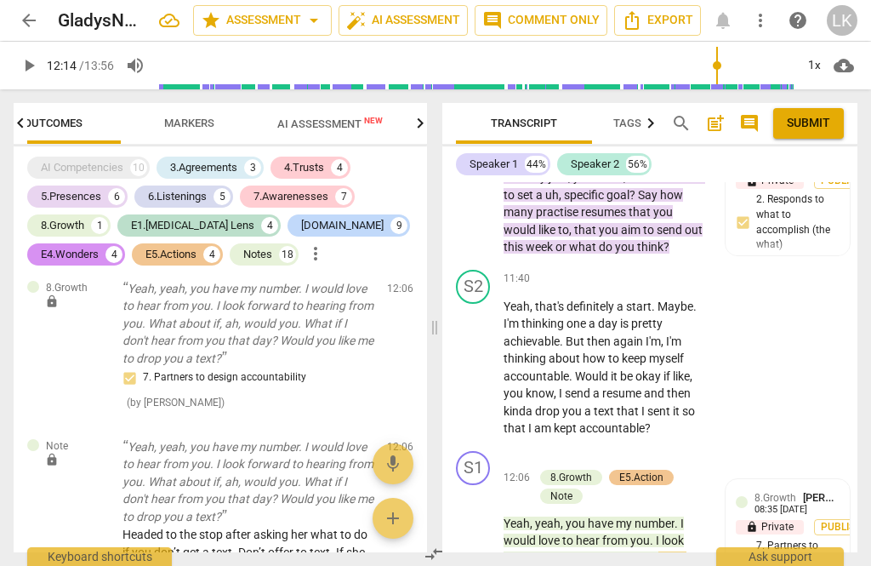
click at [480, 540] on span "play_arrow" at bounding box center [474, 550] width 20 height 20
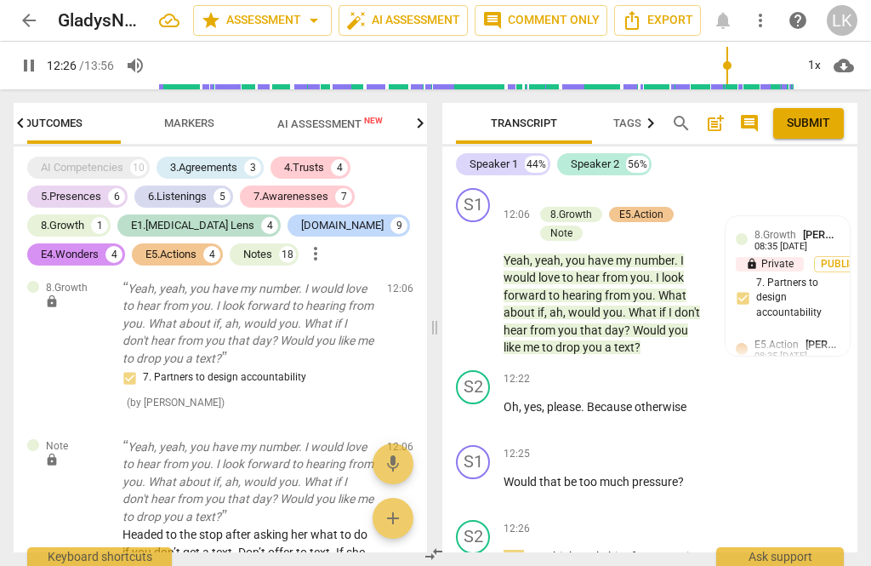
click at [480, 480] on span "pause" at bounding box center [474, 490] width 20 height 20
click at [611, 446] on div "+ Add competency" at bounding box center [644, 454] width 101 height 17
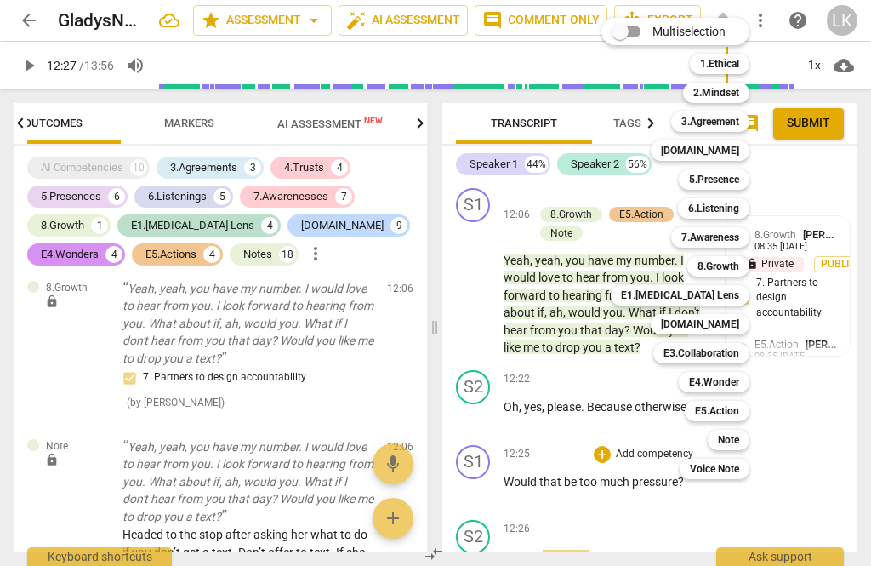
click at [749, 151] on div "[DOMAIN_NAME]" at bounding box center [700, 150] width 99 height 20
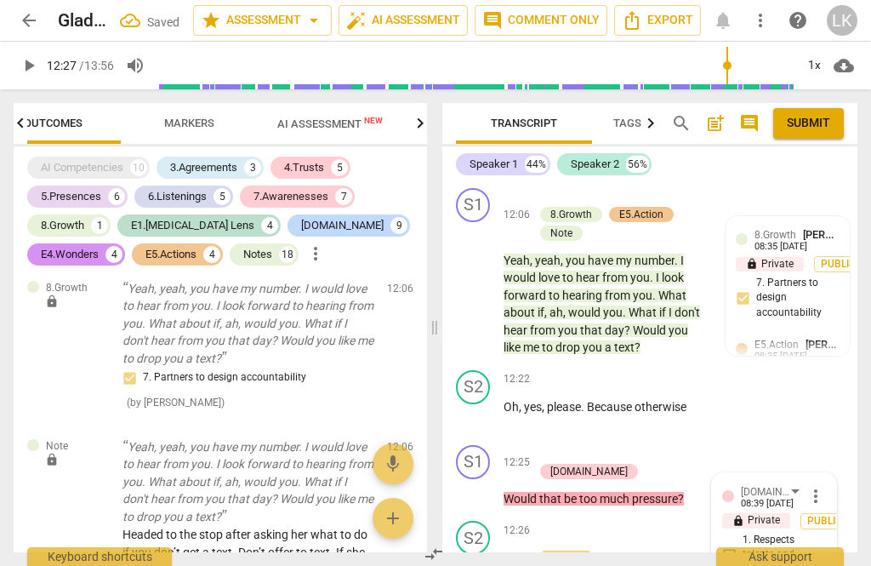
scroll to position [10125, 0]
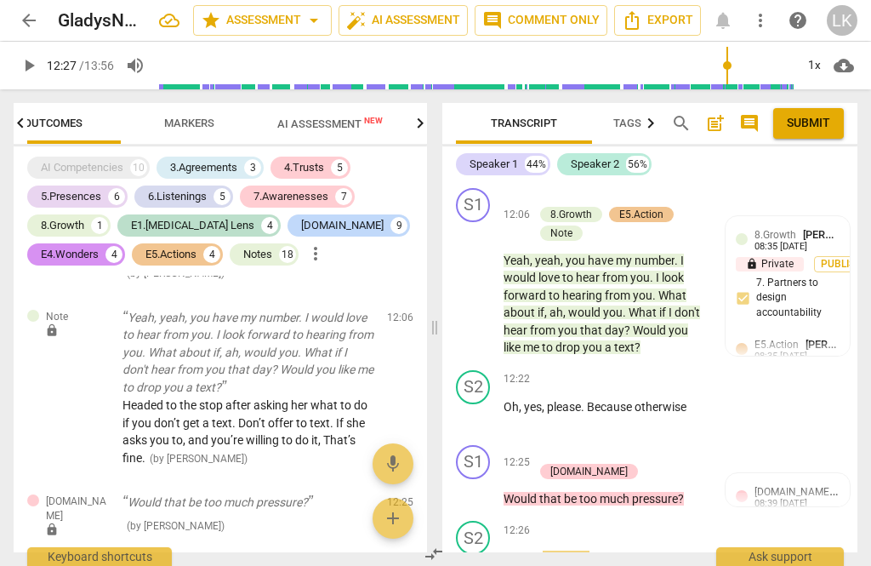
click at [551, 445] on div "+" at bounding box center [542, 453] width 17 height 17
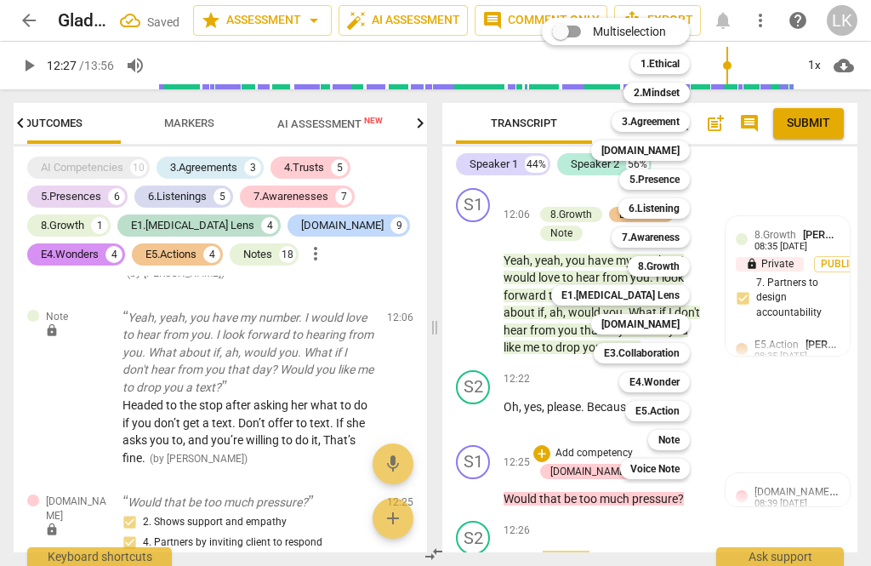
click at [675, 320] on b "[DOMAIN_NAME]" at bounding box center [641, 324] width 78 height 20
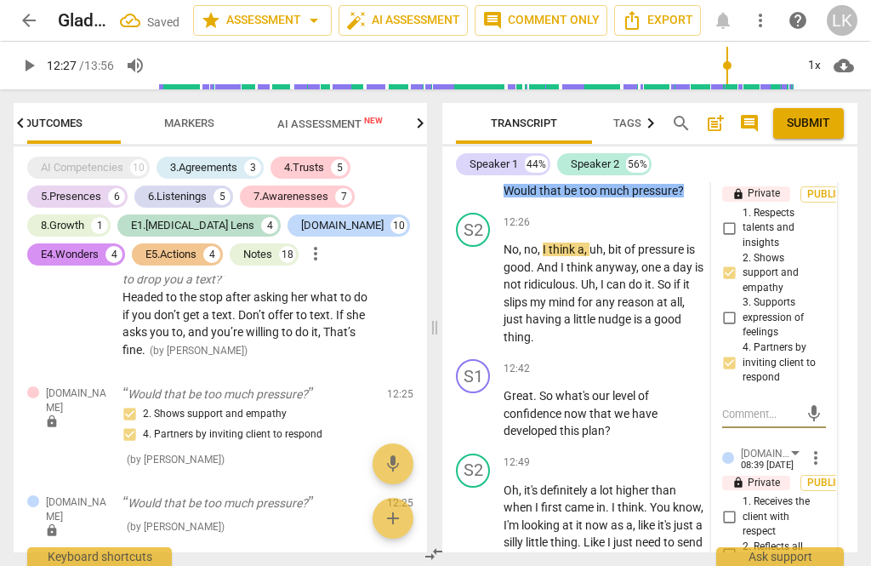
scroll to position [7016, 0]
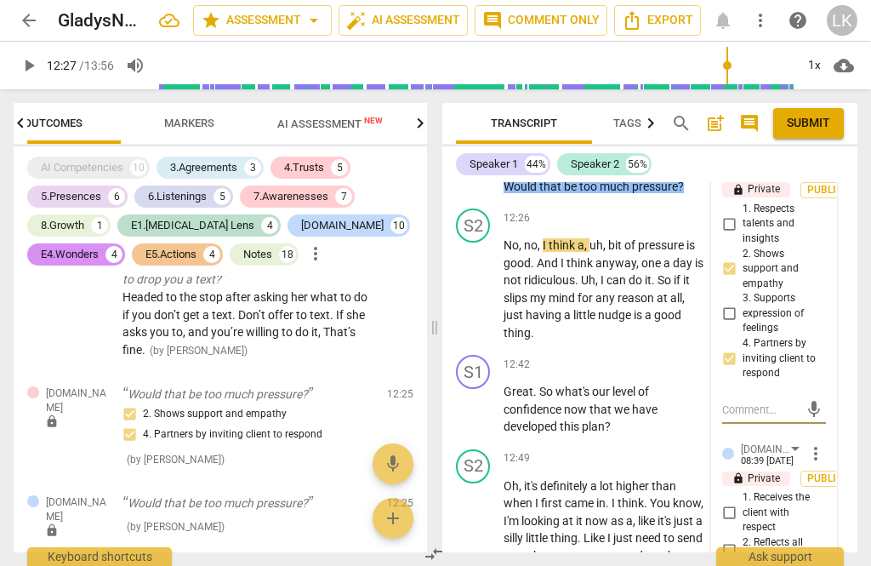
click at [742, 502] on input "1. Receives the client with respect" at bounding box center [729, 512] width 27 height 20
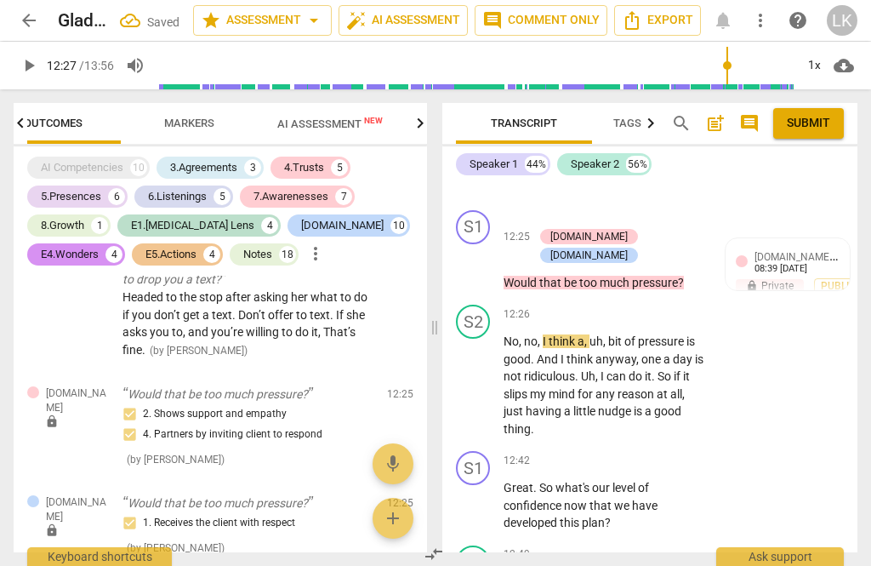
scroll to position [6673, 0]
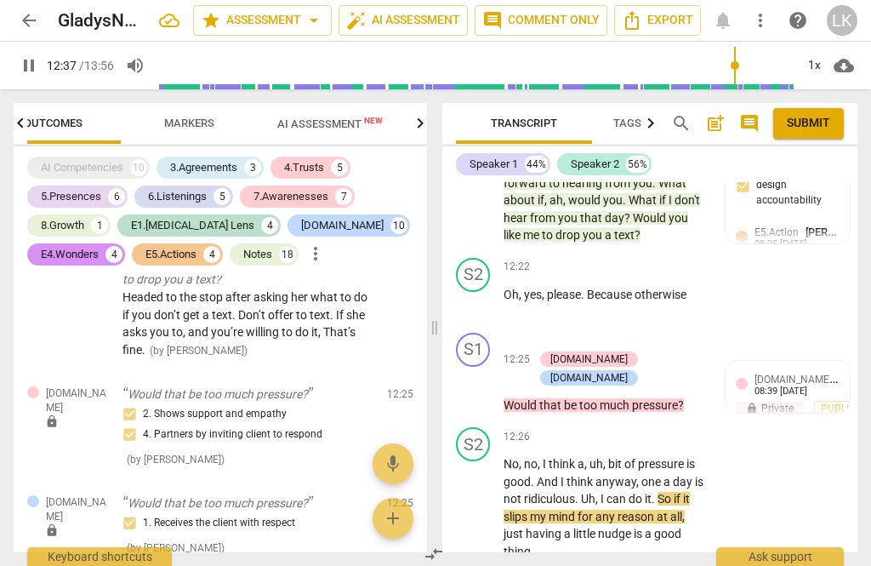
scroll to position [6820, 0]
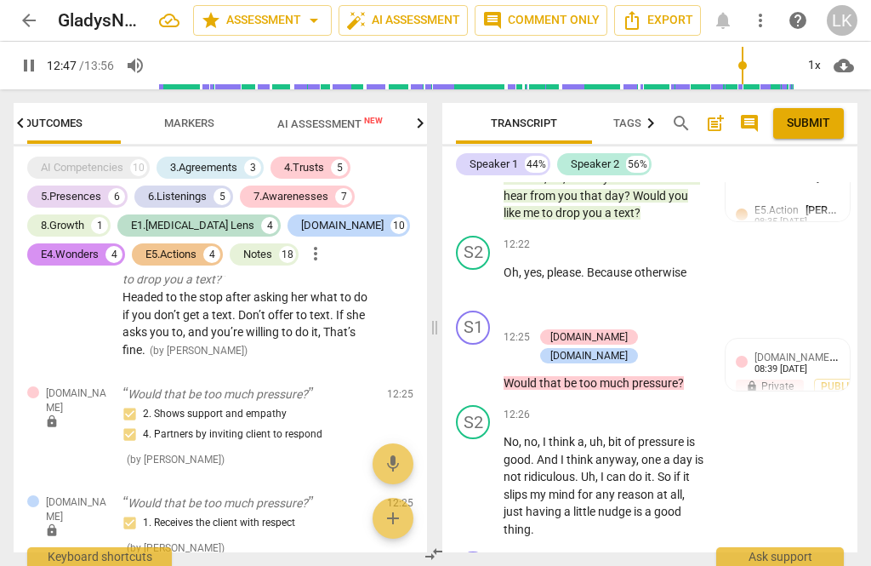
click at [611, 552] on div "+ Add competency" at bounding box center [644, 560] width 101 height 17
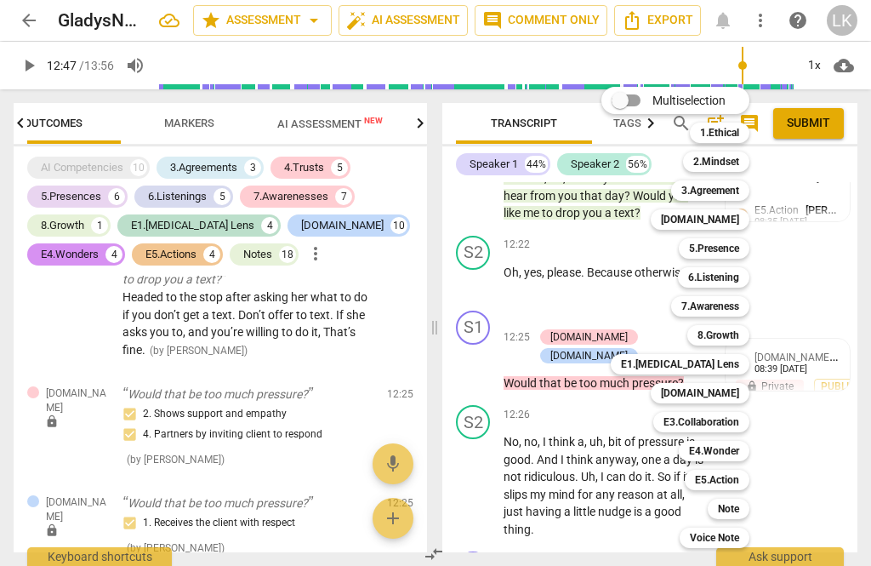
click at [748, 329] on div "8.Growth" at bounding box center [719, 335] width 62 height 20
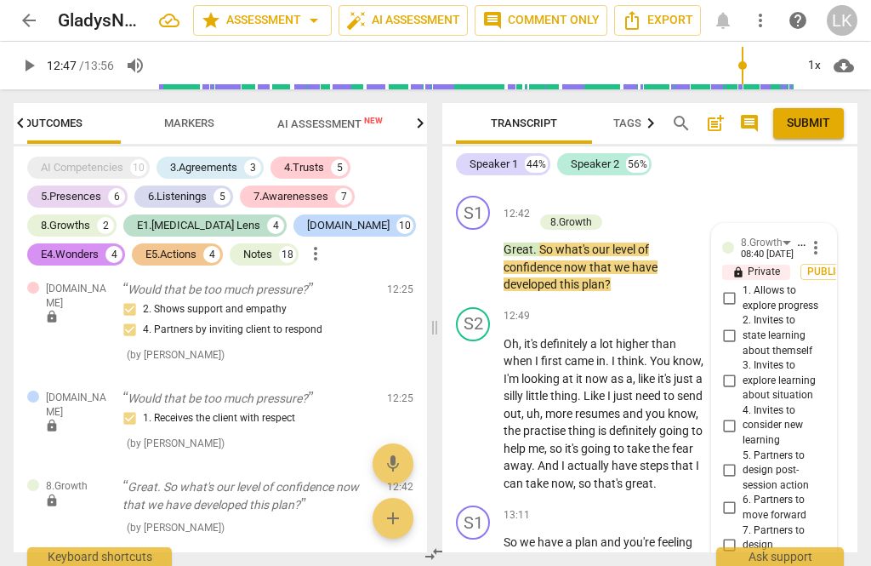
scroll to position [7175, 0]
click at [741, 536] on input "7. Partners to design accountability" at bounding box center [729, 546] width 27 height 20
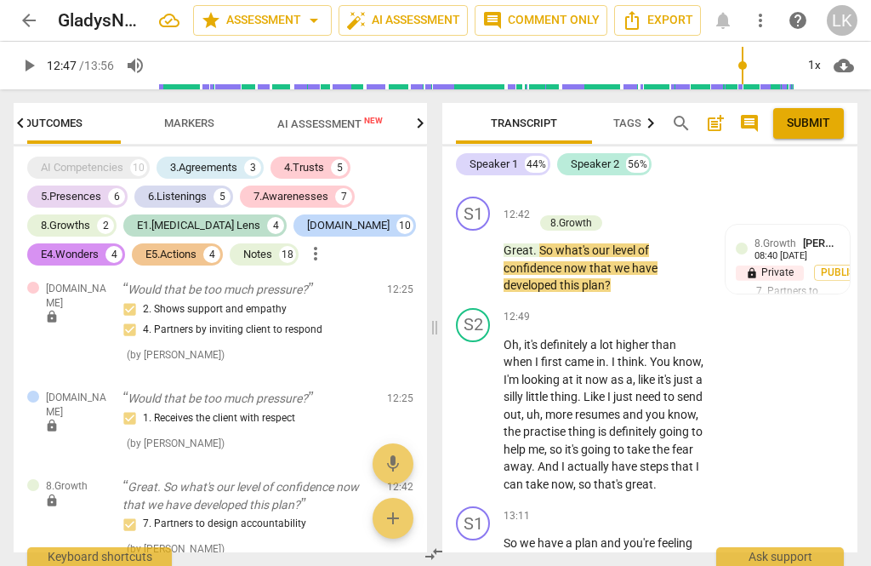
scroll to position [6908, 0]
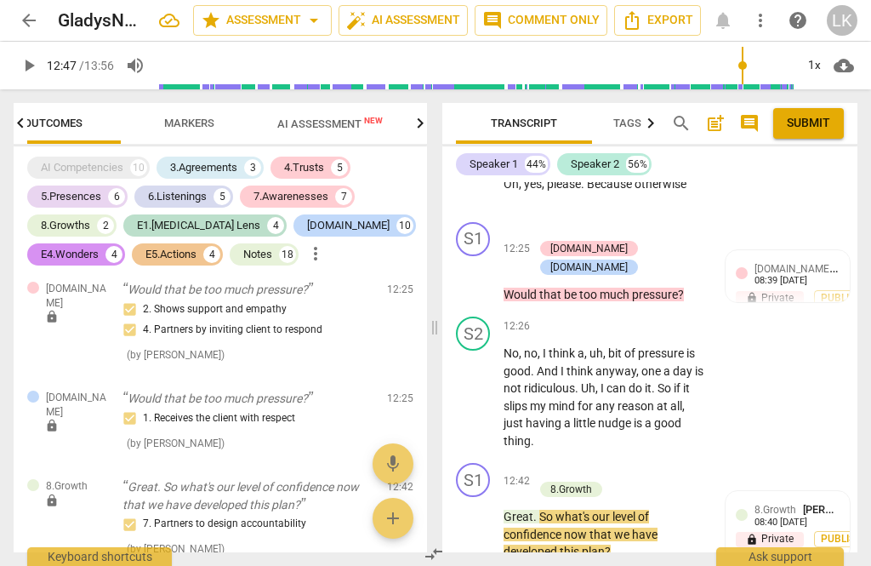
click at [541, 463] on div "+" at bounding box center [542, 471] width 17 height 17
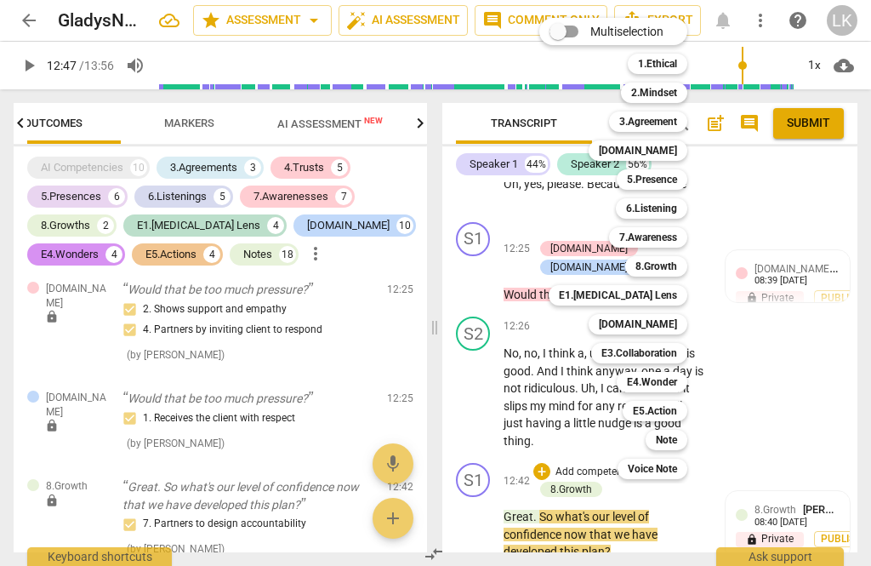
click at [671, 408] on b "E5.Action" at bounding box center [655, 411] width 44 height 20
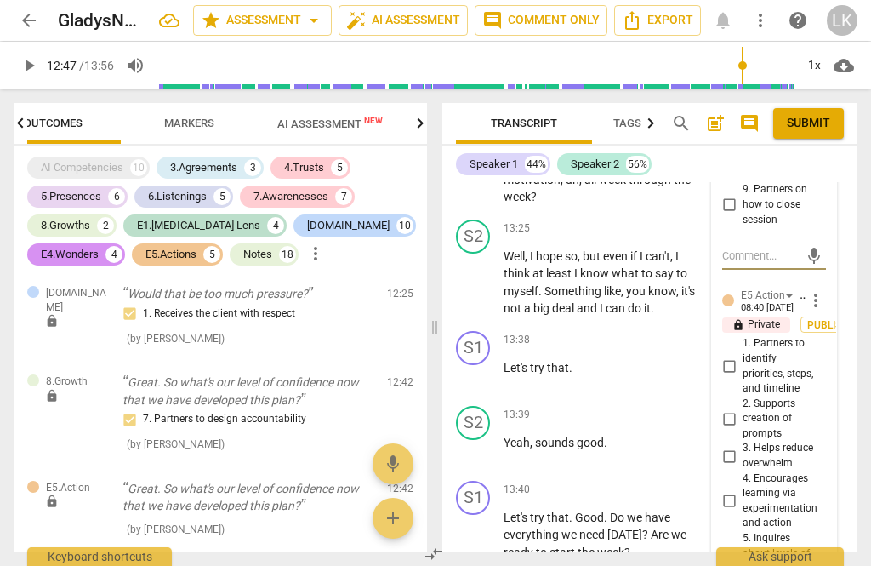
scroll to position [7601, 0]
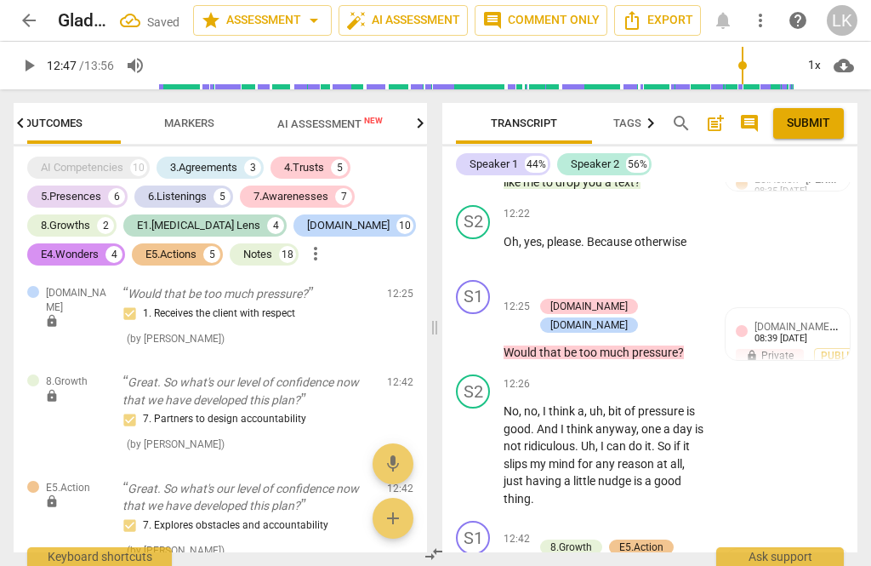
scroll to position [6850, 0]
click at [631, 523] on p "Add competency" at bounding box center [594, 530] width 81 height 15
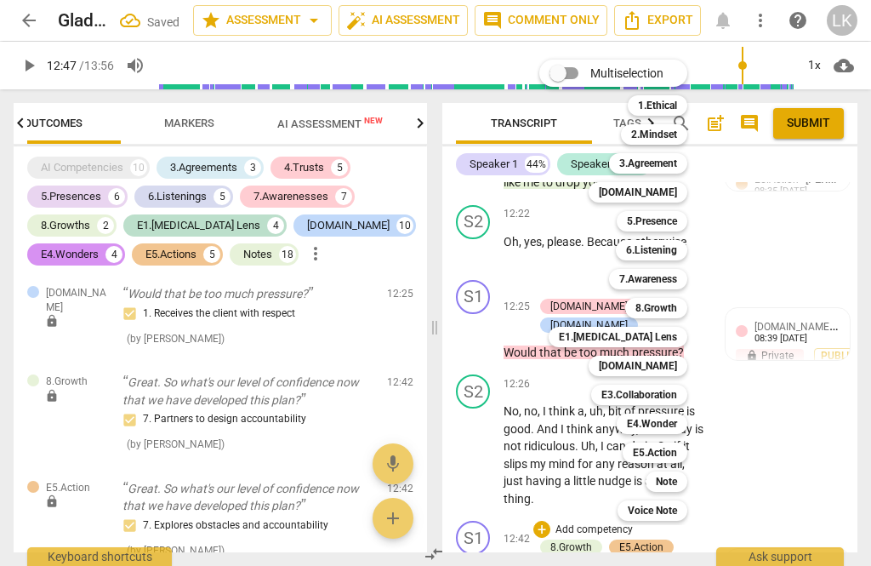
click at [537, 298] on div "Multiselection m 1.Ethical 1 2.Mindset 2 3.Agreement 3 [DOMAIN_NAME] 4 5.Presen…" at bounding box center [626, 290] width 187 height 470
click at [682, 486] on div "Note" at bounding box center [667, 481] width 42 height 20
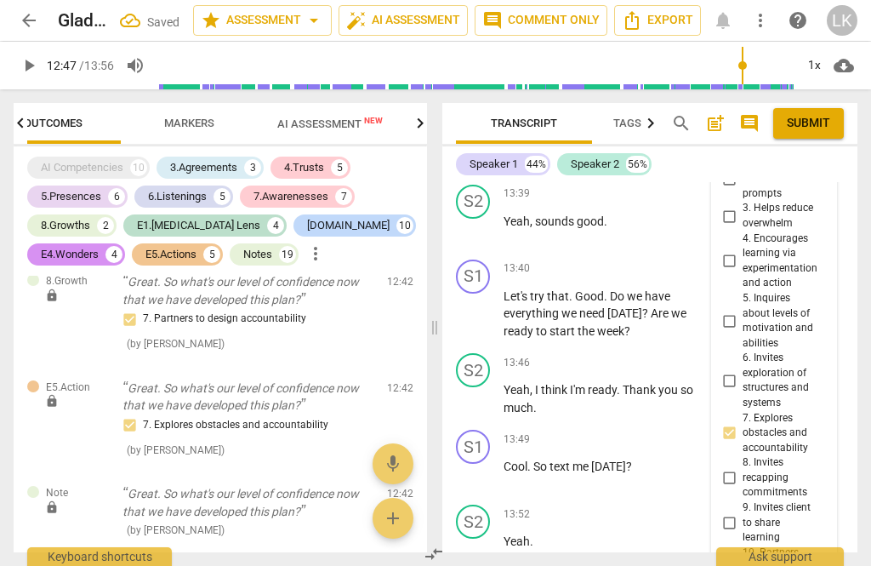
scroll to position [7831, 0]
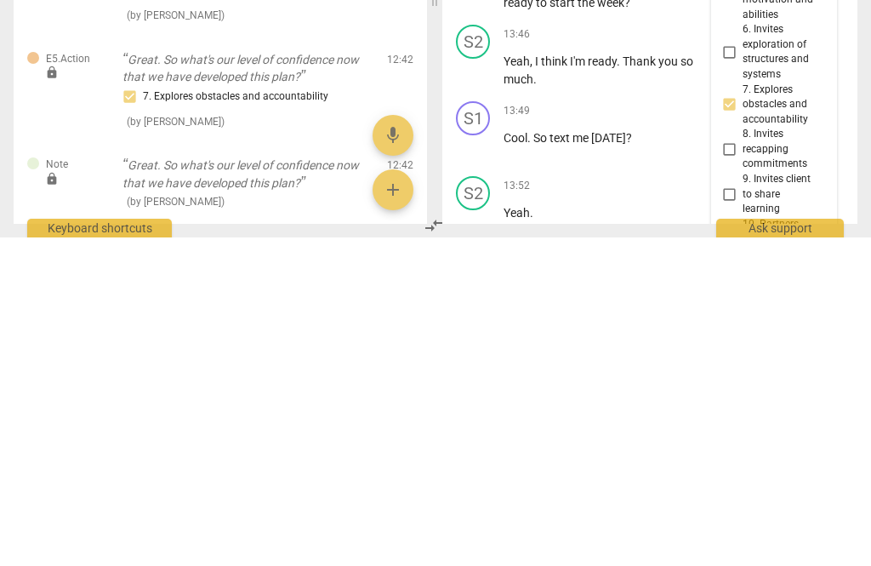
scroll to position [15, 0]
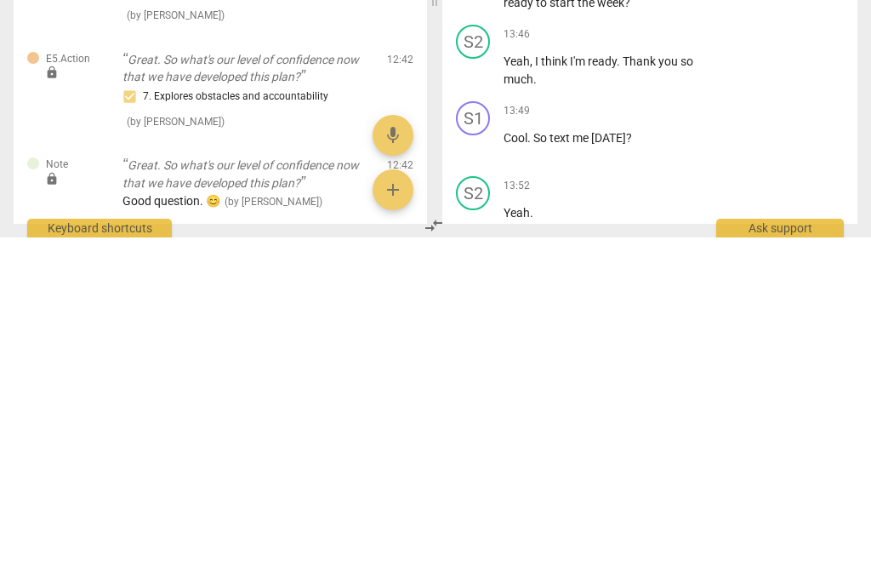
scroll to position [6972, 0]
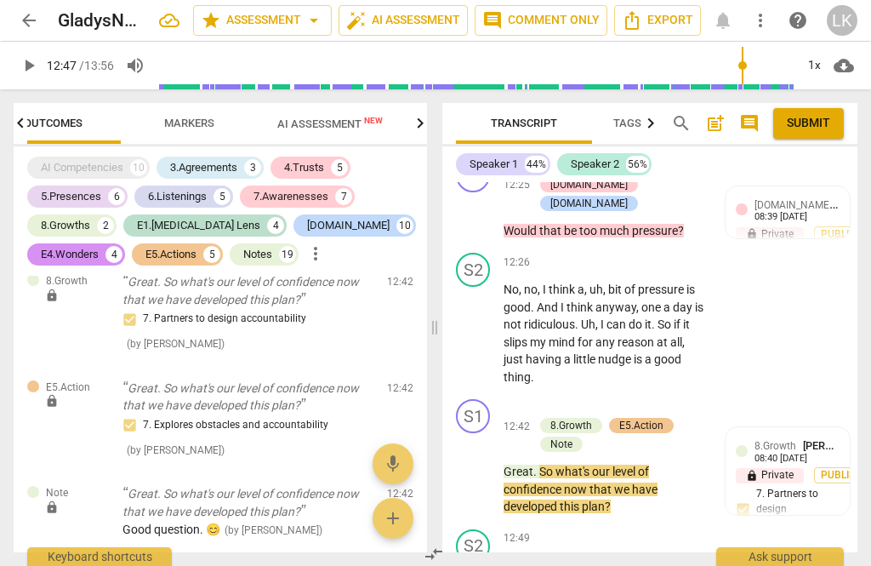
click at [484, 461] on span "play_arrow" at bounding box center [474, 471] width 20 height 20
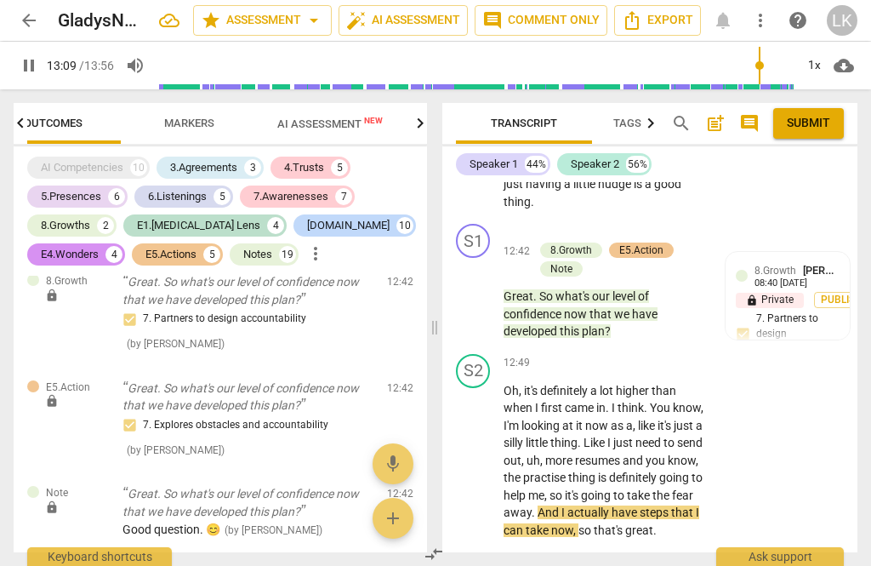
scroll to position [7199, 0]
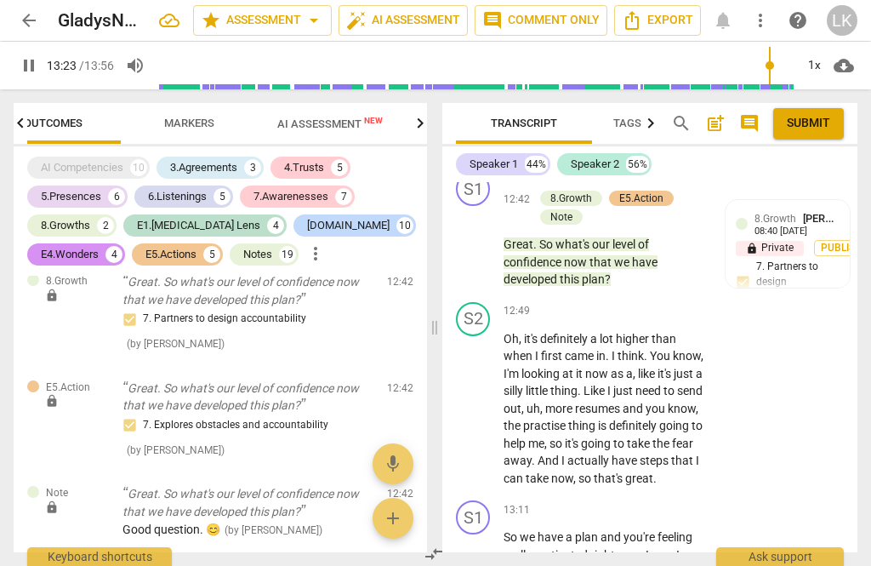
click at [481, 562] on span "pause" at bounding box center [474, 572] width 20 height 20
click at [614, 501] on div "+ Add competency" at bounding box center [644, 509] width 101 height 17
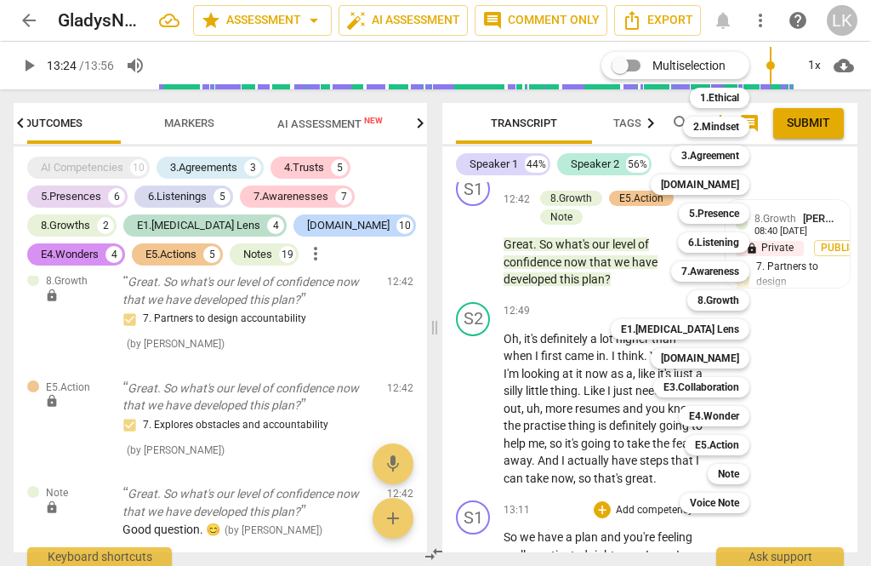
click at [749, 208] on div "5.Presence" at bounding box center [714, 213] width 71 height 20
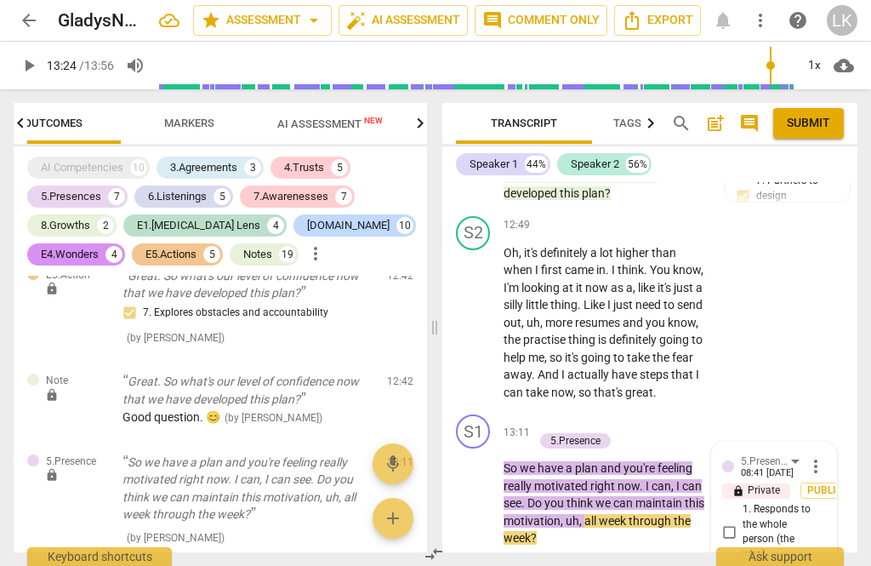
scroll to position [7285, 0]
click at [739, 522] on input "1. Responds to the whole person (the who)" at bounding box center [729, 532] width 27 height 20
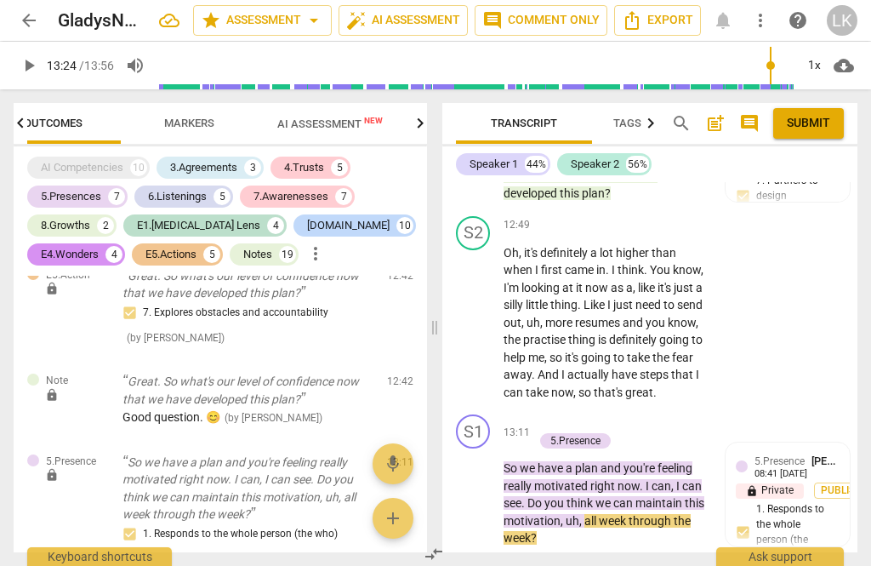
click at [545, 414] on div "+" at bounding box center [542, 422] width 17 height 17
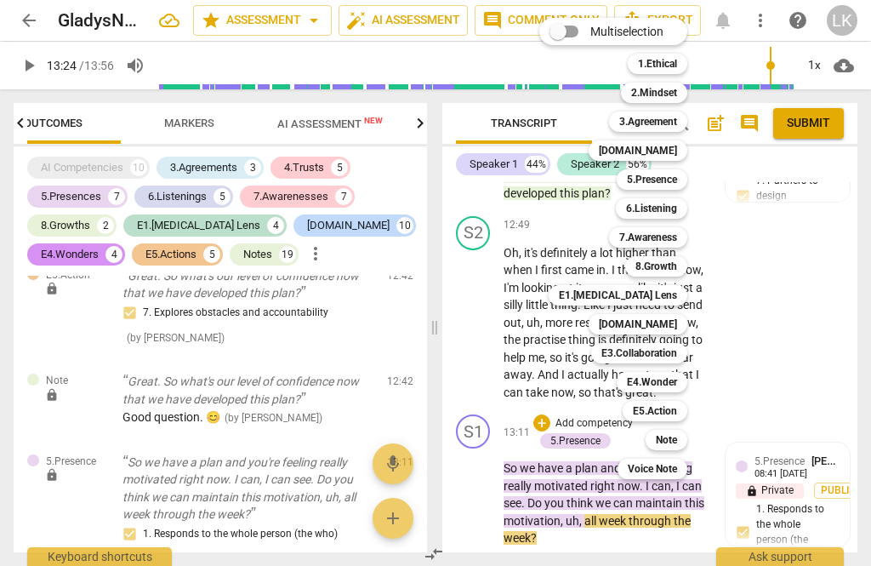
click at [679, 271] on div "8.Growth" at bounding box center [656, 266] width 62 height 20
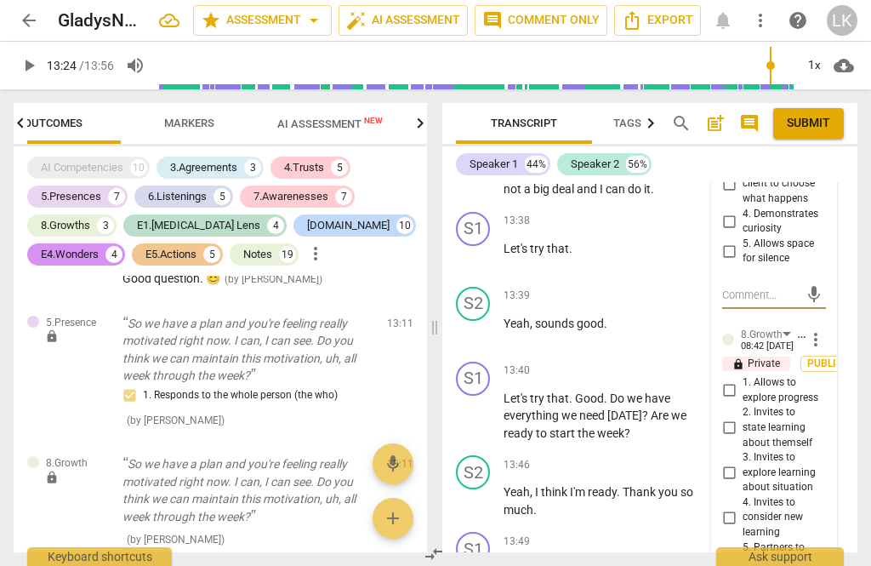
scroll to position [7746, 0]
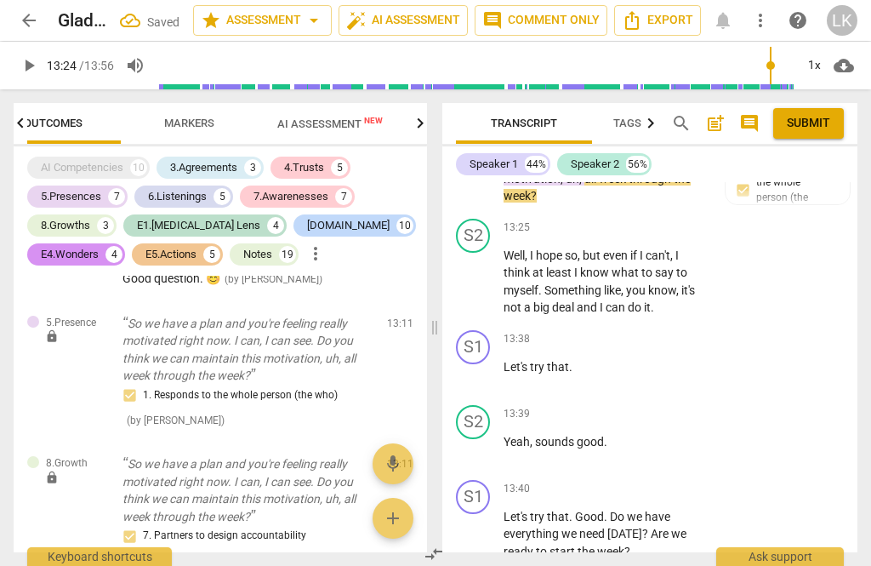
scroll to position [7188, 0]
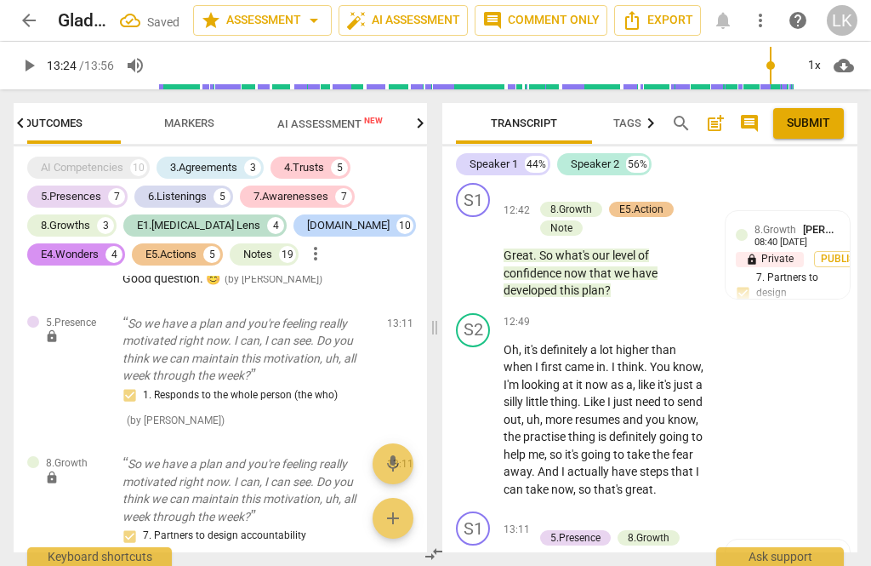
click at [648, 511] on div "+ Add competency 5.Presence 8.Growth" at bounding box center [615, 529] width 162 height 36
click at [556, 513] on p "Add competency" at bounding box center [594, 520] width 81 height 15
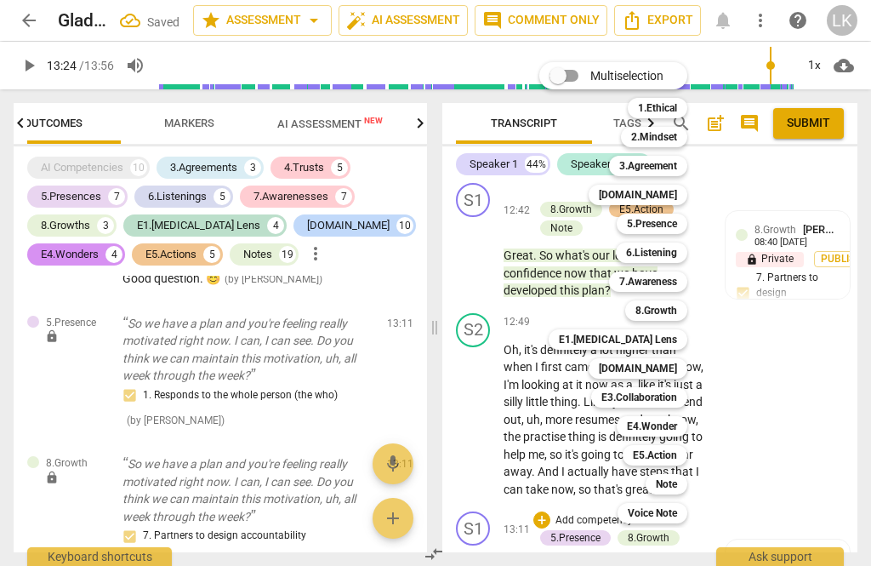
click at [682, 453] on div "E5.Action" at bounding box center [655, 455] width 65 height 20
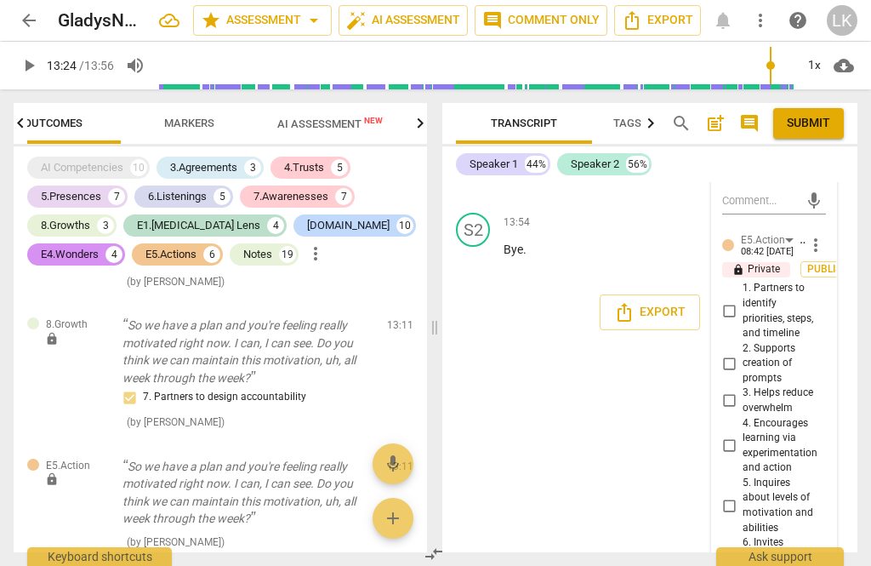
scroll to position [8307, 0]
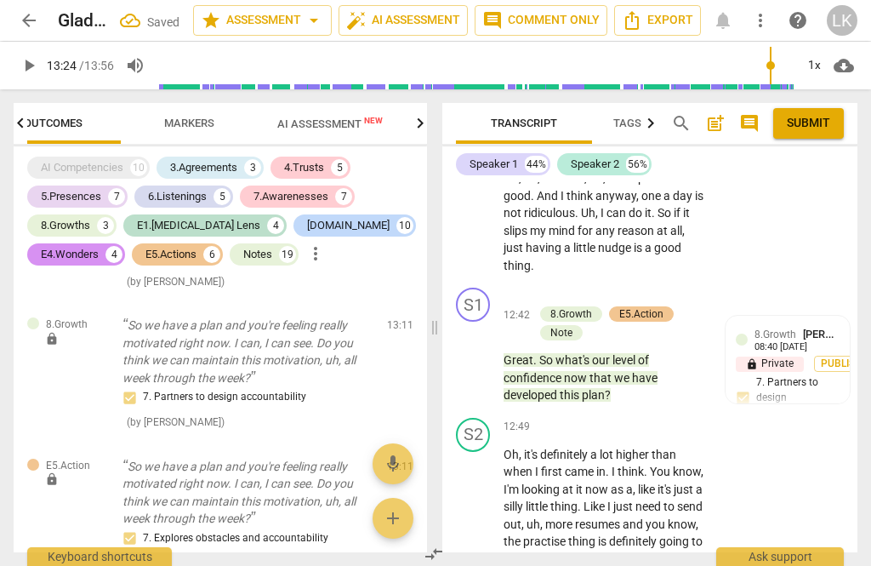
scroll to position [7084, 0]
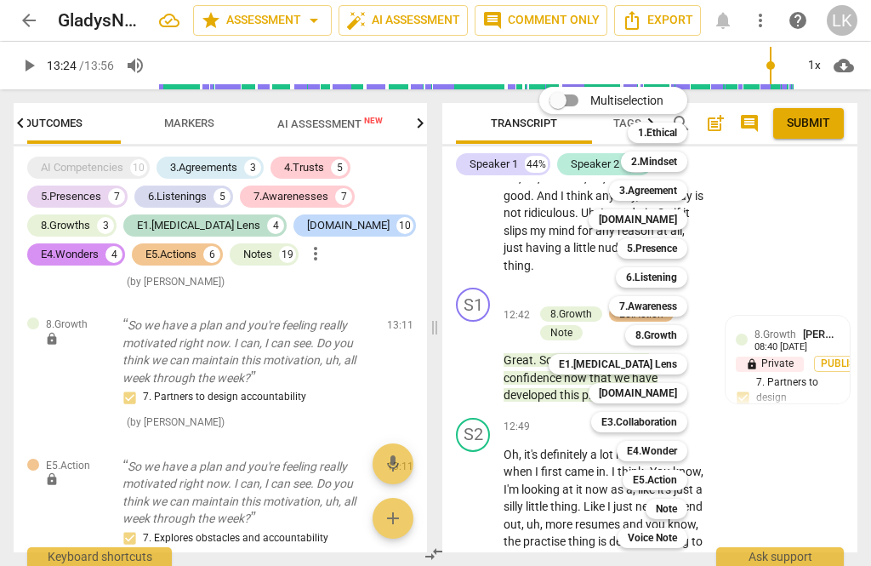
click at [687, 511] on div "Note" at bounding box center [667, 509] width 42 height 20
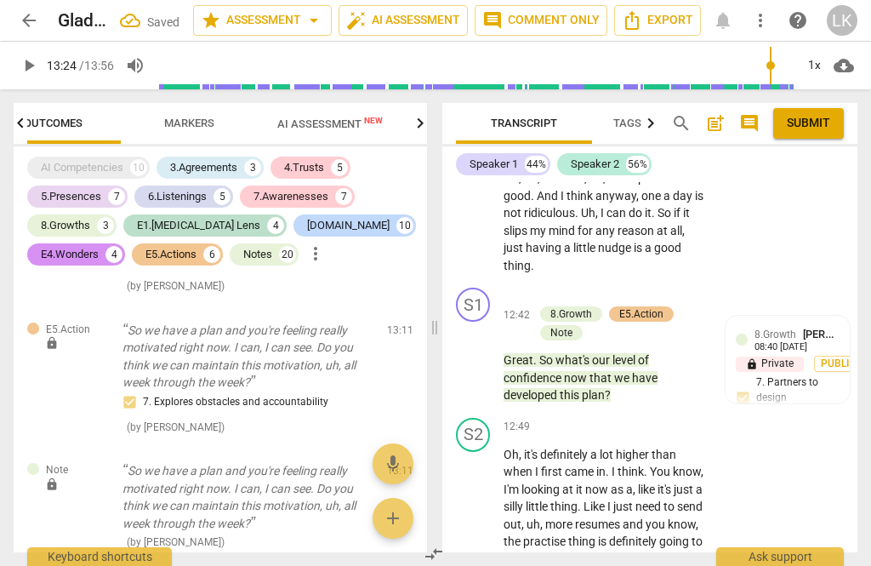
scroll to position [11069, 0]
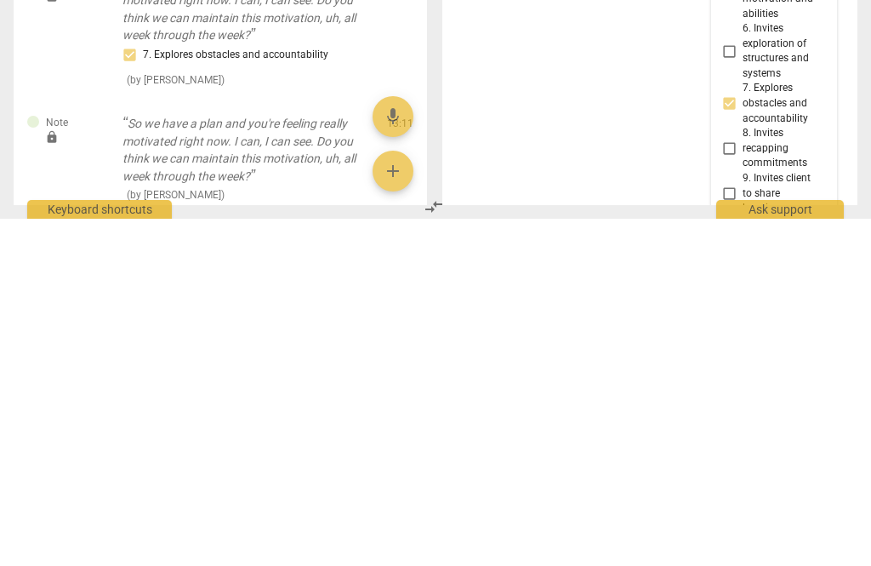
scroll to position [32, 0]
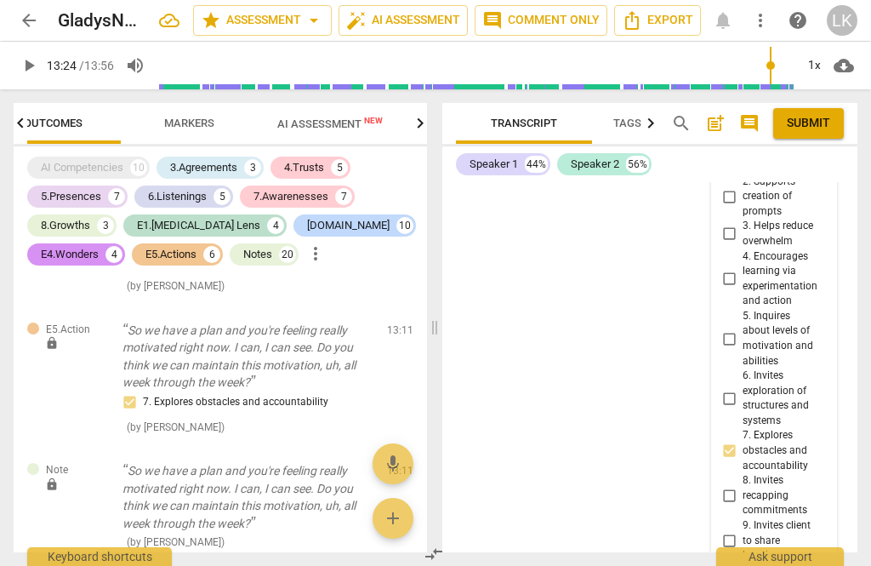
scroll to position [8491, 0]
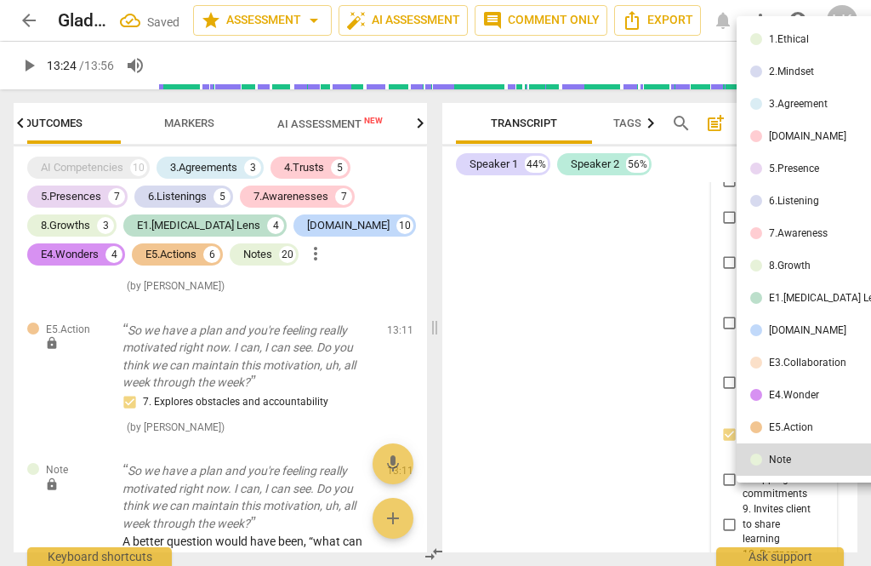
scroll to position [0, 0]
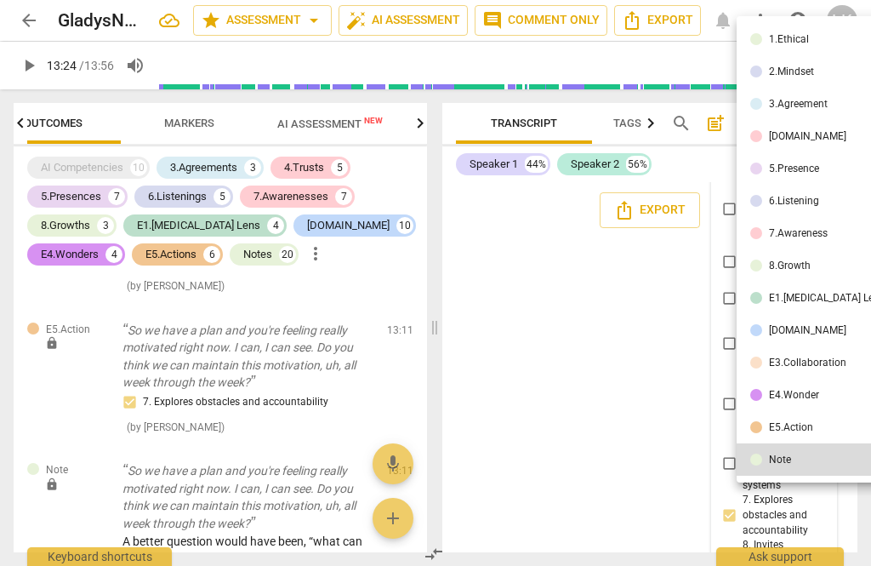
click at [646, 403] on div at bounding box center [435, 283] width 871 height 566
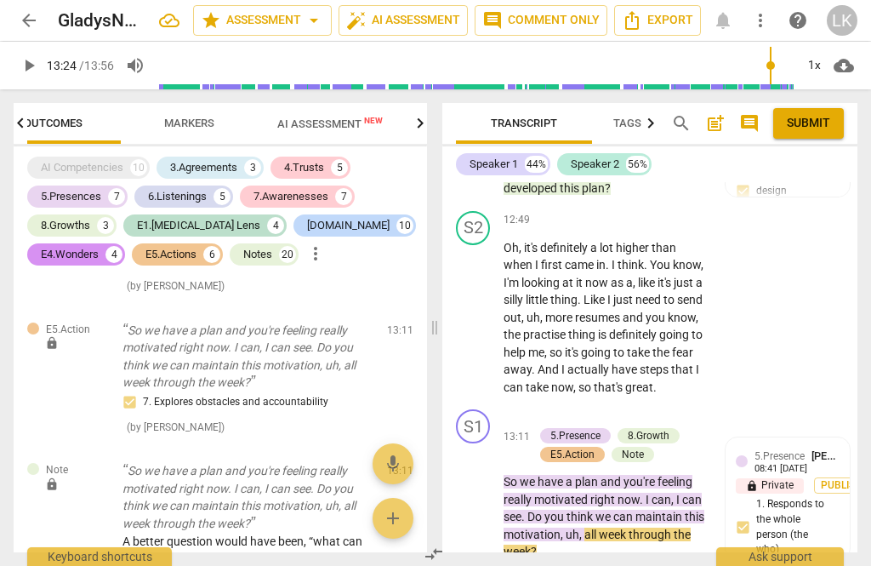
scroll to position [7290, 0]
click at [484, 489] on span "play_arrow" at bounding box center [474, 499] width 20 height 20
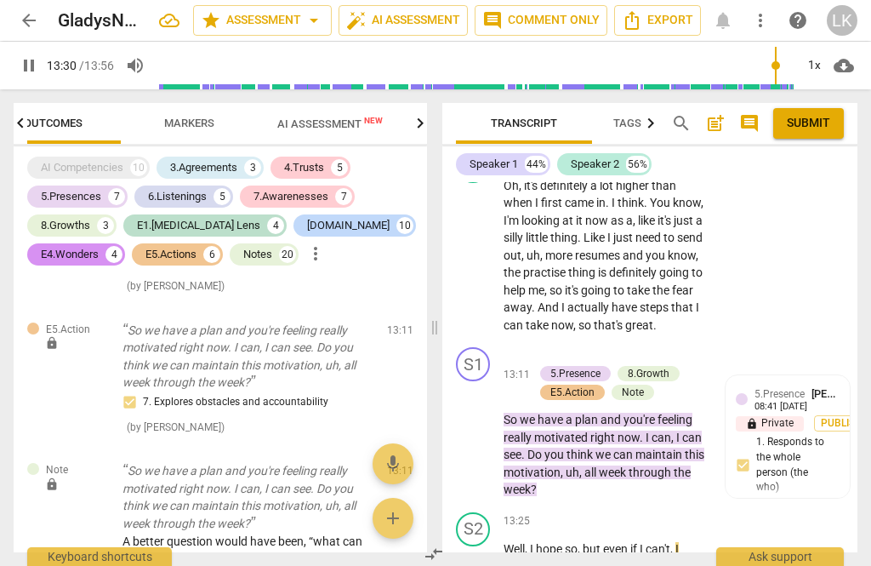
scroll to position [7352, 0]
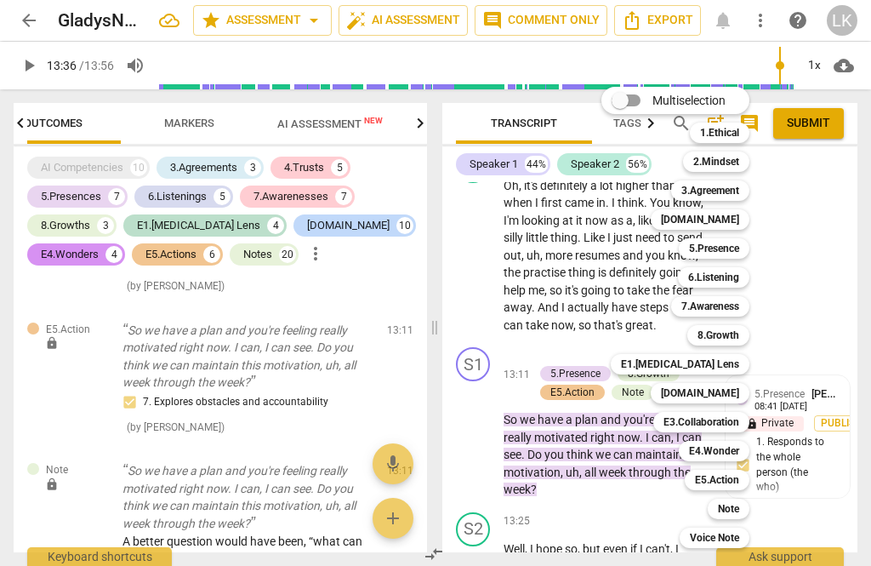
click at [750, 474] on div "E5.Action" at bounding box center [717, 480] width 65 height 20
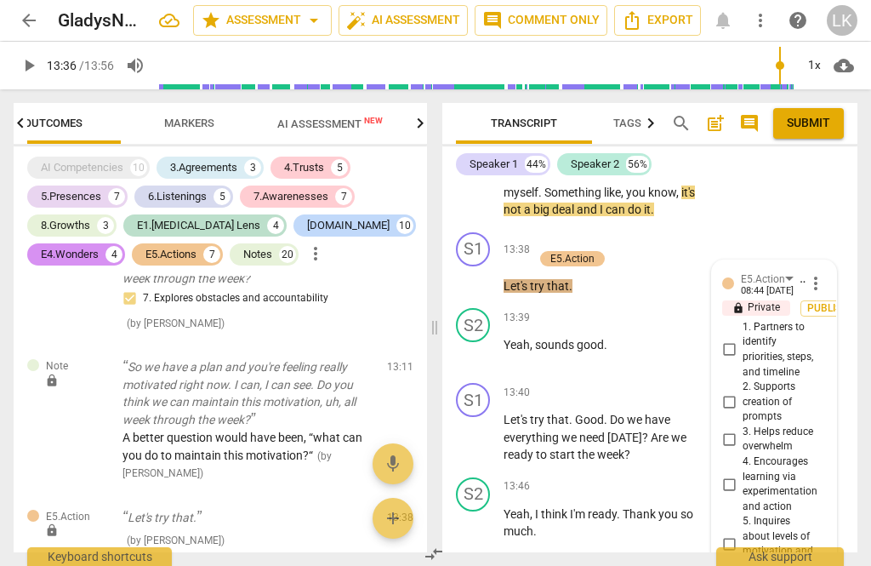
scroll to position [7735, 0]
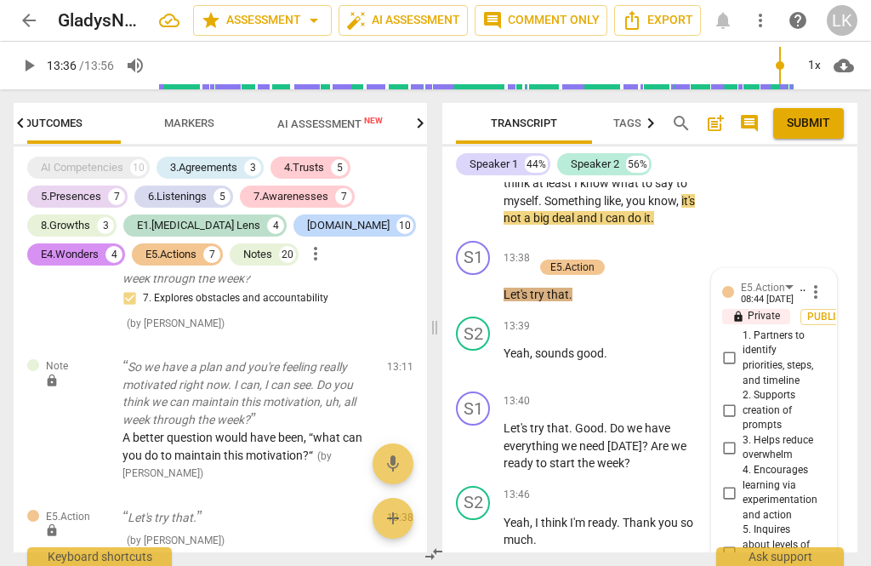
click at [751, 463] on span "4. Encourages learning via experimentation and action" at bounding box center [781, 493] width 77 height 60
click at [743, 483] on input "4. Encourages learning via experimentation and action" at bounding box center [729, 493] width 27 height 20
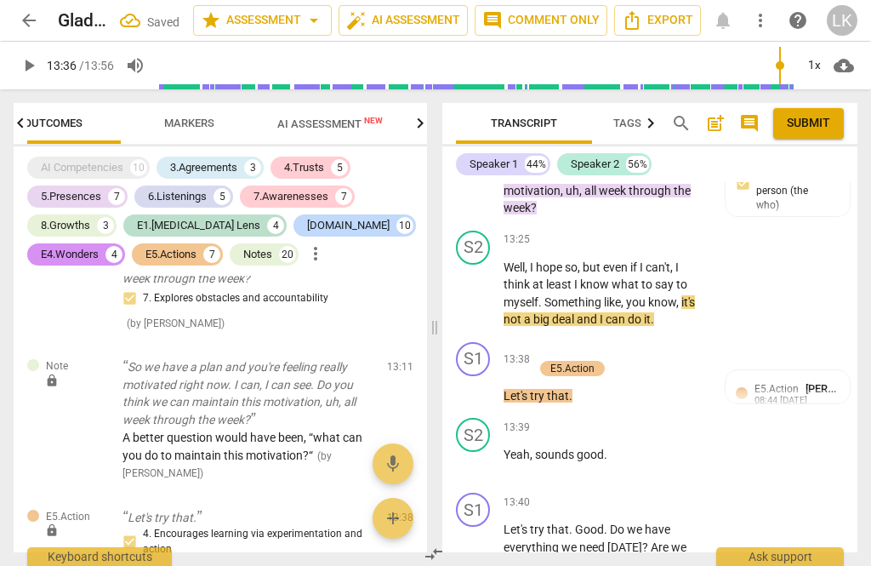
scroll to position [7452, 0]
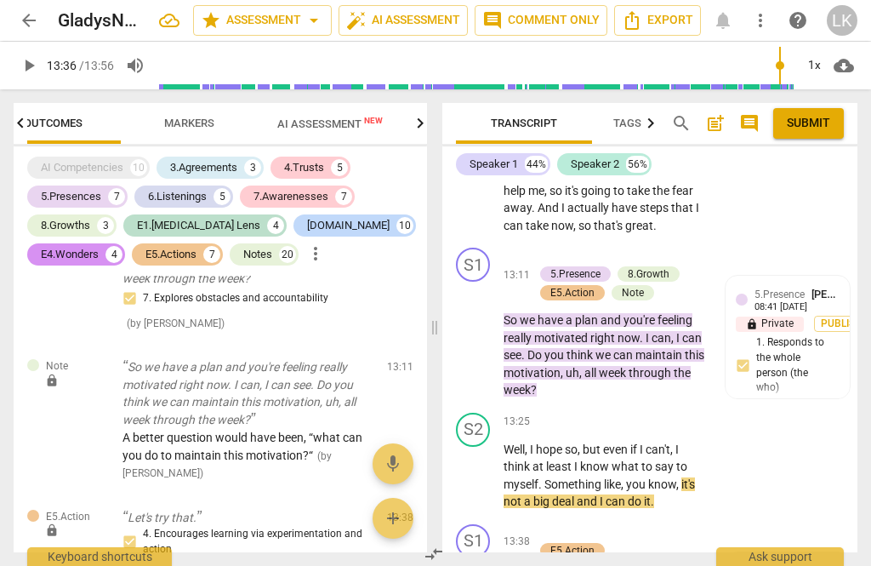
click at [477, 559] on span "play_arrow" at bounding box center [474, 569] width 20 height 20
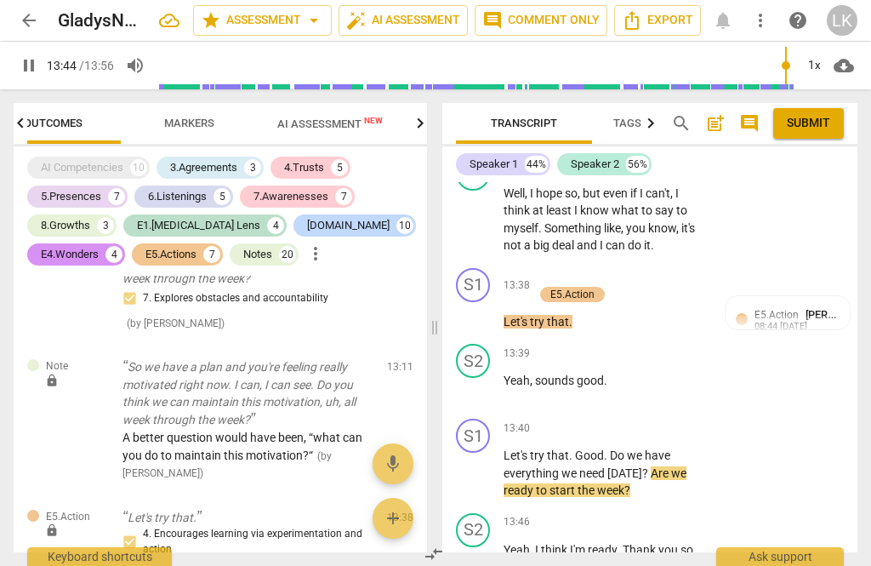
scroll to position [7715, 0]
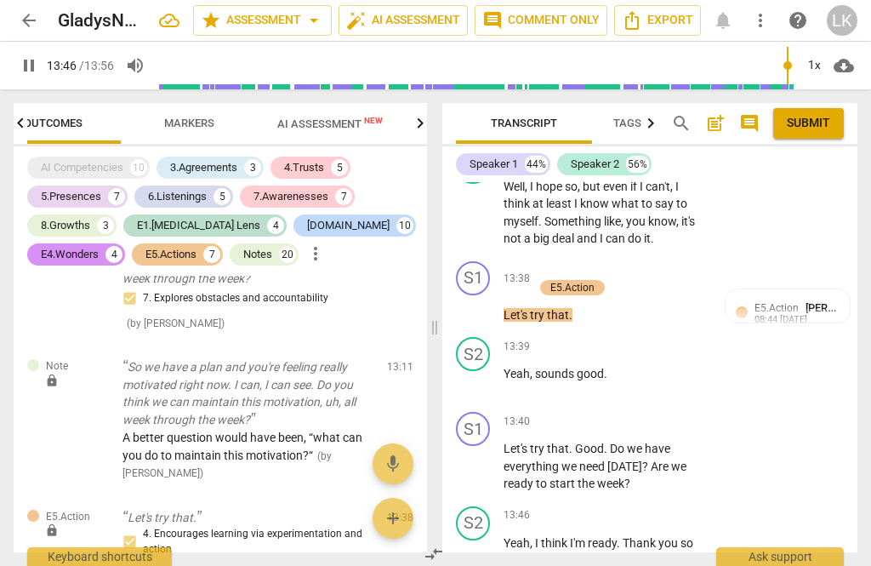
click at [474, 456] on span "pause" at bounding box center [474, 466] width 20 height 20
click at [601, 413] on div "+" at bounding box center [602, 421] width 17 height 17
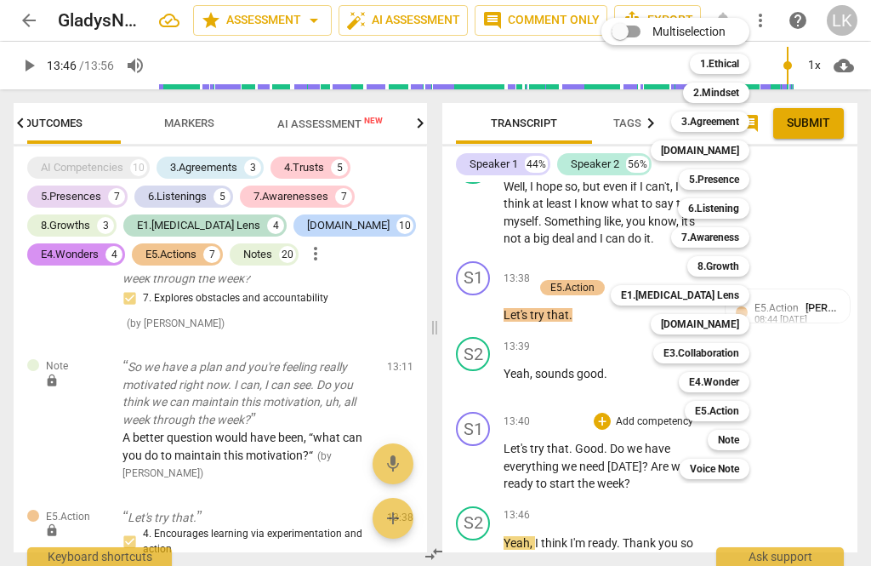
click at [738, 271] on b "8.Growth" at bounding box center [719, 266] width 42 height 20
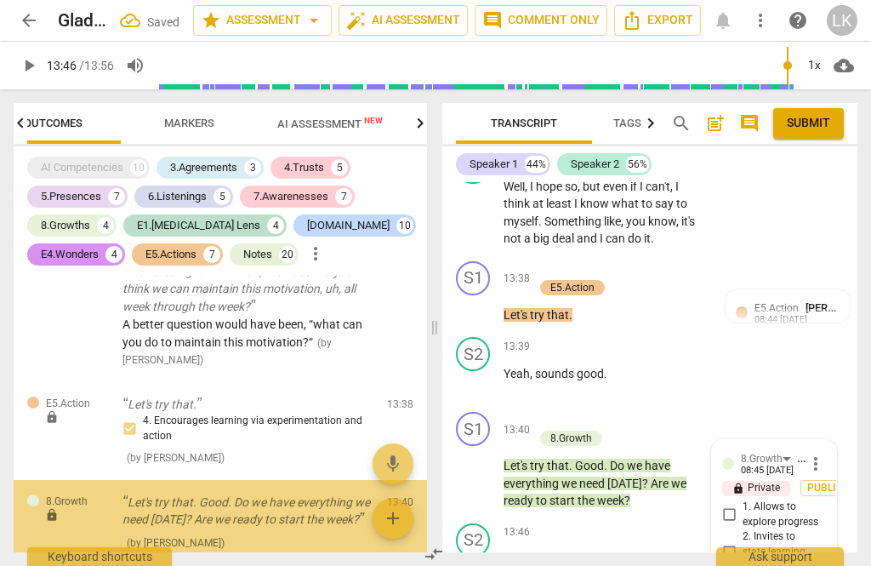
scroll to position [7884, 0]
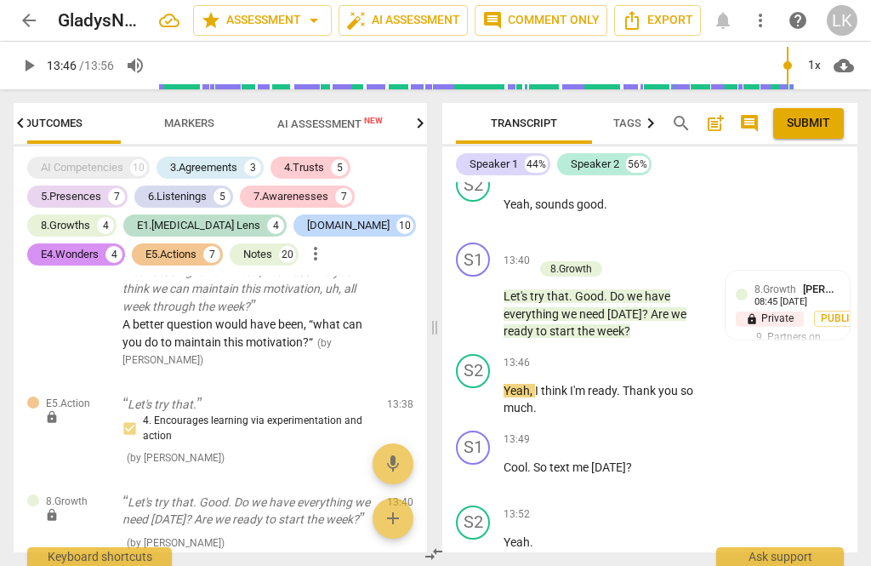
scroll to position [7634, 0]
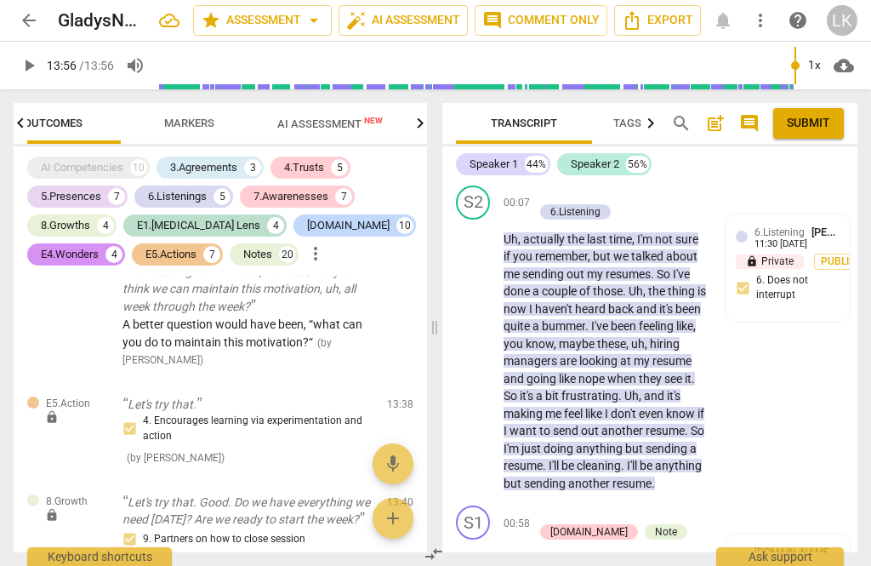
scroll to position [111, 0]
